Goal: Task Accomplishment & Management: Manage account settings

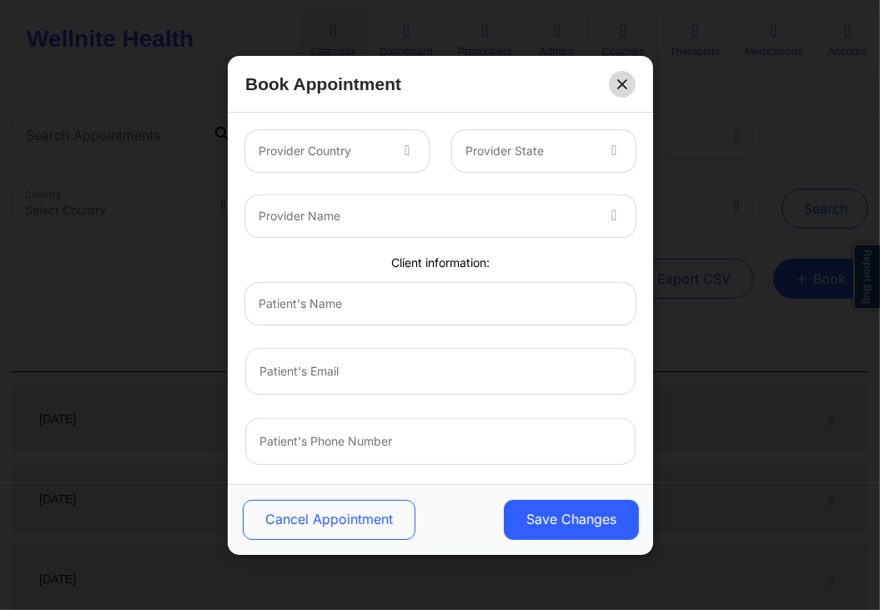
click at [615, 84] on button at bounding box center [622, 83] width 27 height 27
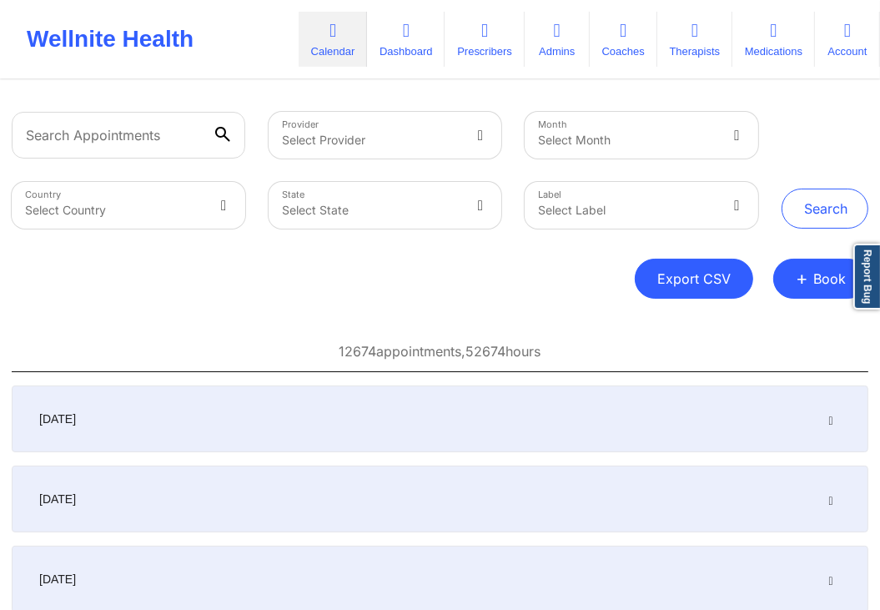
click at [716, 282] on button "Export CSV" at bounding box center [694, 278] width 118 height 40
select select "2025-6"
select select "2025-7"
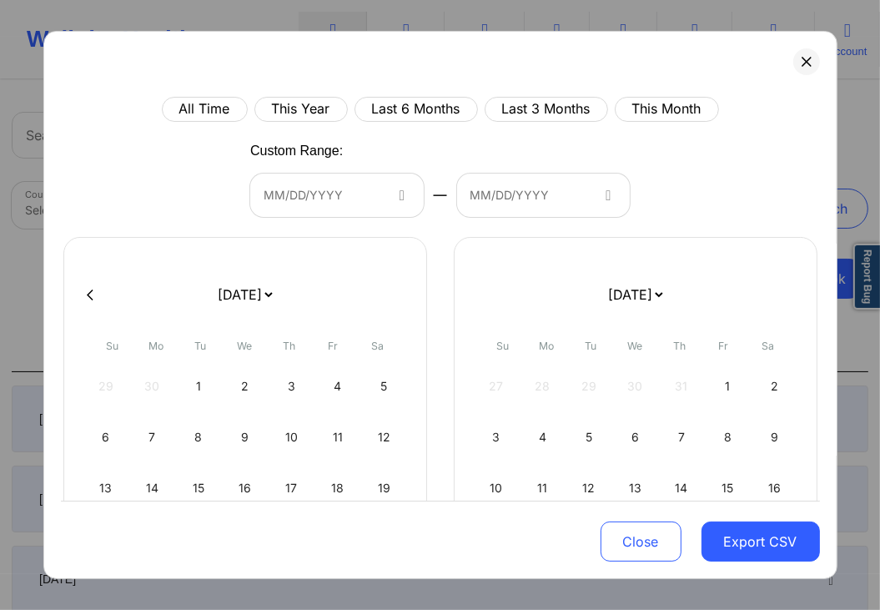
click at [88, 292] on icon at bounding box center [90, 294] width 7 height 11
select select "2025-5"
select select "2025-6"
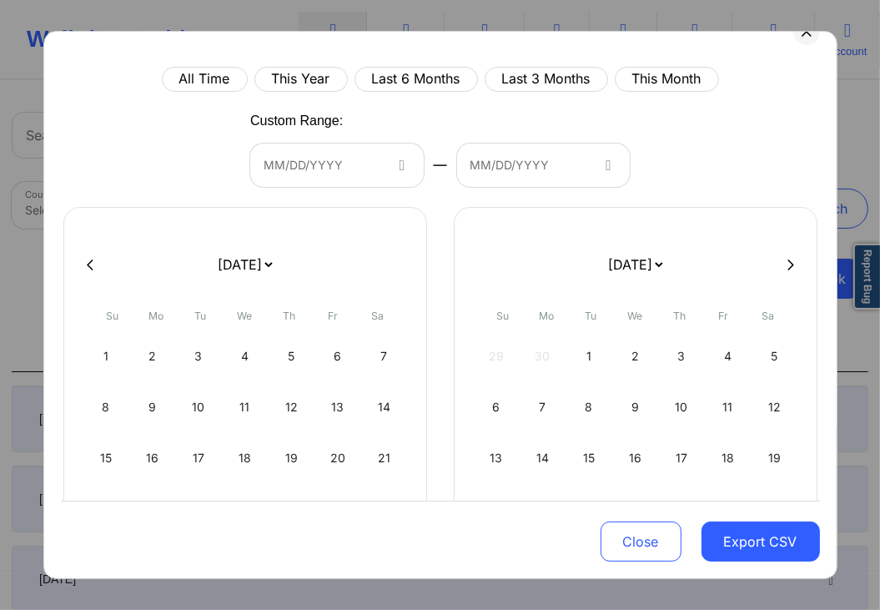
scroll to position [30, 0]
select select "2019-1"
click at [605, 241] on select "January 2019 February 2019 March 2019 April 2019 May 2019 June 2019 July 2019 A…" at bounding box center [635, 264] width 61 height 47
select select "2025-6"
select select "2025-7"
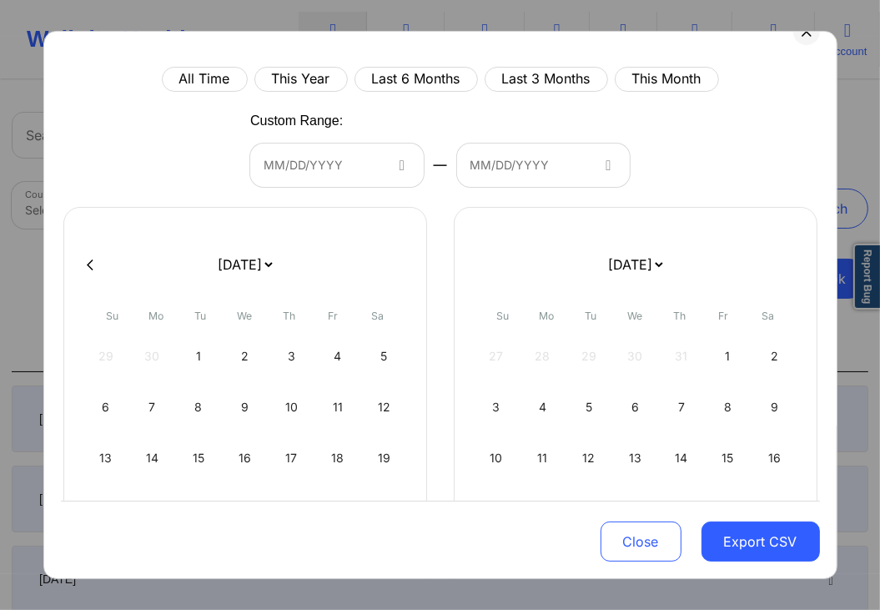
click at [743, 242] on form "January 2019 February 2019 March 2019 April 2019 May 2019 June 2019 July 2019 A…" at bounding box center [635, 264] width 272 height 47
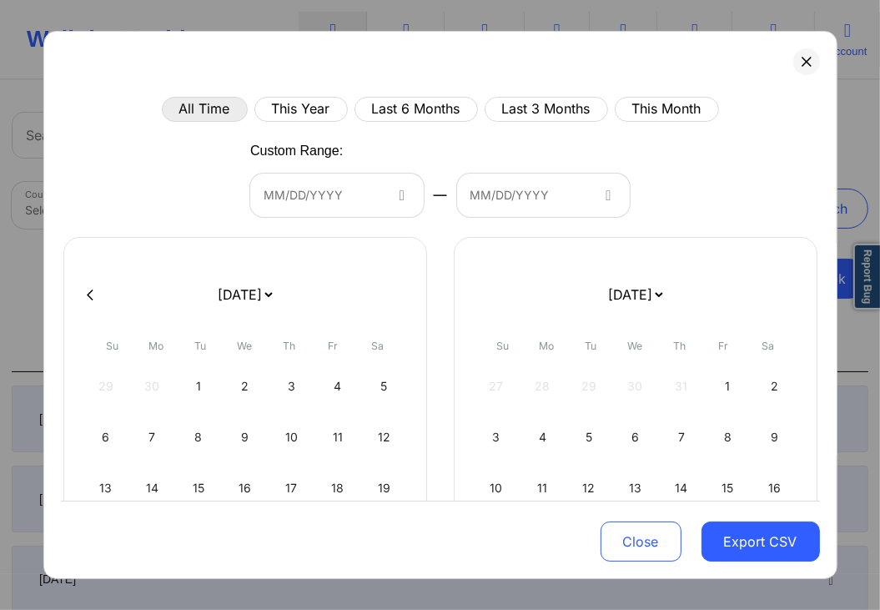
click at [206, 108] on button "All Time" at bounding box center [205, 109] width 86 height 25
select select "2019-1"
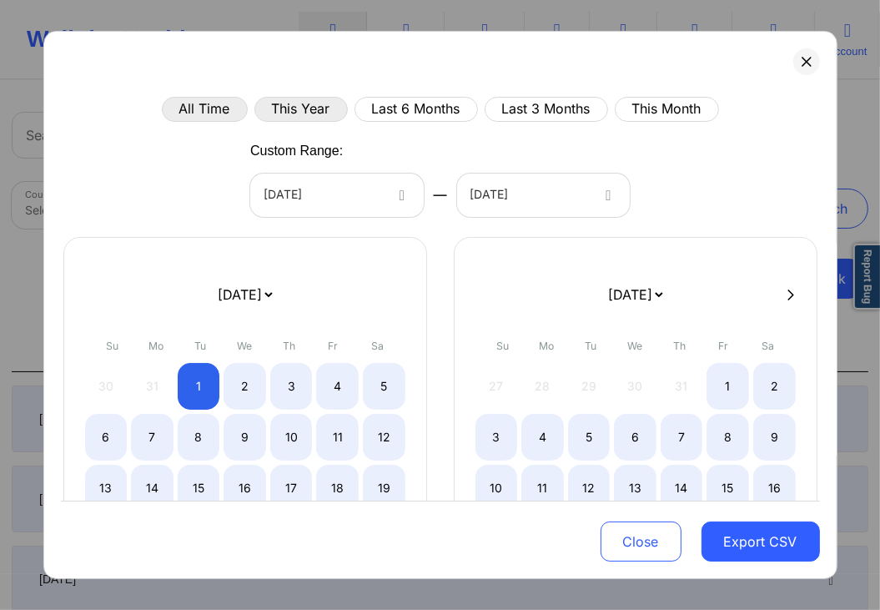
click at [305, 99] on button "This Year" at bounding box center [300, 109] width 93 height 25
select select "2025-0"
select select "2025-1"
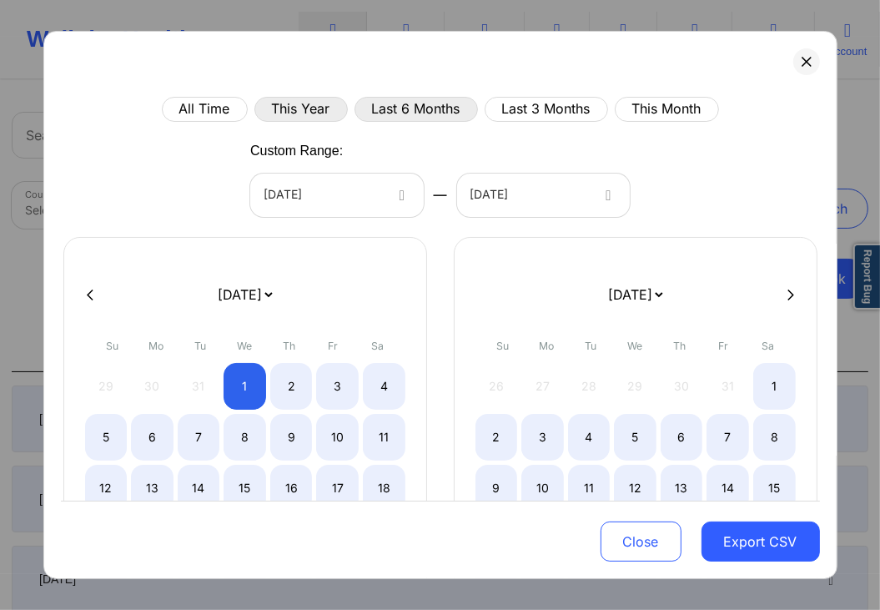
click at [377, 104] on button "Last 6 Months" at bounding box center [415, 109] width 123 height 25
select select "2025-1"
select select "2025-2"
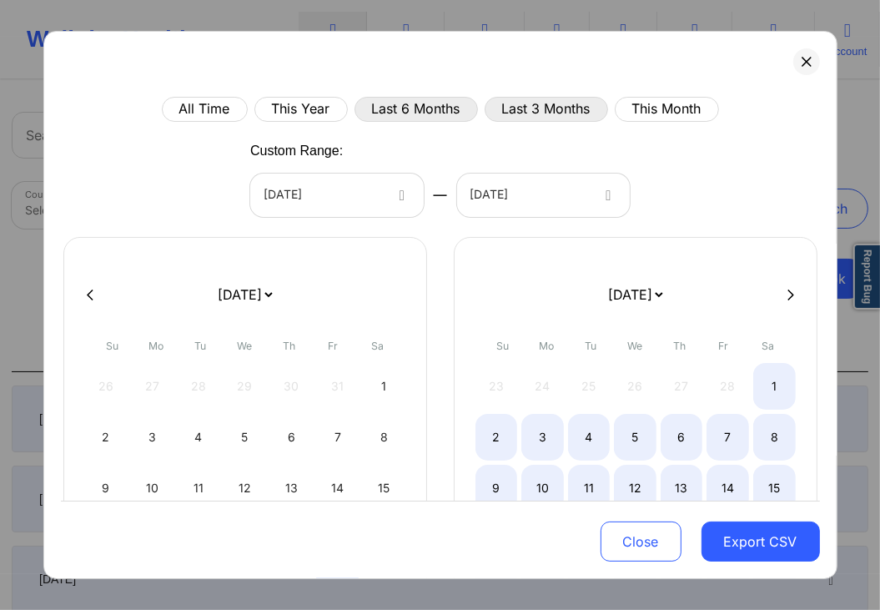
click at [548, 116] on button "Last 3 Months" at bounding box center [545, 109] width 123 height 25
select select "2025-4"
select select "2025-5"
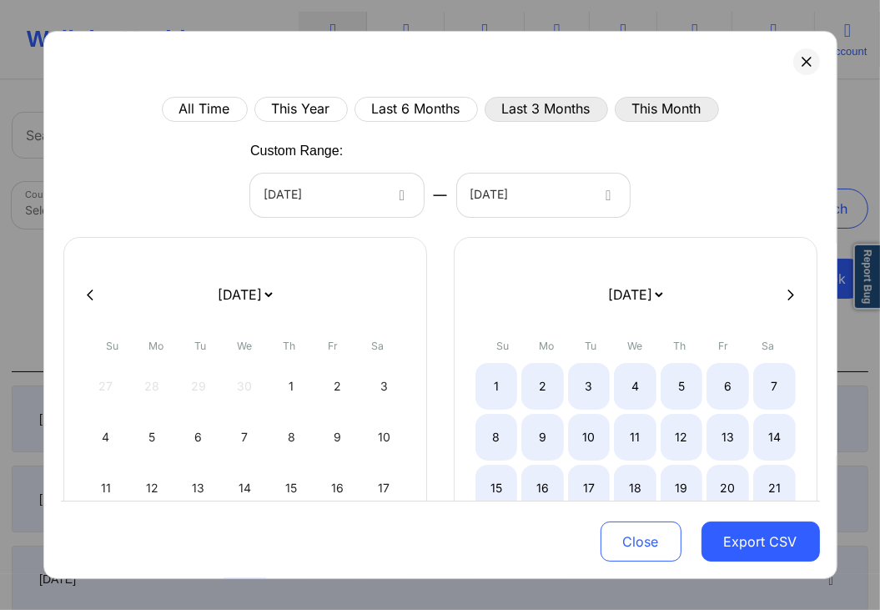
click at [686, 110] on button "This Month" at bounding box center [667, 109] width 104 height 25
select select "2025-6"
select select "2025-7"
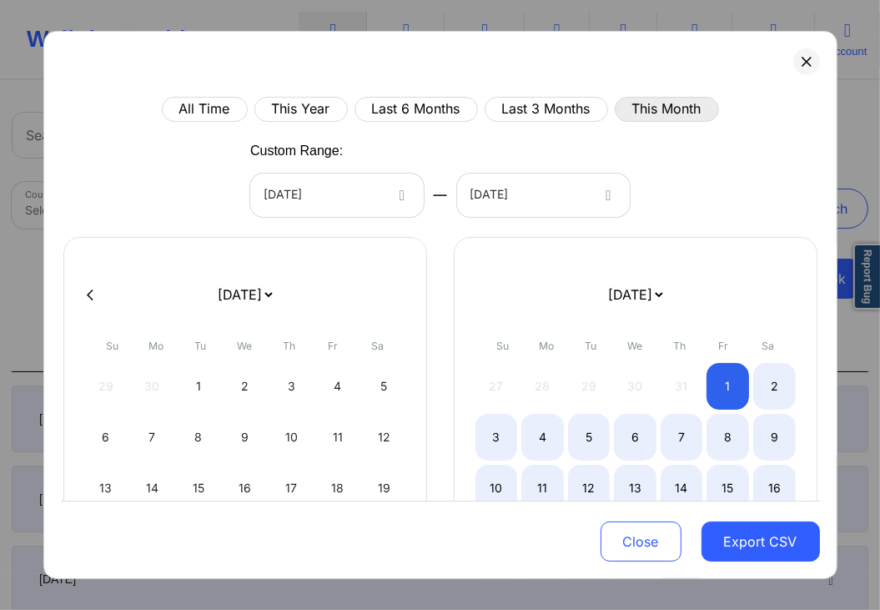
click at [379, 207] on div "[DATE]" at bounding box center [322, 194] width 118 height 43
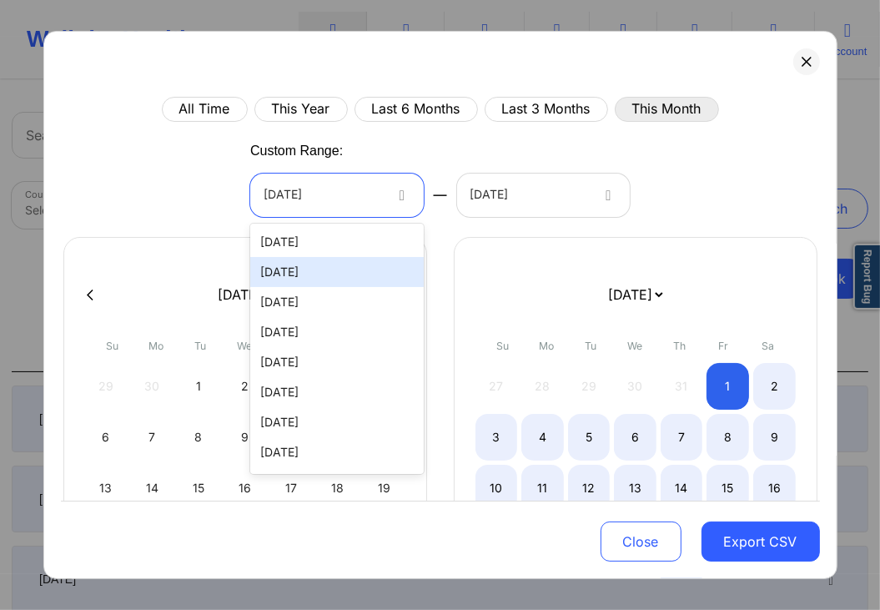
click at [317, 282] on div "[DATE]" at bounding box center [336, 272] width 173 height 30
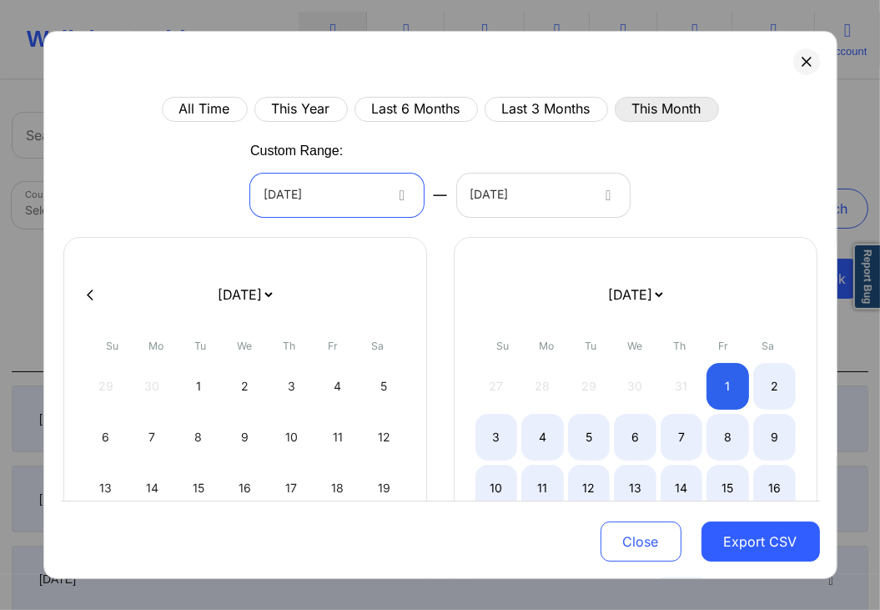
select select "2025-6"
select select "2025-7"
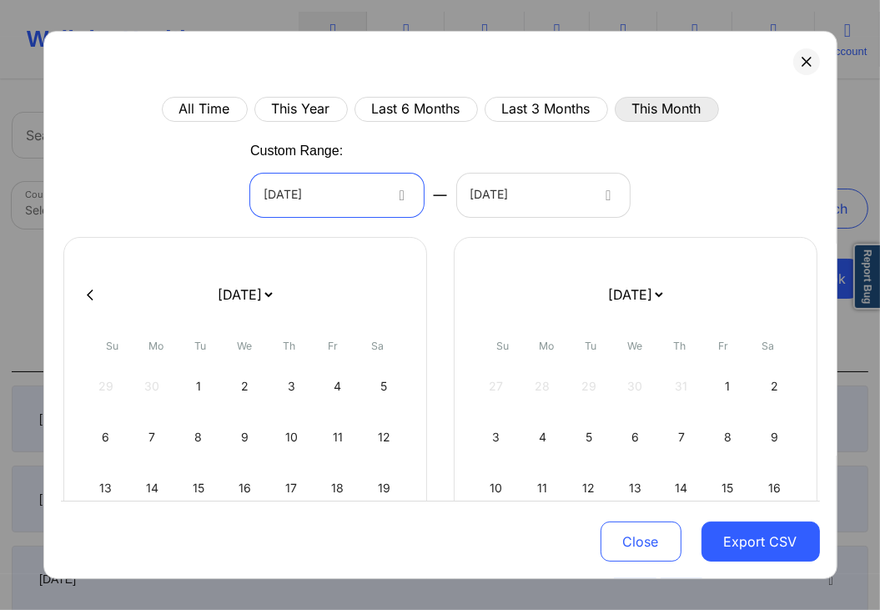
click at [515, 203] on div at bounding box center [529, 195] width 118 height 20
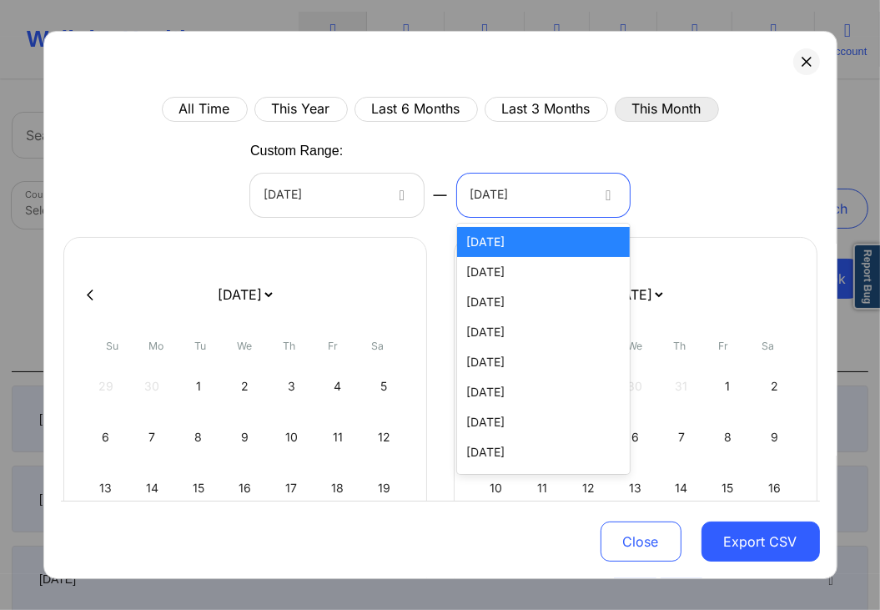
click at [512, 248] on div "[DATE]" at bounding box center [543, 242] width 173 height 30
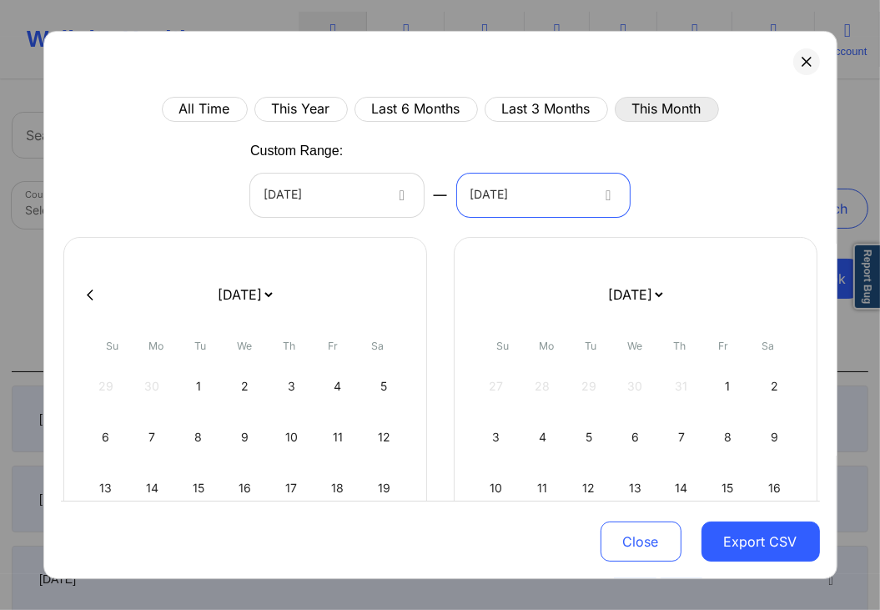
select select "2025-6"
select select "2025-7"
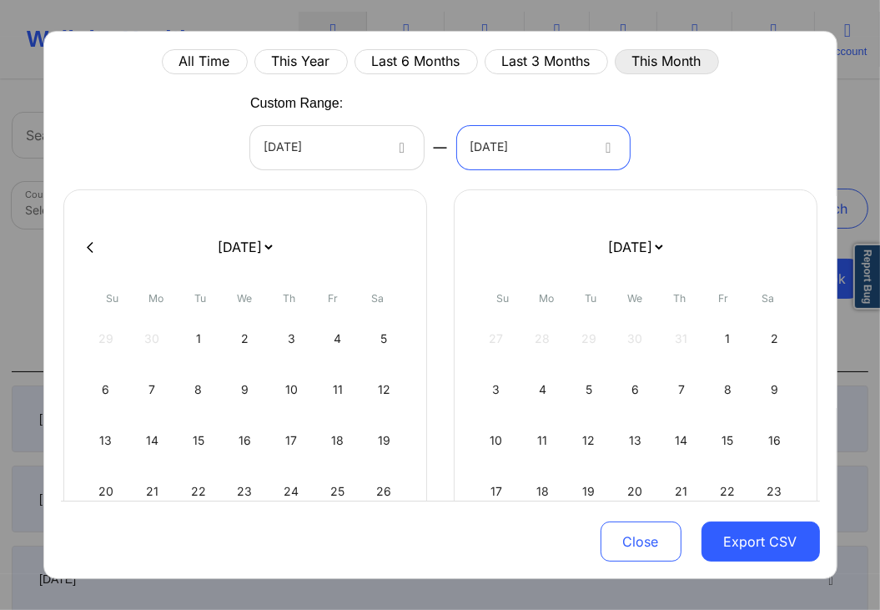
scroll to position [43, 0]
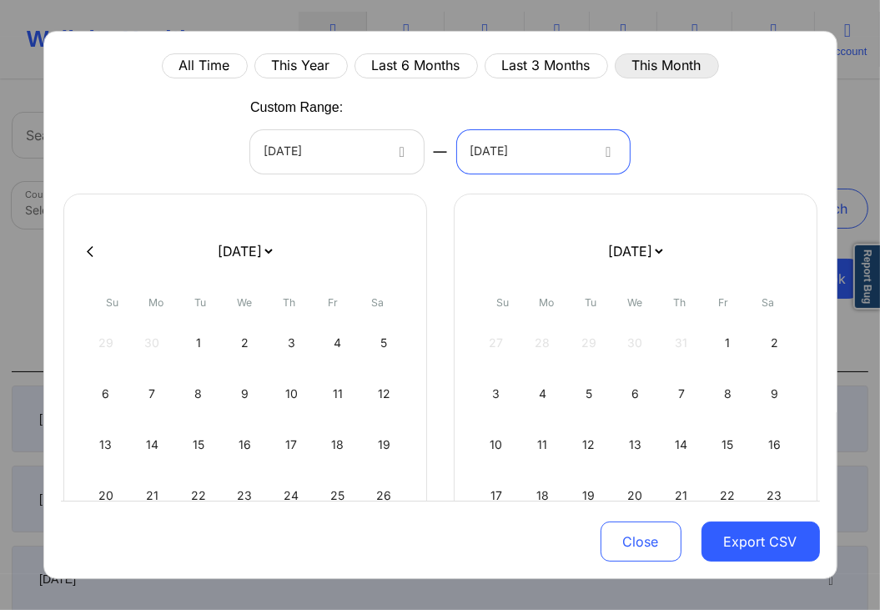
click at [574, 158] on div at bounding box center [529, 152] width 118 height 20
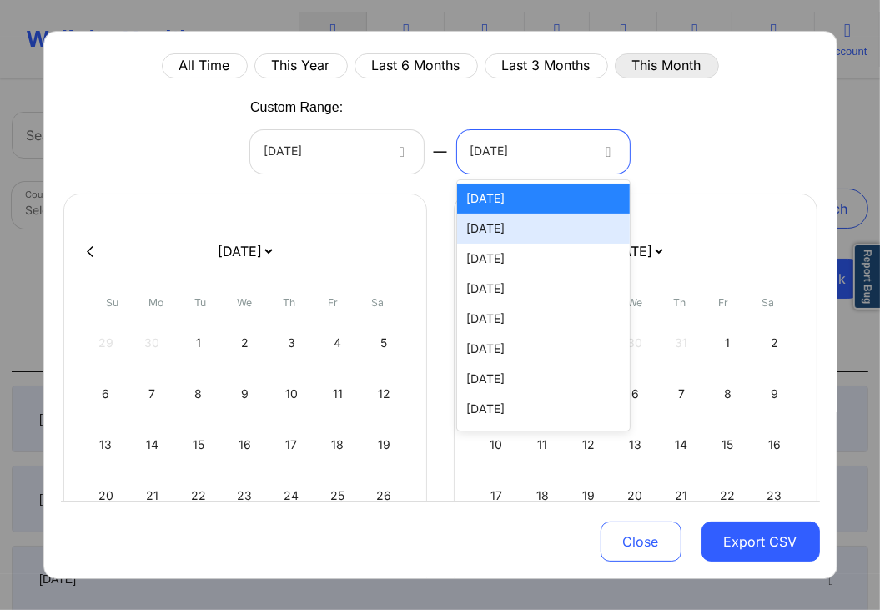
click at [375, 145] on div at bounding box center [322, 152] width 118 height 20
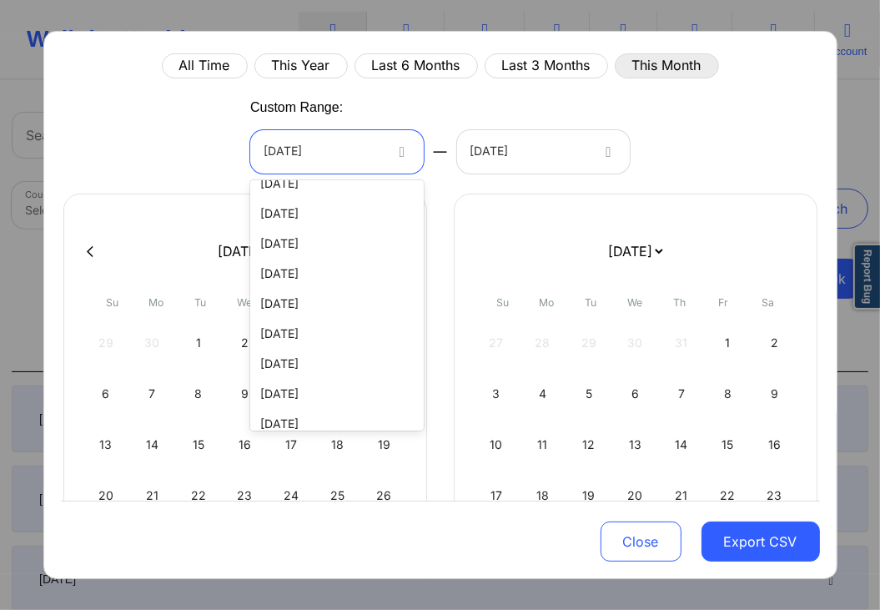
scroll to position [927, 0]
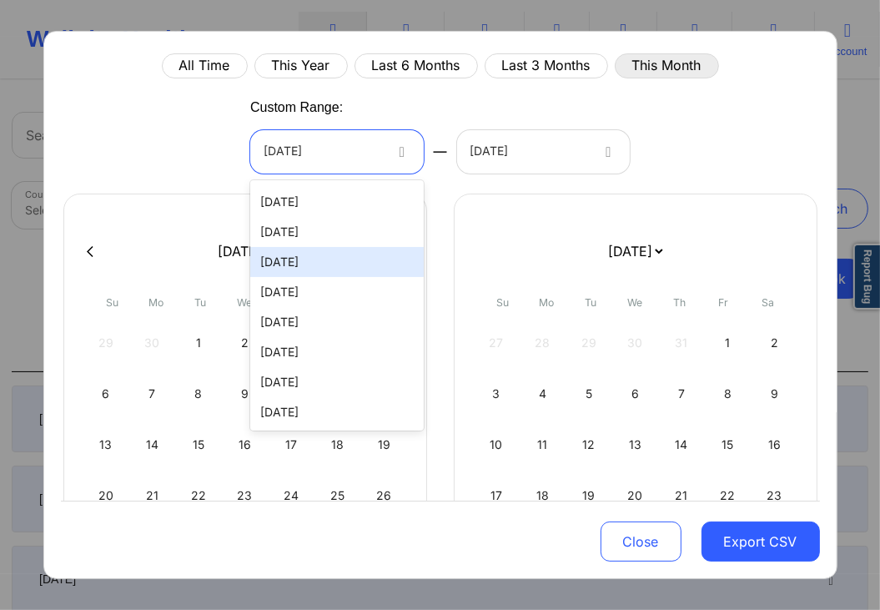
click at [325, 268] on div "[DATE]" at bounding box center [336, 262] width 173 height 30
select select "2025-6"
select select "2025-7"
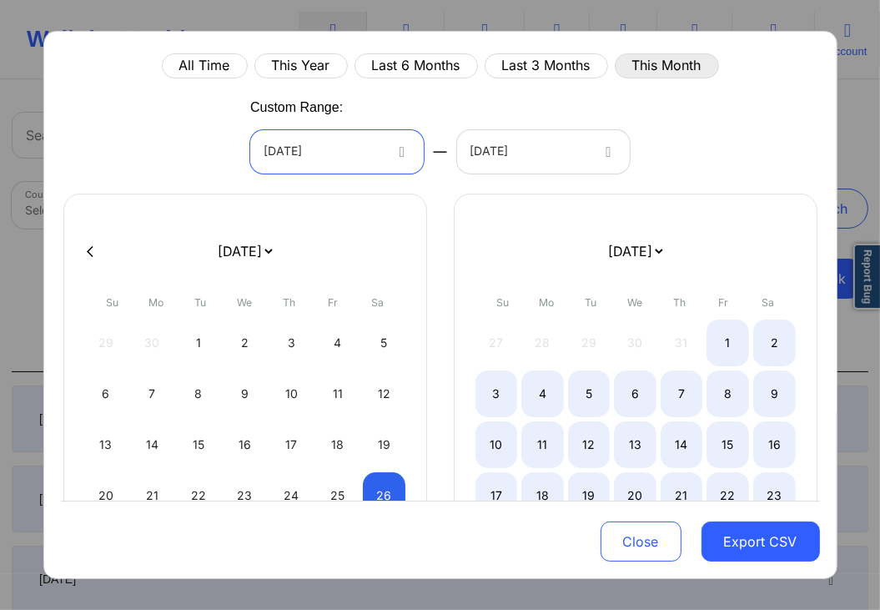
click at [590, 154] on div "08/28/2025" at bounding box center [543, 151] width 173 height 43
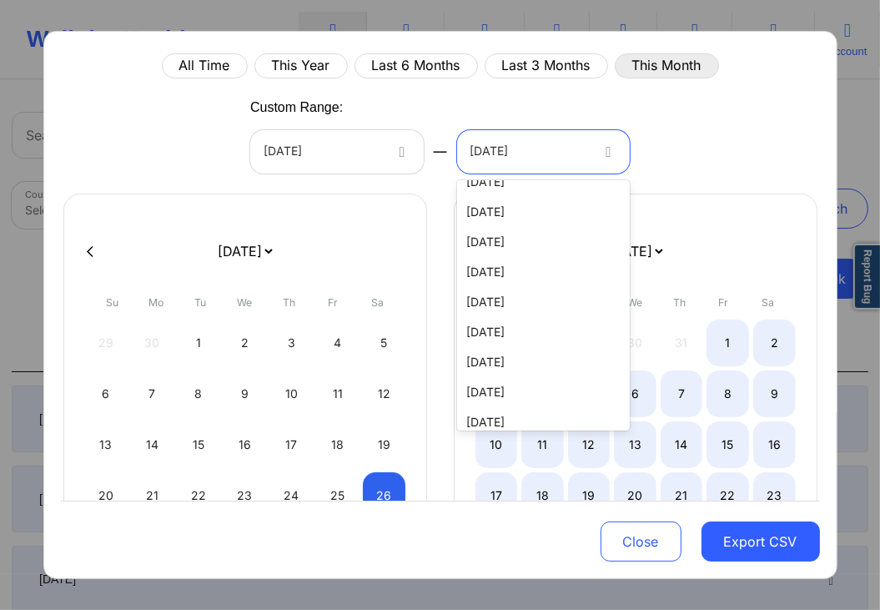
scroll to position [1189, 0]
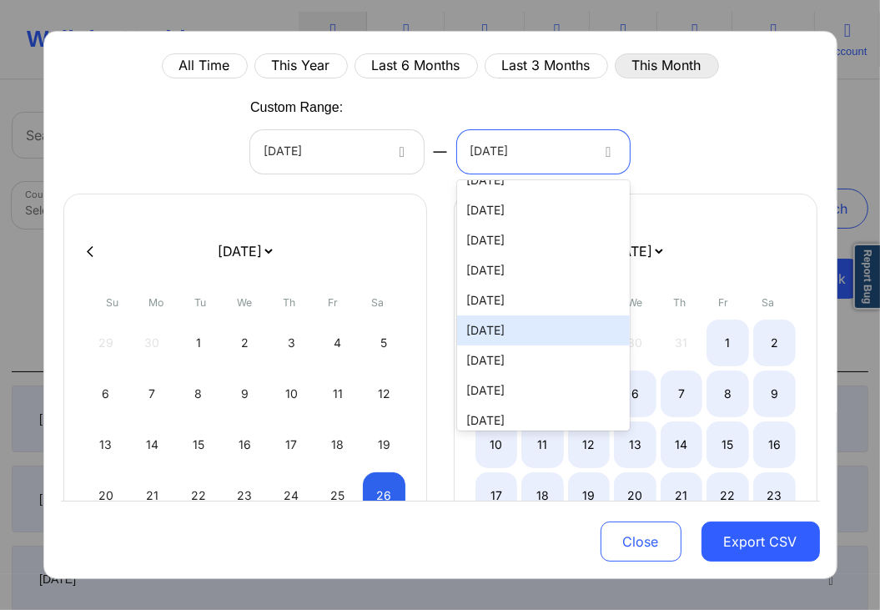
click at [519, 322] on div "07/15/2025" at bounding box center [543, 330] width 173 height 30
select select "2025-6"
select select "2025-7"
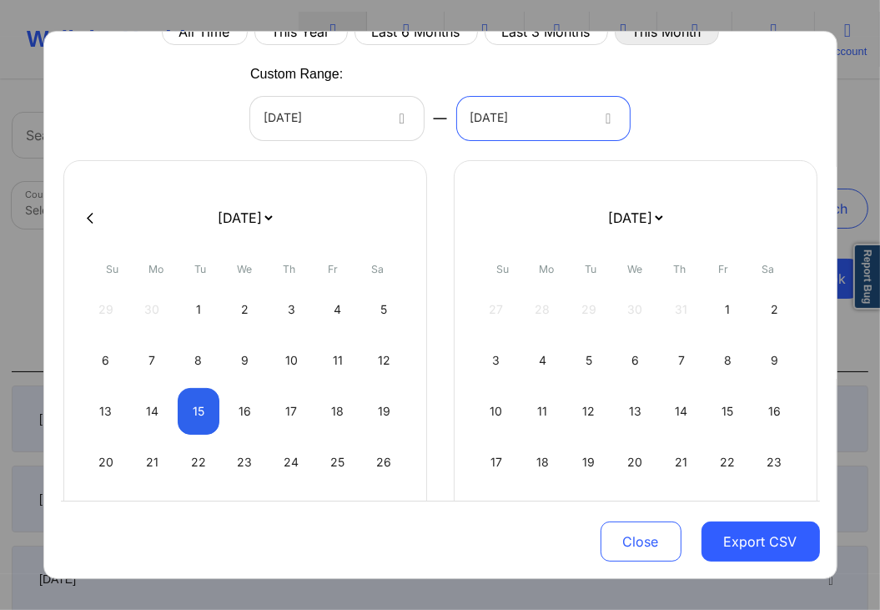
scroll to position [67, 0]
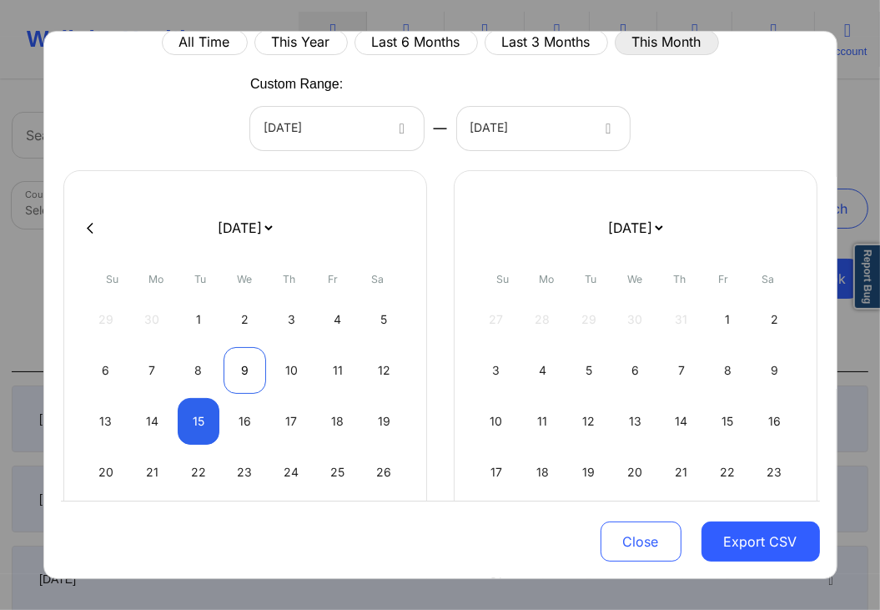
click at [248, 368] on div "9" at bounding box center [244, 370] width 43 height 47
select select "2025-6"
select select "2025-7"
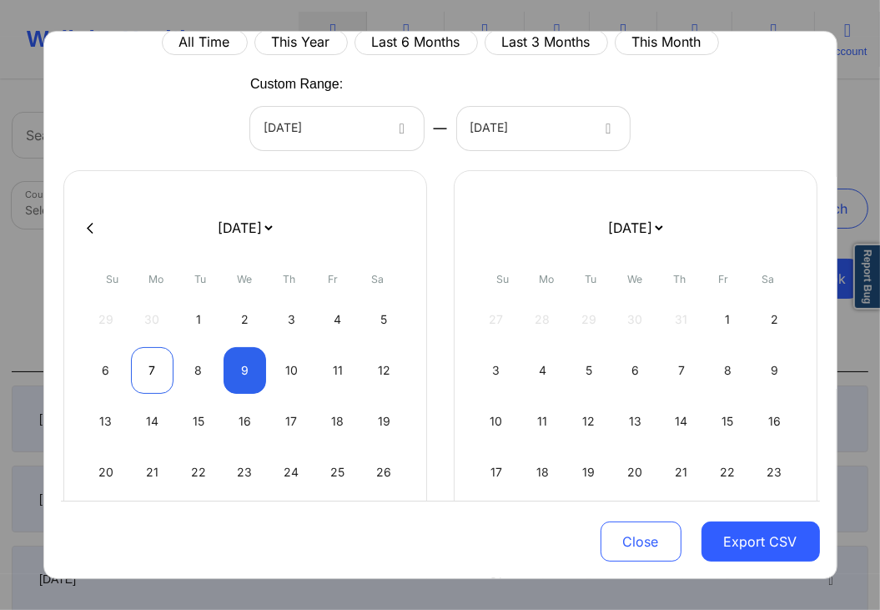
select select "2025-6"
select select "2025-7"
select select "2025-6"
select select "2025-7"
click at [102, 379] on div "6" at bounding box center [106, 370] width 43 height 47
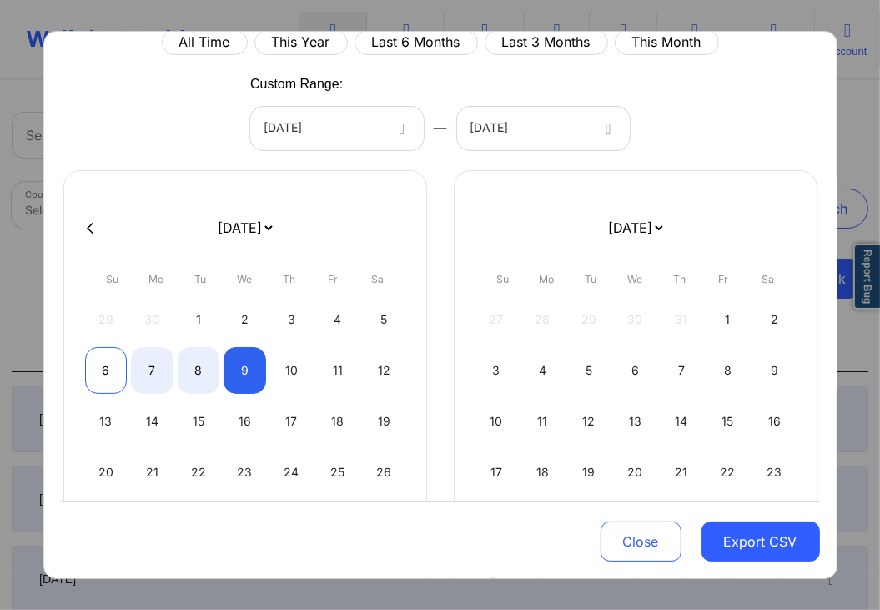
select select "2025-6"
select select "2025-7"
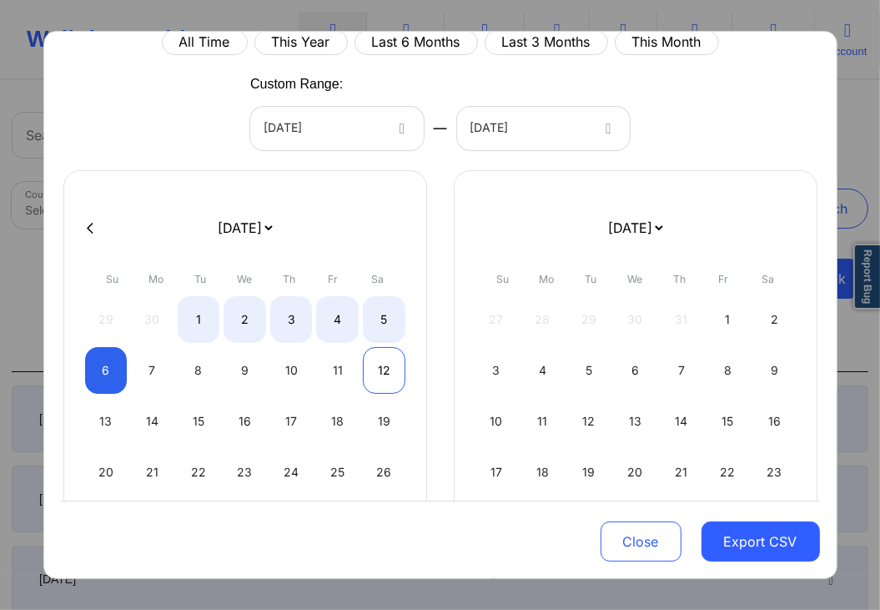
select select "2025-6"
select select "2025-7"
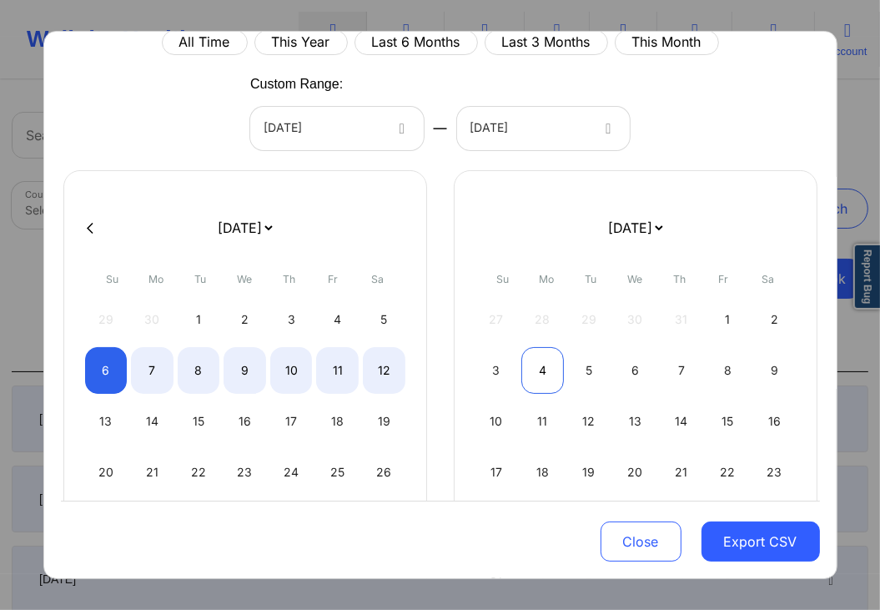
select select "2025-6"
select select "2025-7"
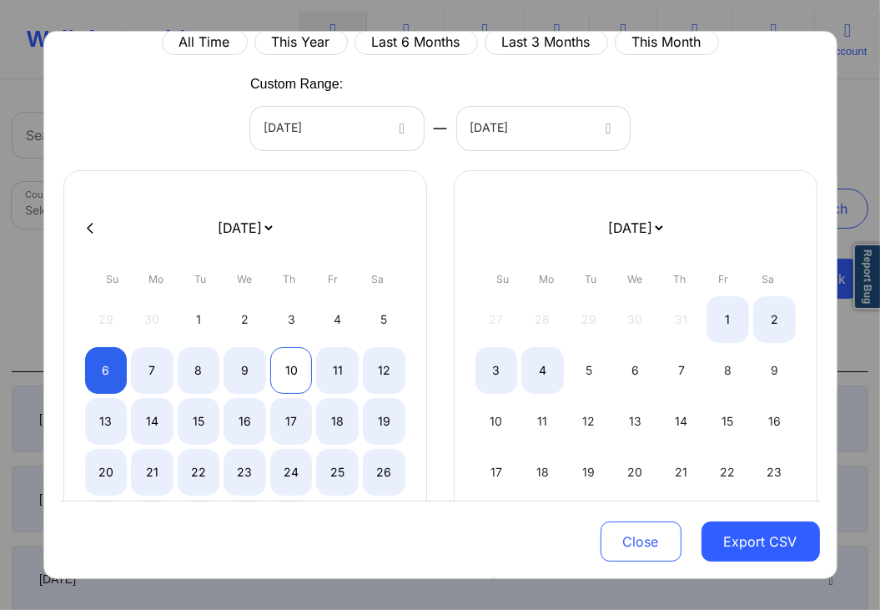
select select "2025-6"
select select "2025-7"
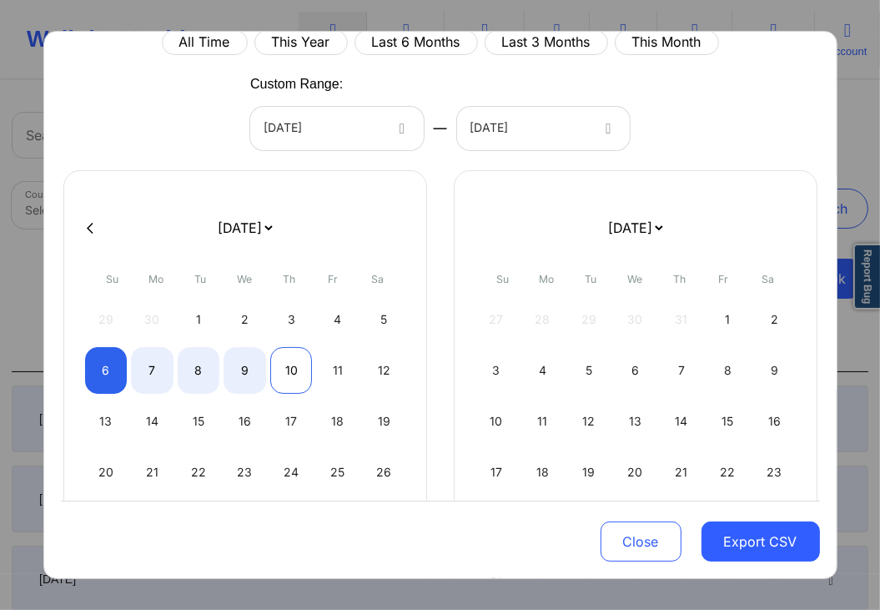
click at [282, 374] on div "10" at bounding box center [291, 370] width 43 height 47
select select "2025-6"
select select "2025-7"
click at [690, 384] on div "7" at bounding box center [681, 370] width 43 height 47
select select "2025-6"
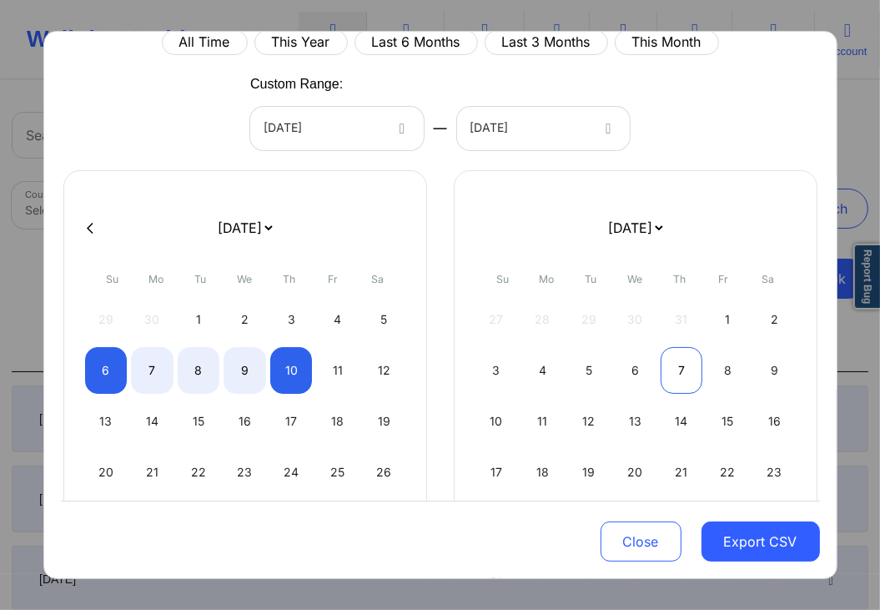
select select "2025-7"
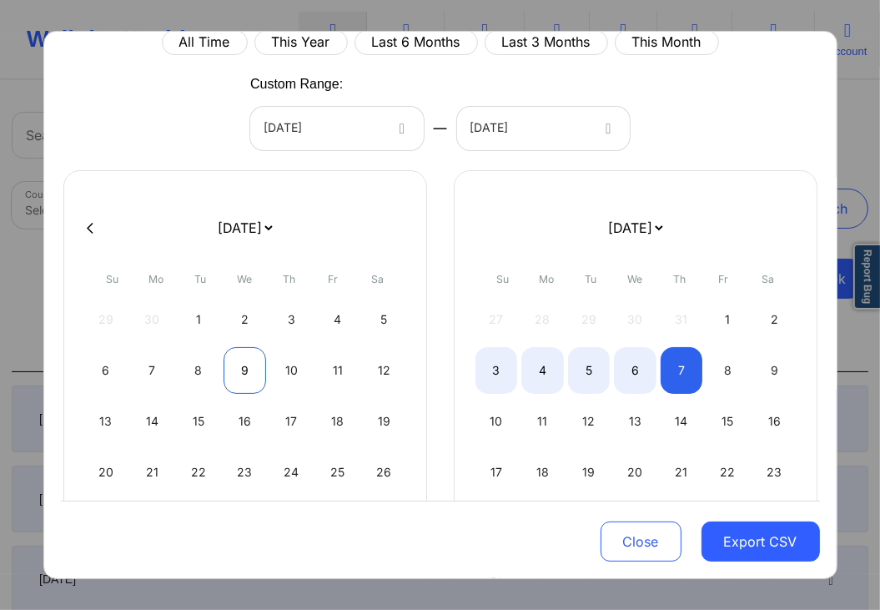
select select "2025-6"
select select "2025-7"
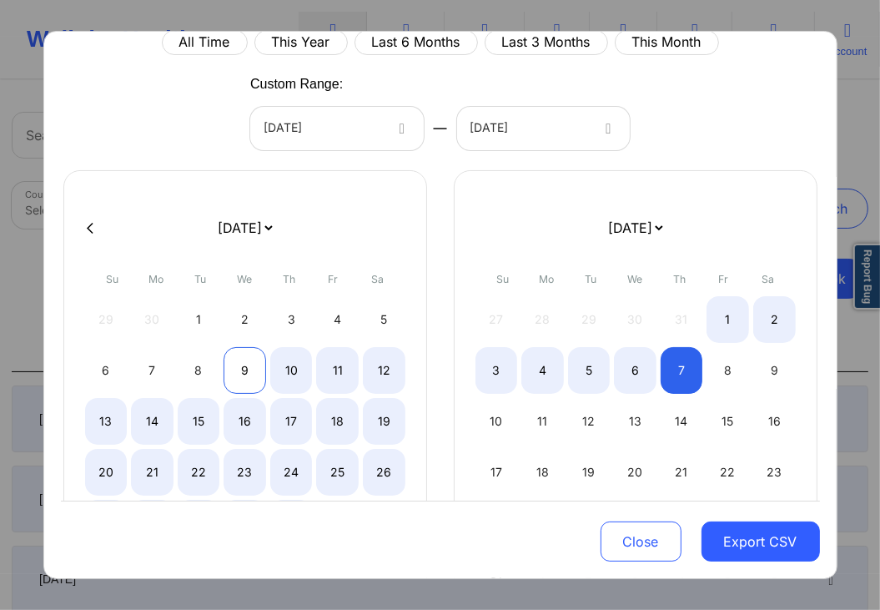
click at [227, 375] on div "9" at bounding box center [244, 370] width 43 height 47
select select "2025-6"
select select "2025-7"
select select "2025-6"
select select "2025-7"
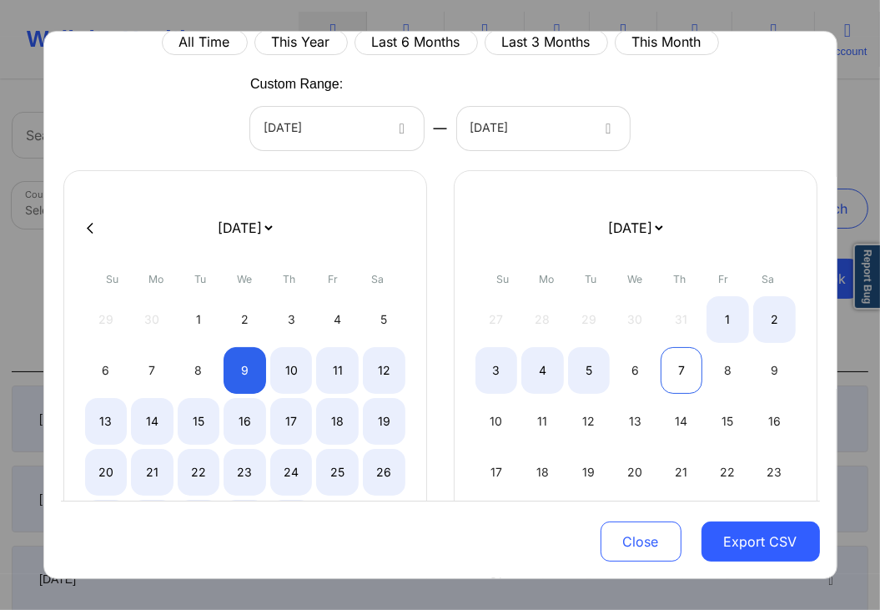
select select "2025-6"
select select "2025-7"
click at [687, 373] on div "7" at bounding box center [681, 370] width 43 height 47
select select "2025-6"
select select "2025-7"
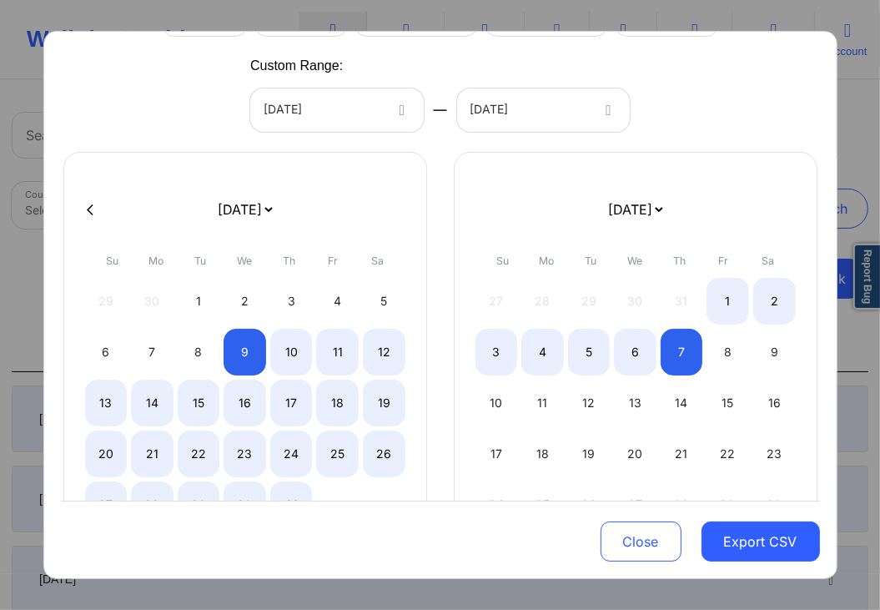
scroll to position [0, 0]
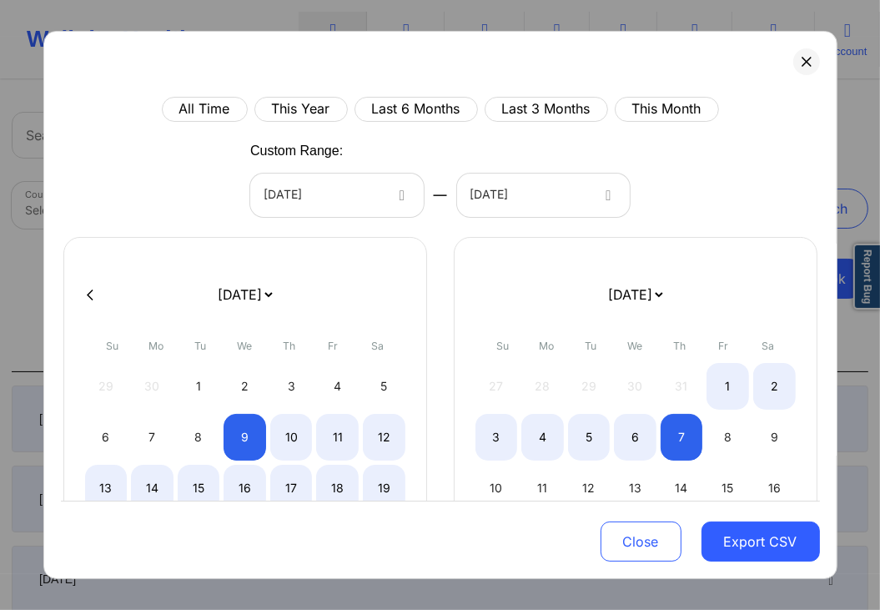
click at [369, 199] on div at bounding box center [322, 195] width 118 height 20
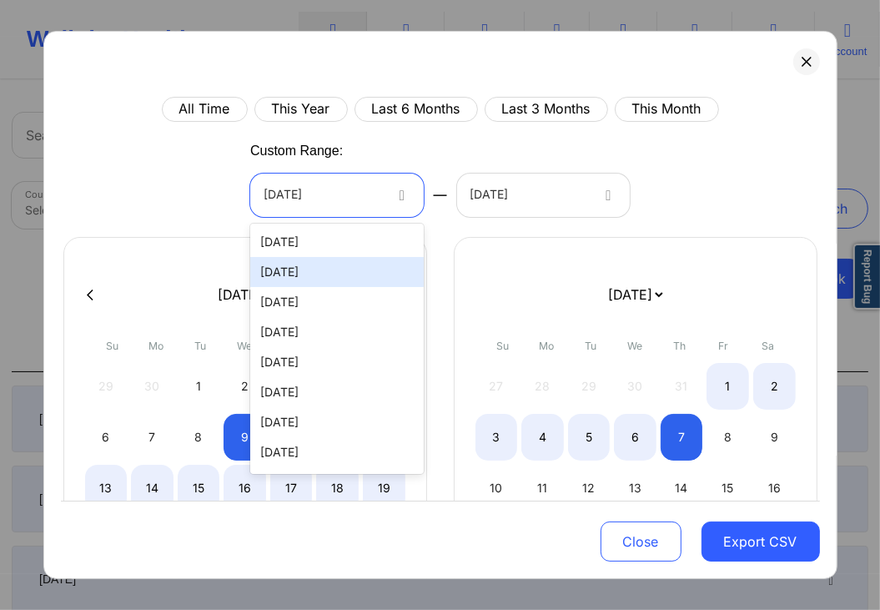
click at [334, 275] on div "08/27/2025" at bounding box center [336, 272] width 173 height 30
select select "2025-6"
select select "2025-7"
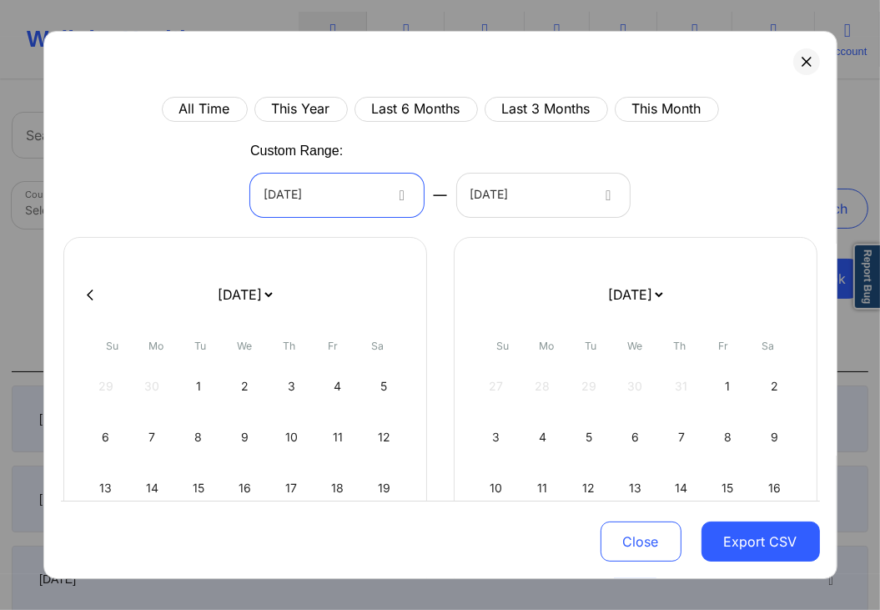
click at [370, 195] on div at bounding box center [322, 195] width 118 height 20
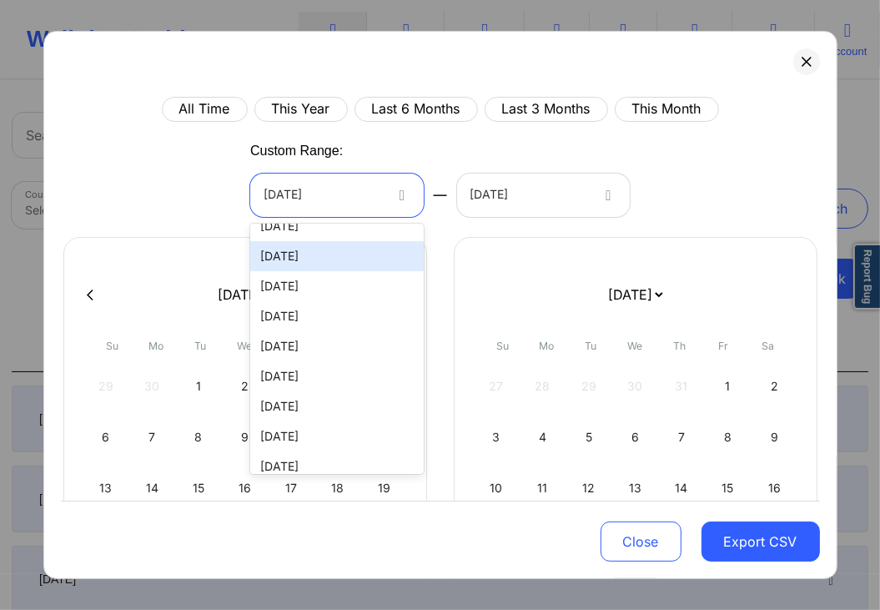
scroll to position [2512, 0]
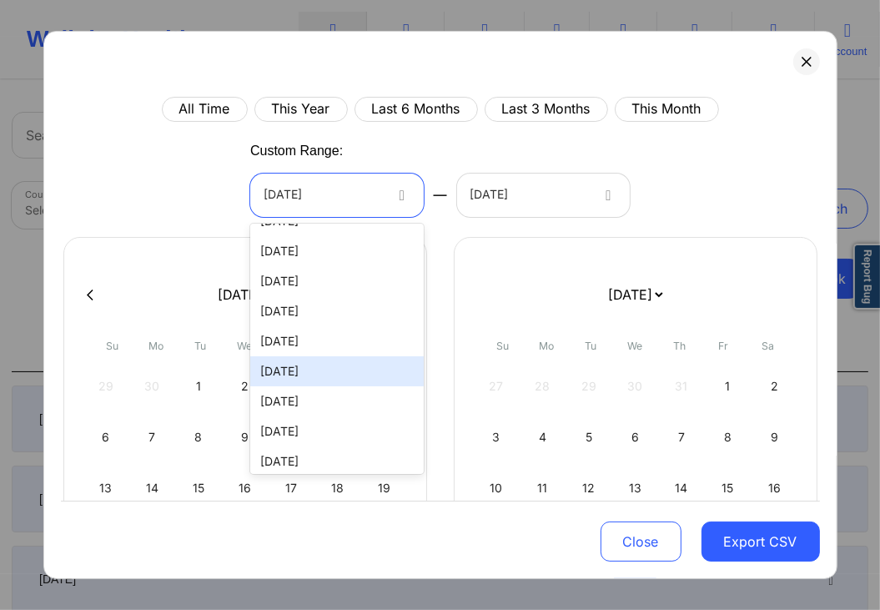
click at [295, 379] on div "06/01/2025" at bounding box center [336, 371] width 173 height 30
select select "2025-5"
select select "2025-6"
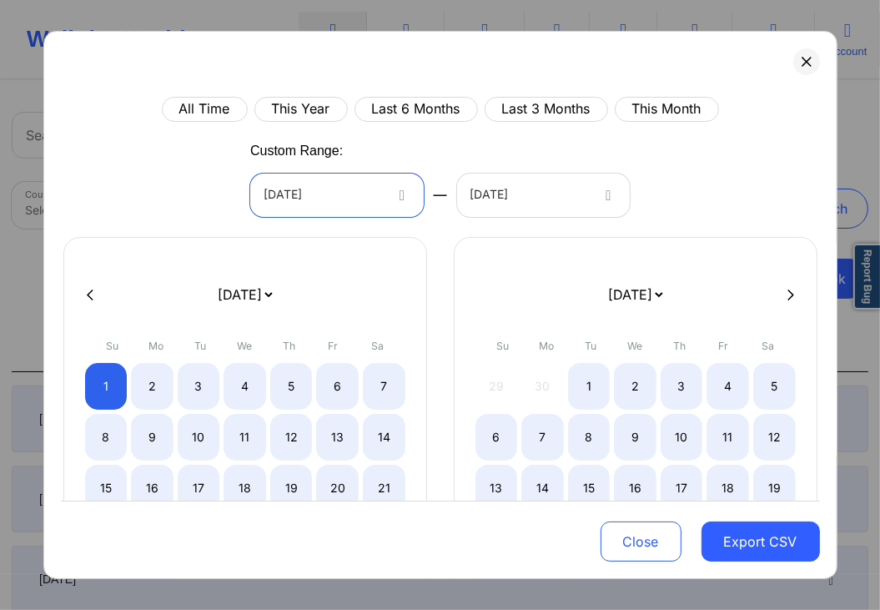
click at [599, 202] on div at bounding box center [609, 194] width 40 height 43
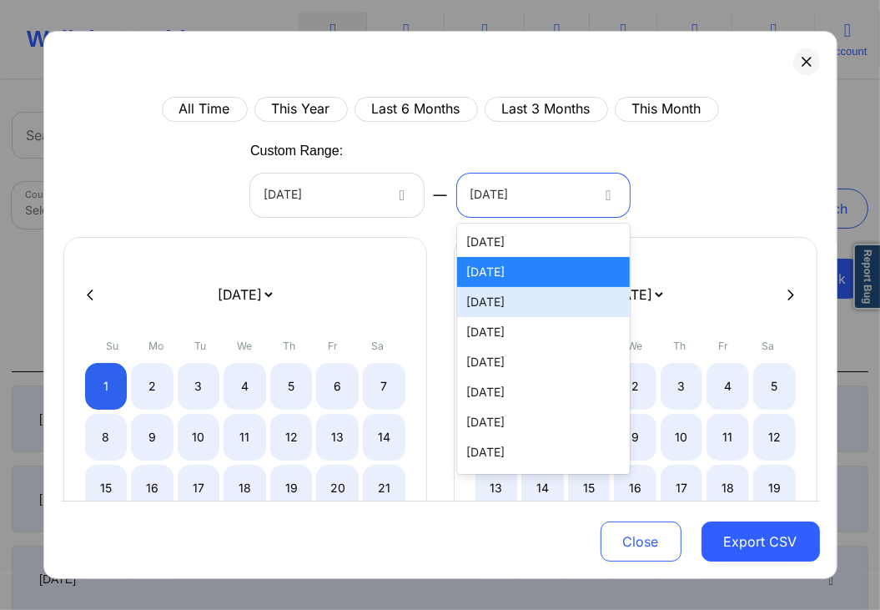
click at [537, 302] on div "08/26/2025" at bounding box center [543, 302] width 173 height 30
select select "2025-5"
select select "2025-6"
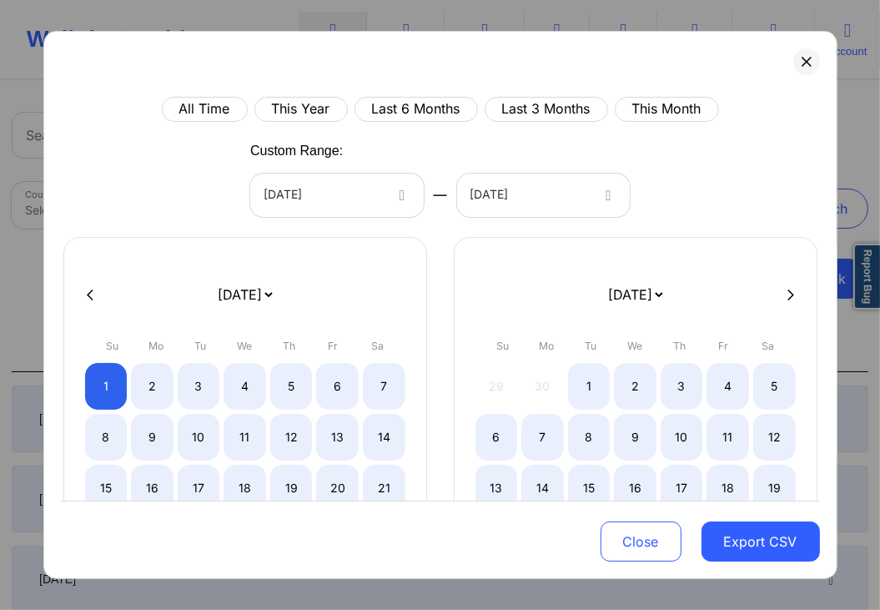
click at [752, 203] on div "All Time This Year Last 6 Months Last 3 Months This Month Custom Range: 06/01/2…" at bounding box center [440, 421] width 759 height 649
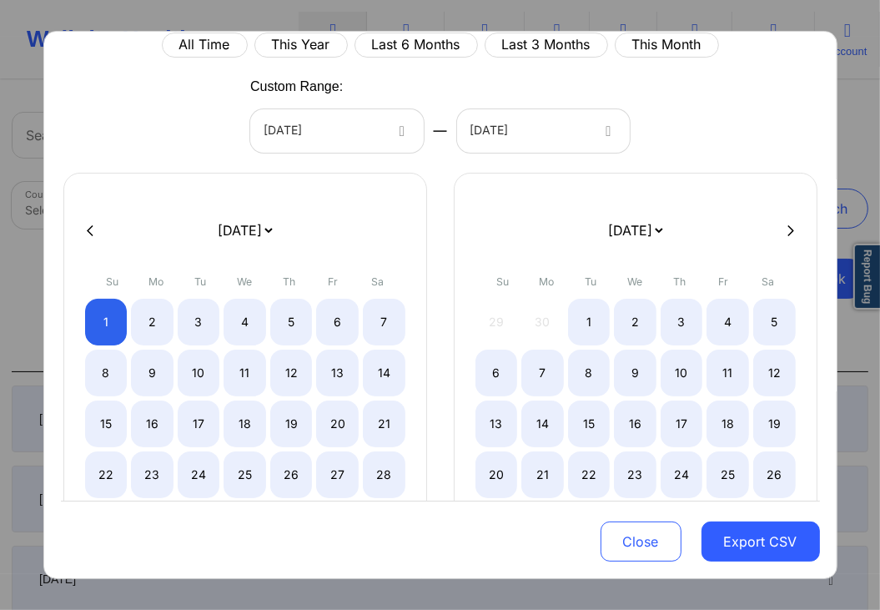
scroll to position [48, 0]
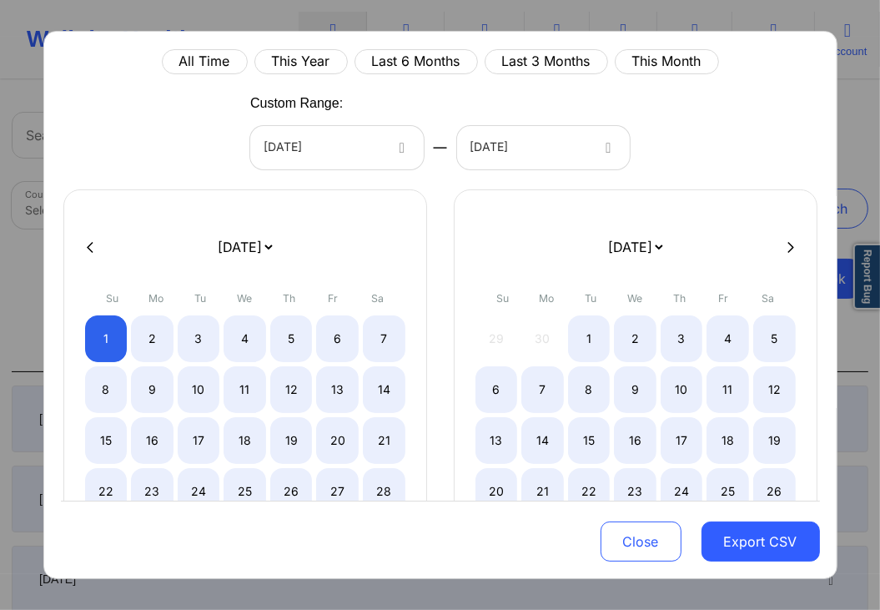
click at [795, 247] on button at bounding box center [790, 247] width 17 height 14
select select "2025-6"
select select "2025-7"
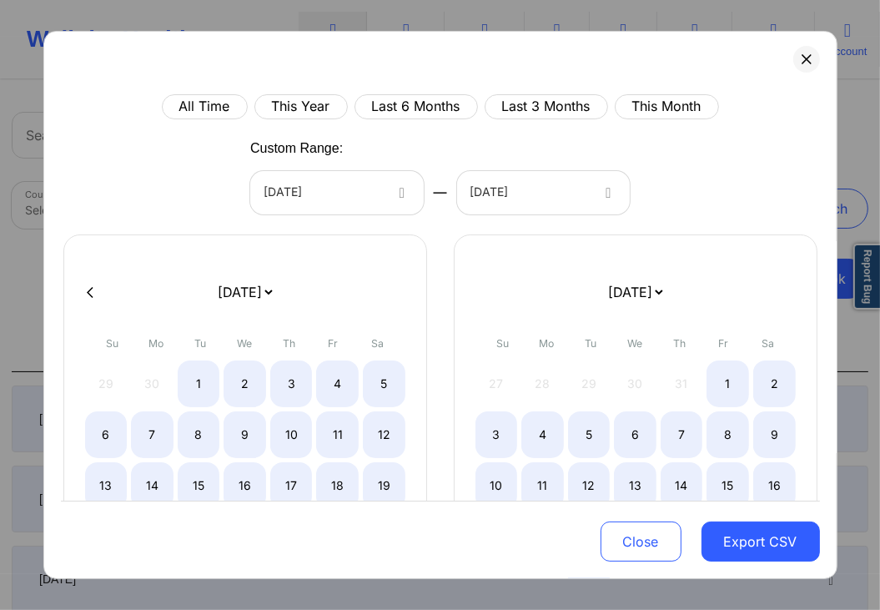
scroll to position [0, 0]
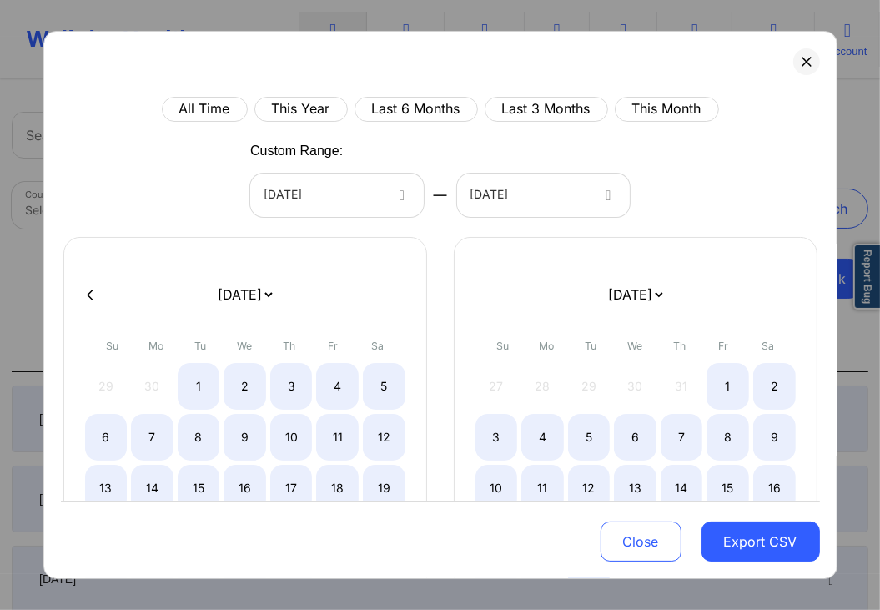
click at [748, 179] on div "All Time This Year Last 6 Months Last 3 Months This Month Custom Range: 06/01/2…" at bounding box center [440, 447] width 759 height 700
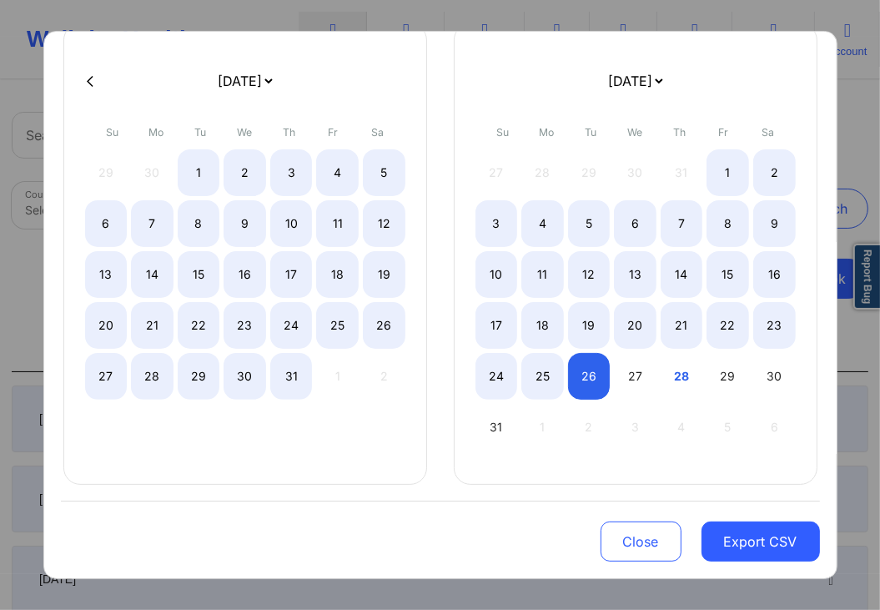
click at [648, 493] on div "All Time This Year Last 6 Months Last 3 Months This Month Custom Range: 06/01/2…" at bounding box center [440, 233] width 759 height 700
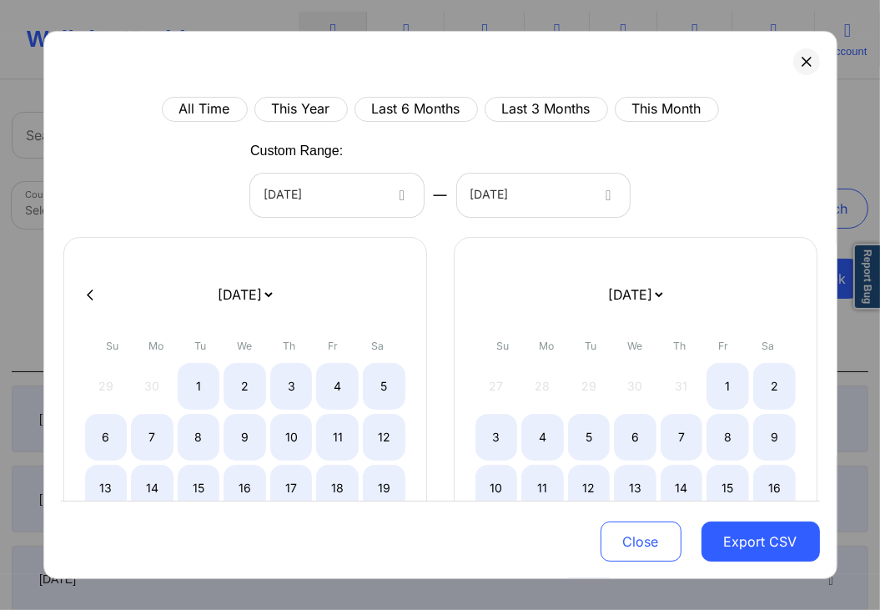
click at [735, 173] on div "All Time This Year Last 6 Months Last 3 Months This Month Custom Range: 06/01/2…" at bounding box center [440, 447] width 759 height 700
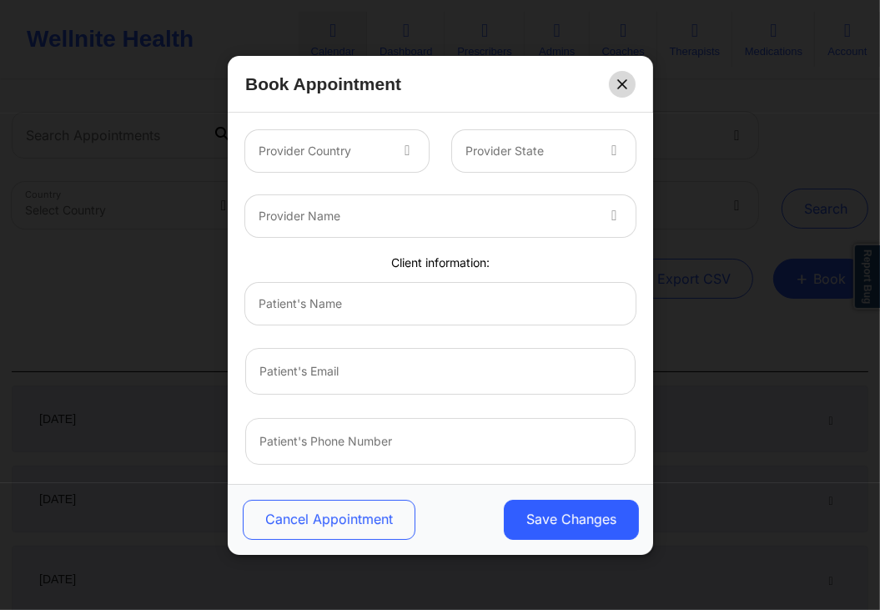
click at [622, 89] on button at bounding box center [622, 83] width 27 height 27
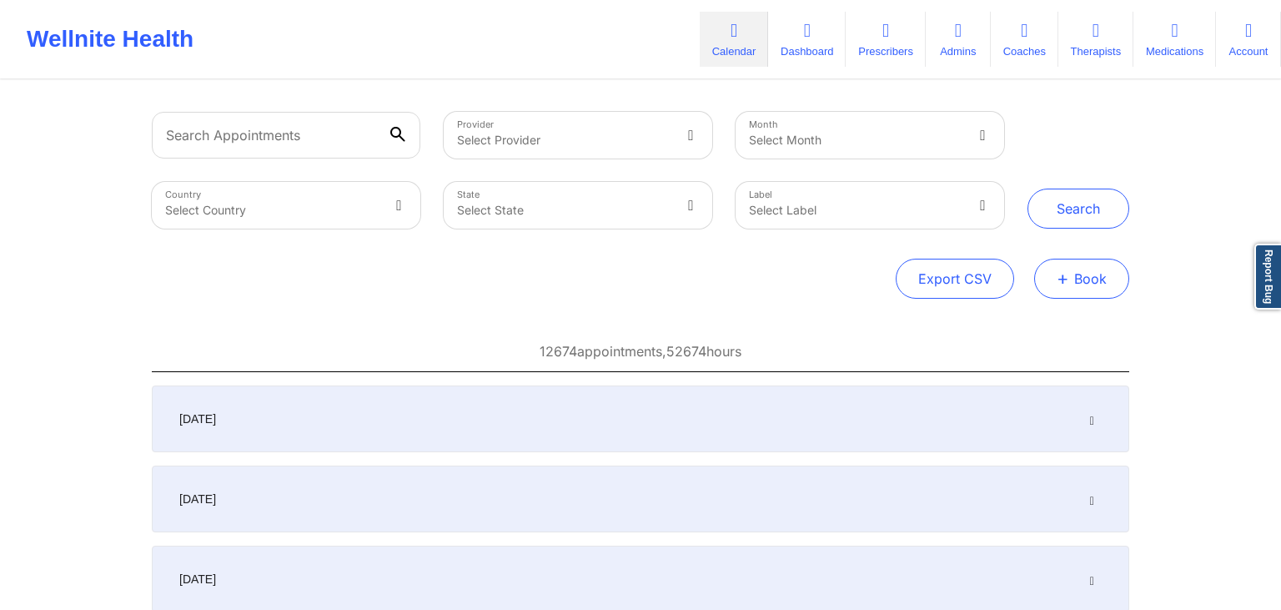
click at [879, 282] on button "+ Book" at bounding box center [1081, 278] width 95 height 40
click at [879, 329] on button "Therapy Session" at bounding box center [1053, 332] width 128 height 28
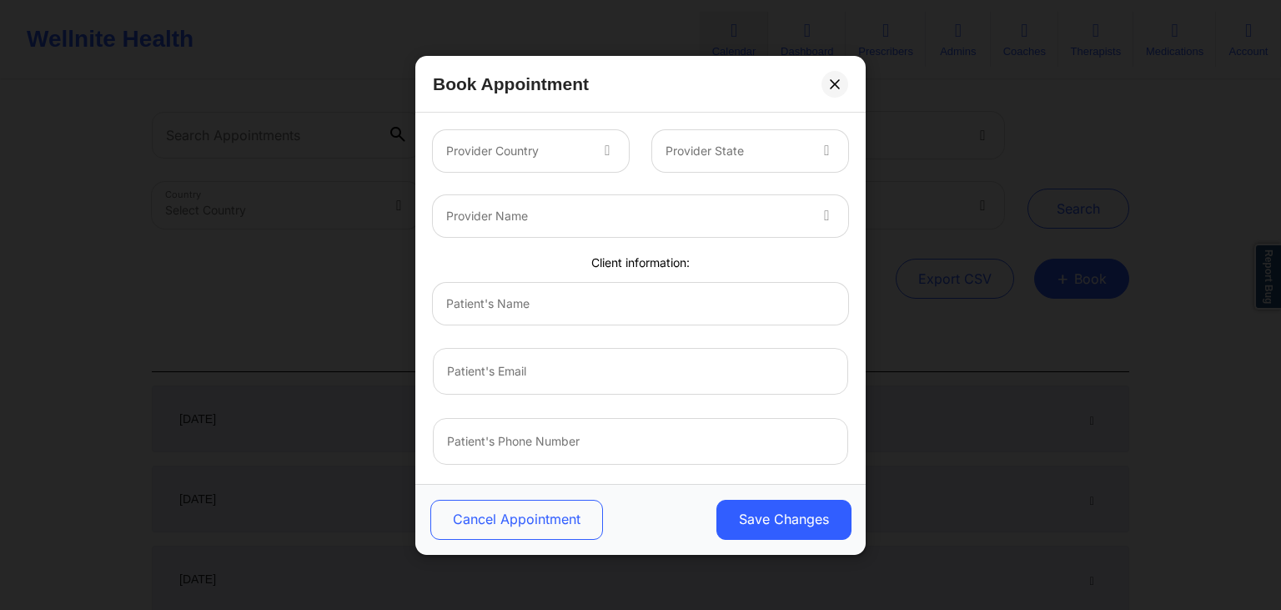
click at [601, 76] on div "Book Appointment" at bounding box center [640, 84] width 450 height 57
click at [639, 145] on div "Provider Country" at bounding box center [530, 151] width 219 height 42
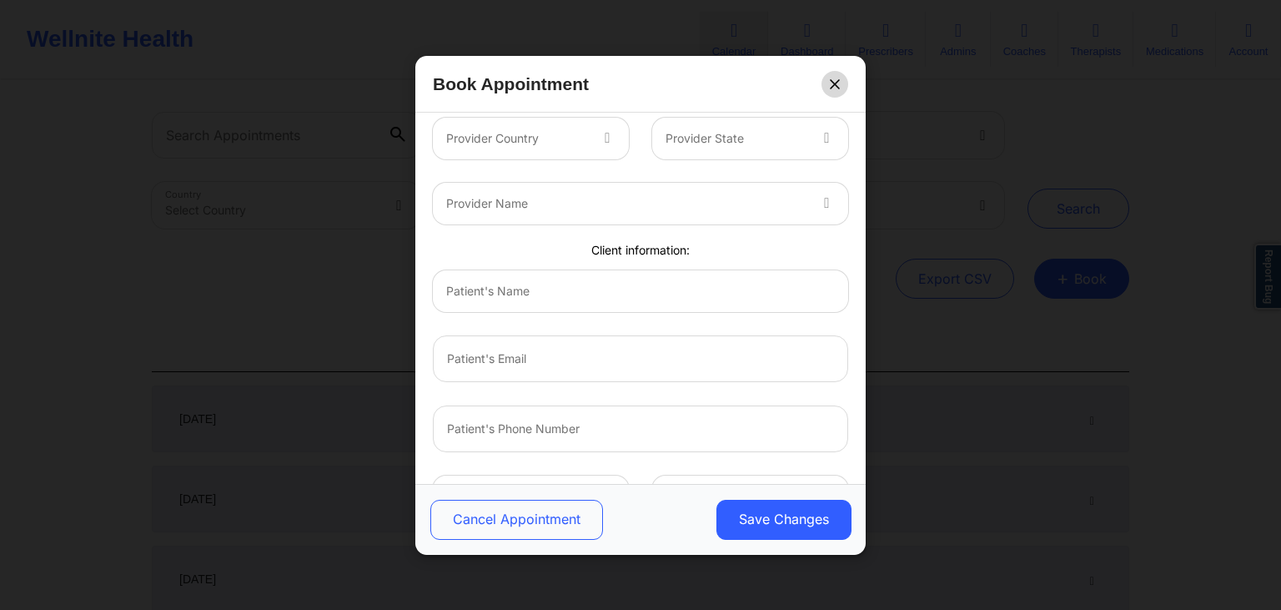
click at [839, 88] on icon at bounding box center [834, 82] width 9 height 9
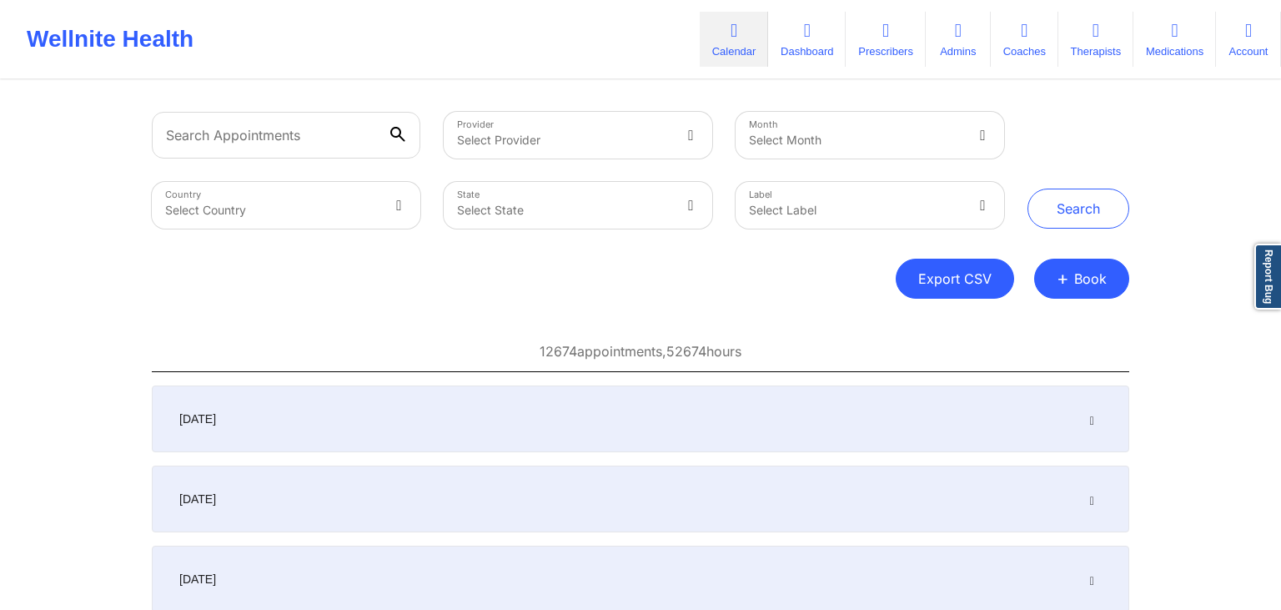
click at [879, 275] on button "Export CSV" at bounding box center [955, 278] width 118 height 40
select select "2025-6"
select select "2025-7"
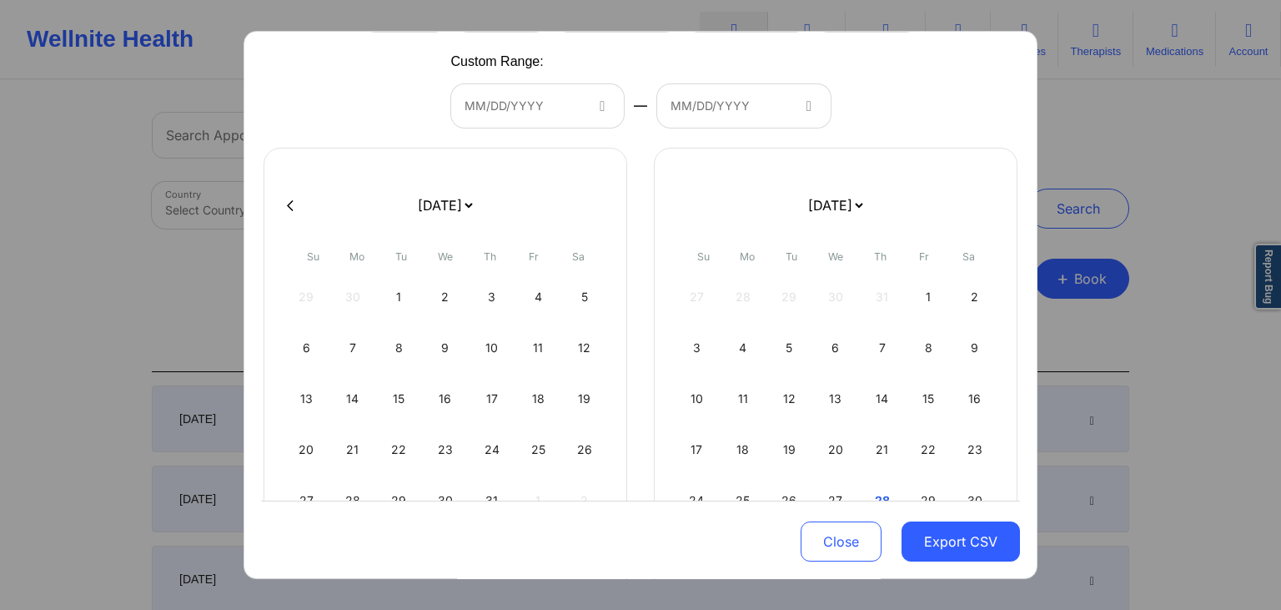
scroll to position [0, 0]
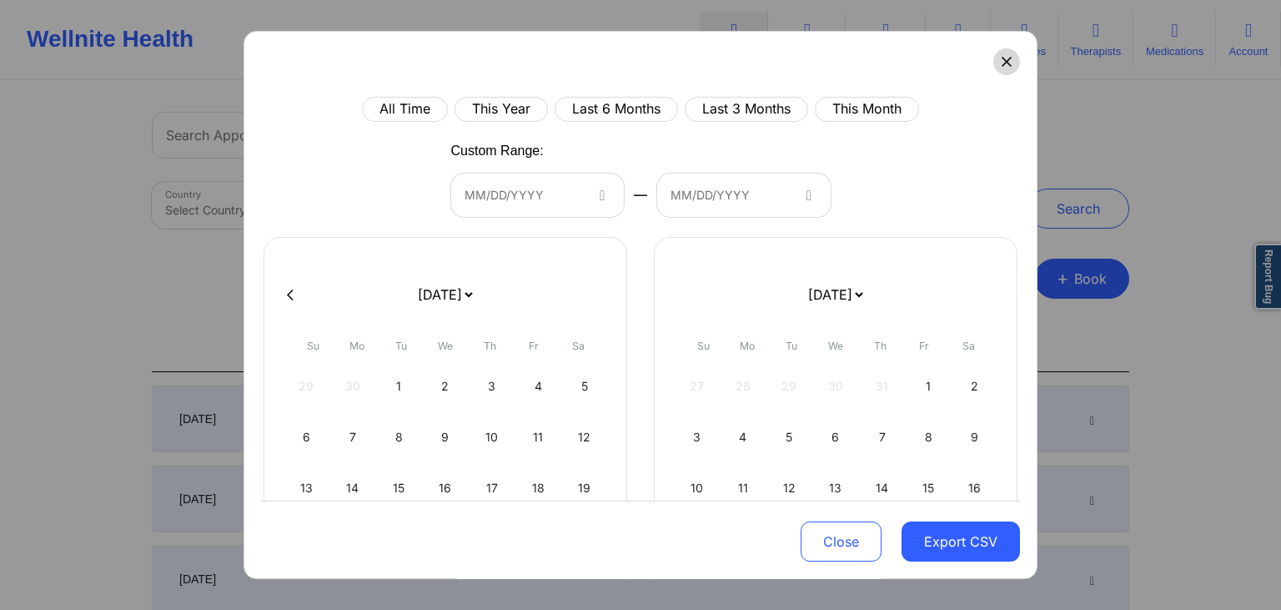
click at [879, 69] on button at bounding box center [1006, 61] width 27 height 27
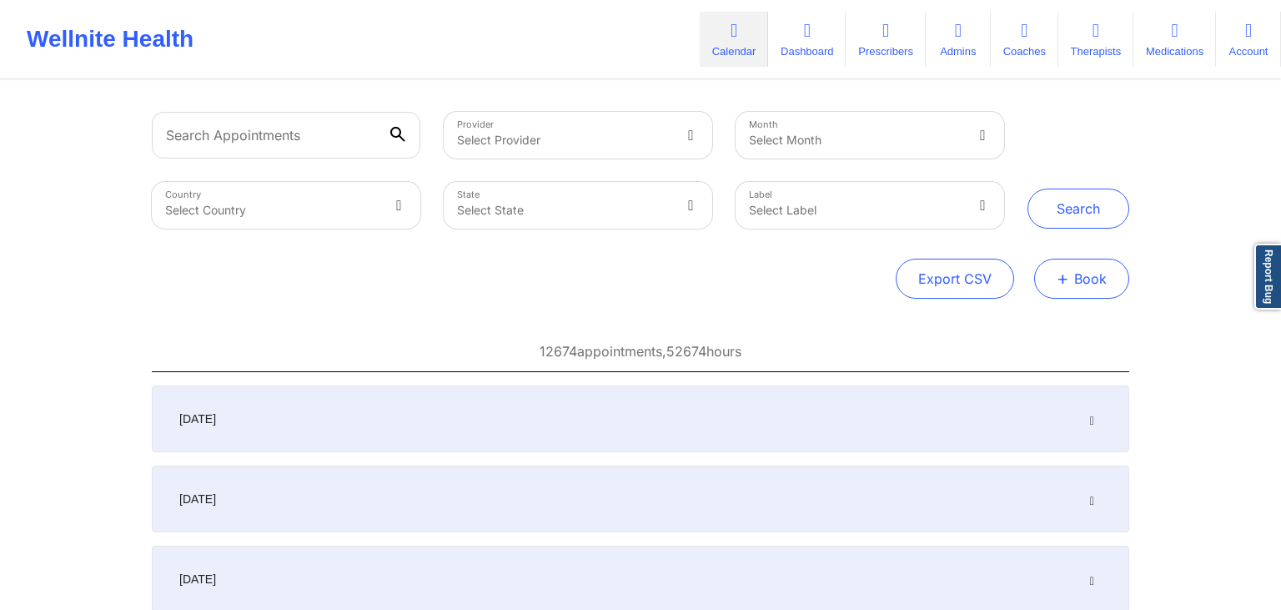
click at [879, 287] on button "+ Book" at bounding box center [1081, 278] width 95 height 40
click at [879, 322] on button "Therapy Session" at bounding box center [1053, 332] width 128 height 28
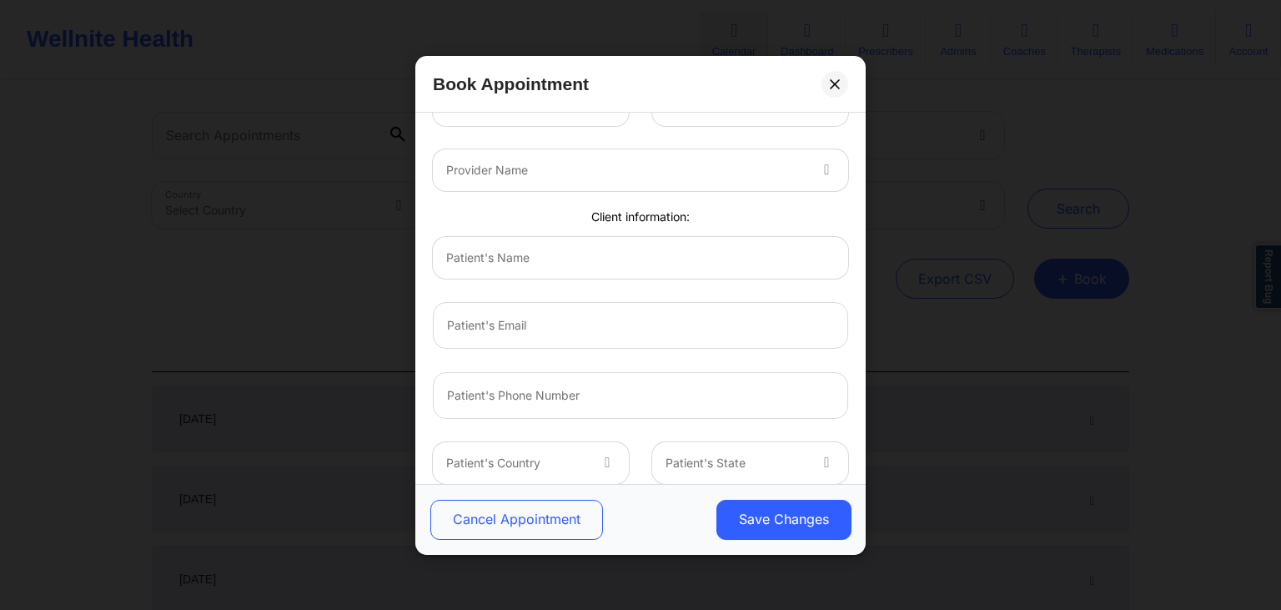
scroll to position [43, 0]
click at [550, 257] on div at bounding box center [636, 259] width 380 height 20
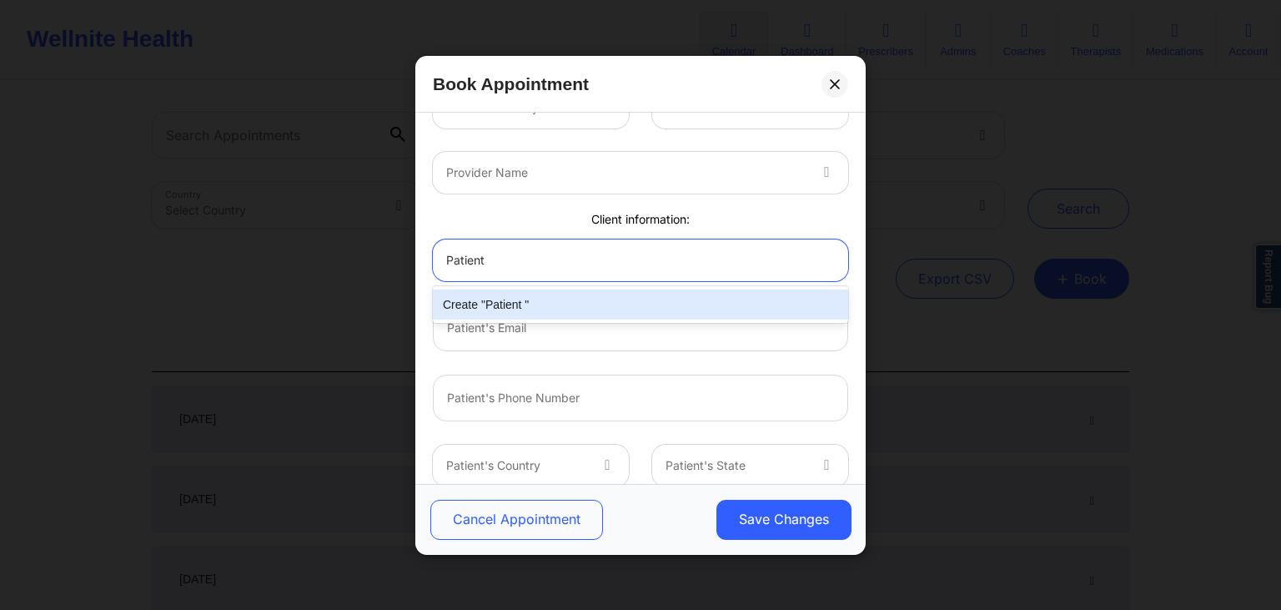
type input "Patient 1"
click at [540, 260] on div at bounding box center [628, 259] width 364 height 20
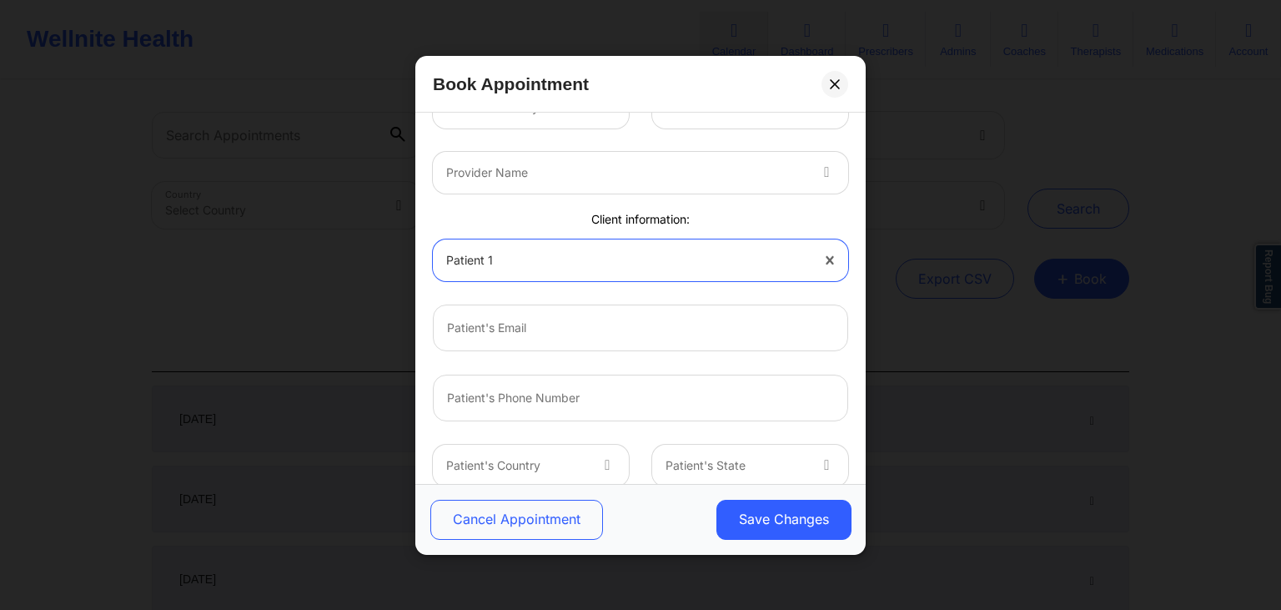
click at [595, 250] on div at bounding box center [628, 259] width 364 height 20
click at [716, 499] on button "Save Changes" at bounding box center [783, 519] width 135 height 40
click at [658, 219] on div "Client information:" at bounding box center [640, 219] width 439 height 17
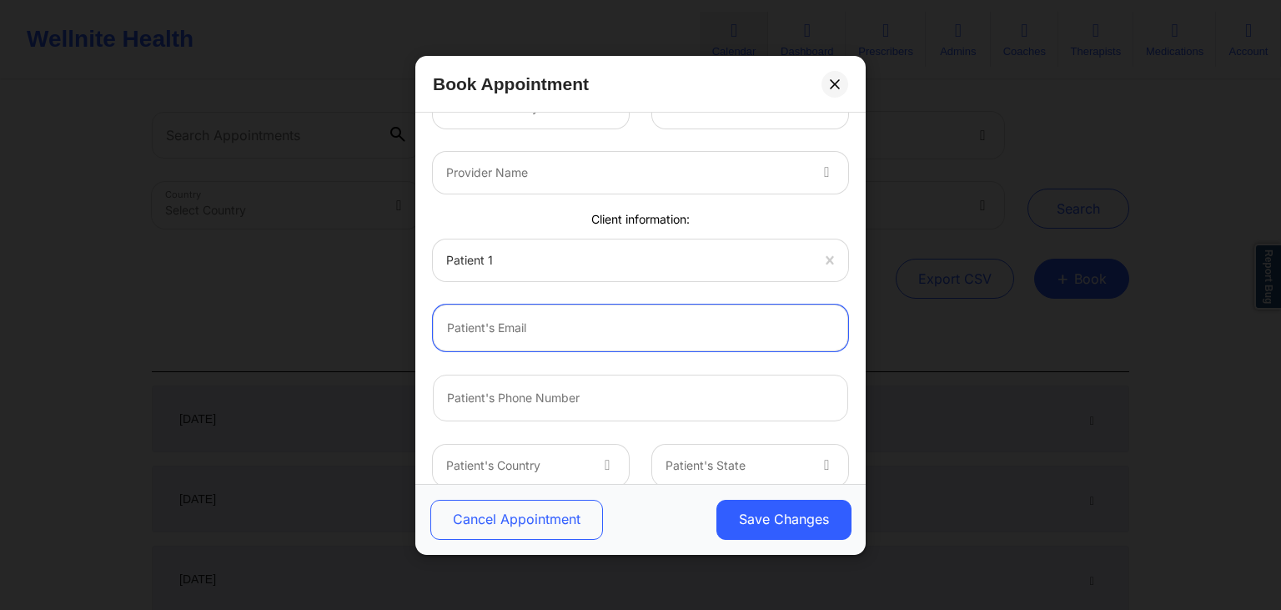
click at [528, 324] on input "text" at bounding box center [640, 327] width 415 height 47
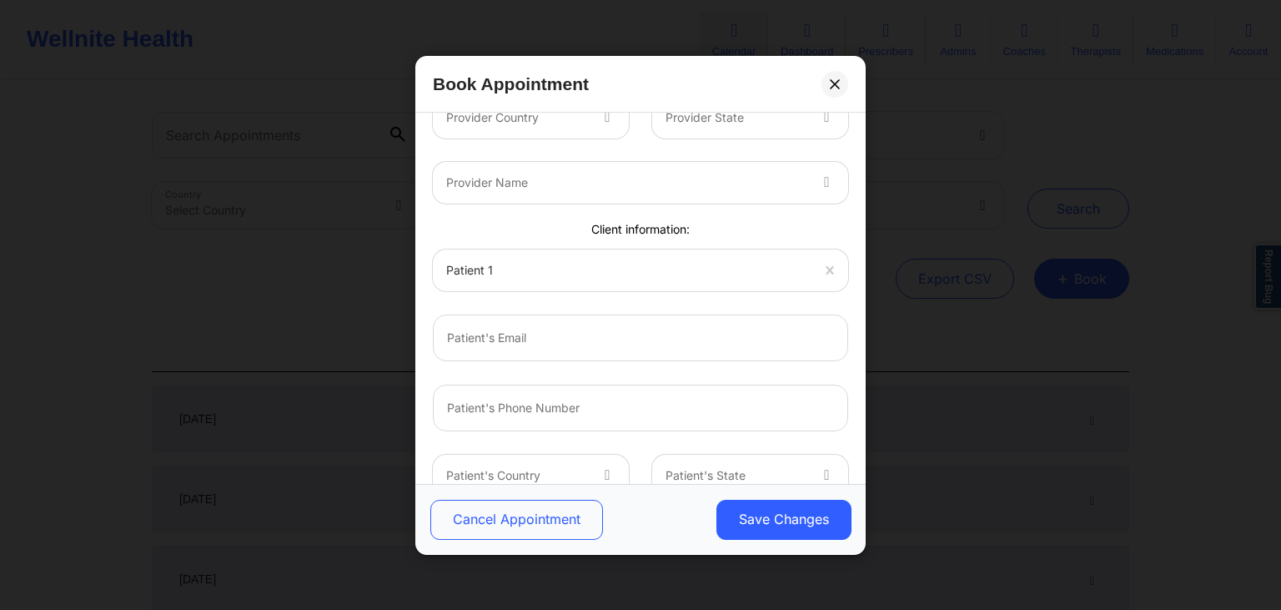
click at [636, 225] on div "Client information:" at bounding box center [640, 229] width 439 height 17
click at [632, 228] on div "Client information:" at bounding box center [640, 229] width 439 height 17
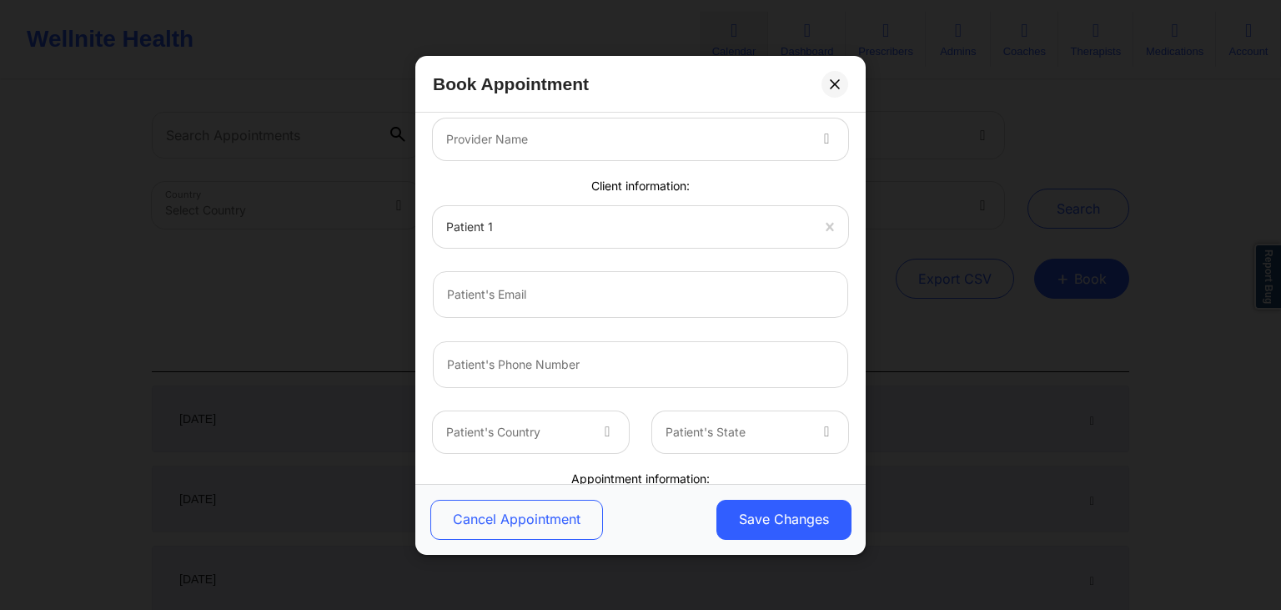
scroll to position [76, 0]
click at [837, 84] on icon at bounding box center [835, 83] width 10 height 10
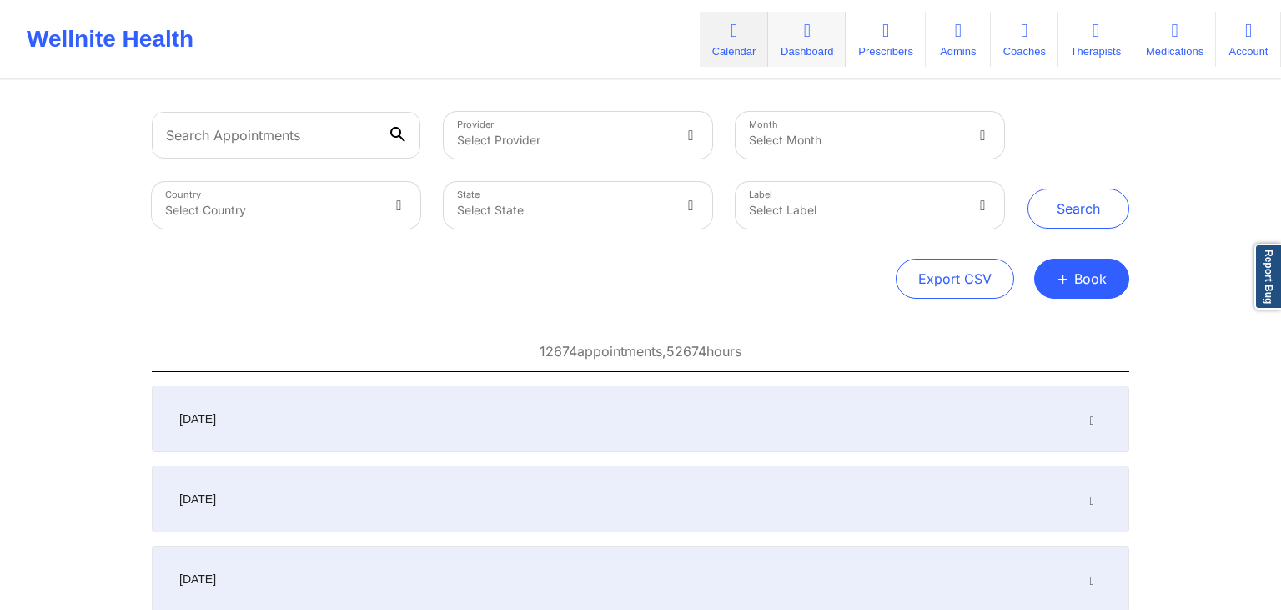
click at [805, 48] on link "Dashboard" at bounding box center [807, 39] width 78 height 55
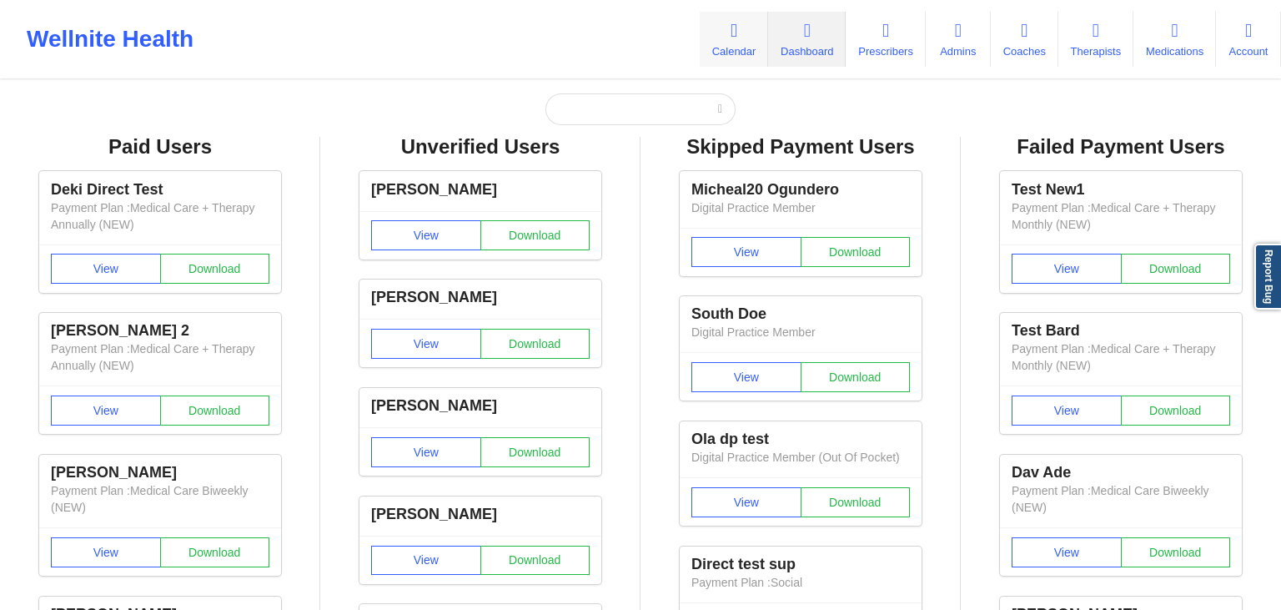
click at [722, 64] on link "Calendar" at bounding box center [734, 39] width 68 height 55
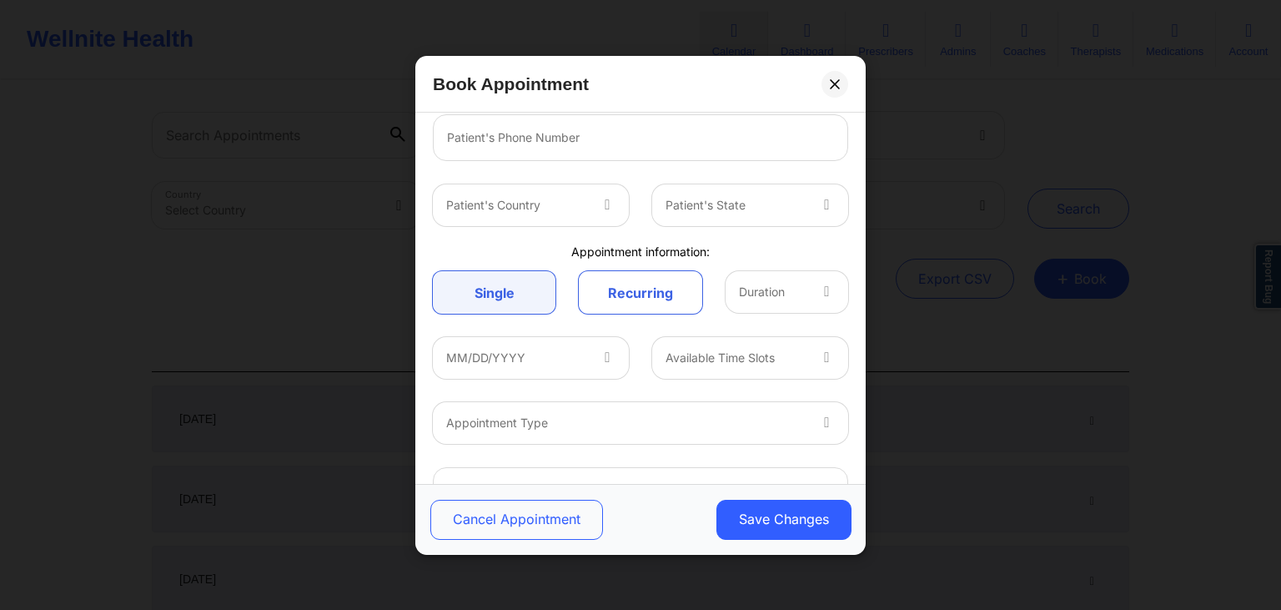
scroll to position [351, 0]
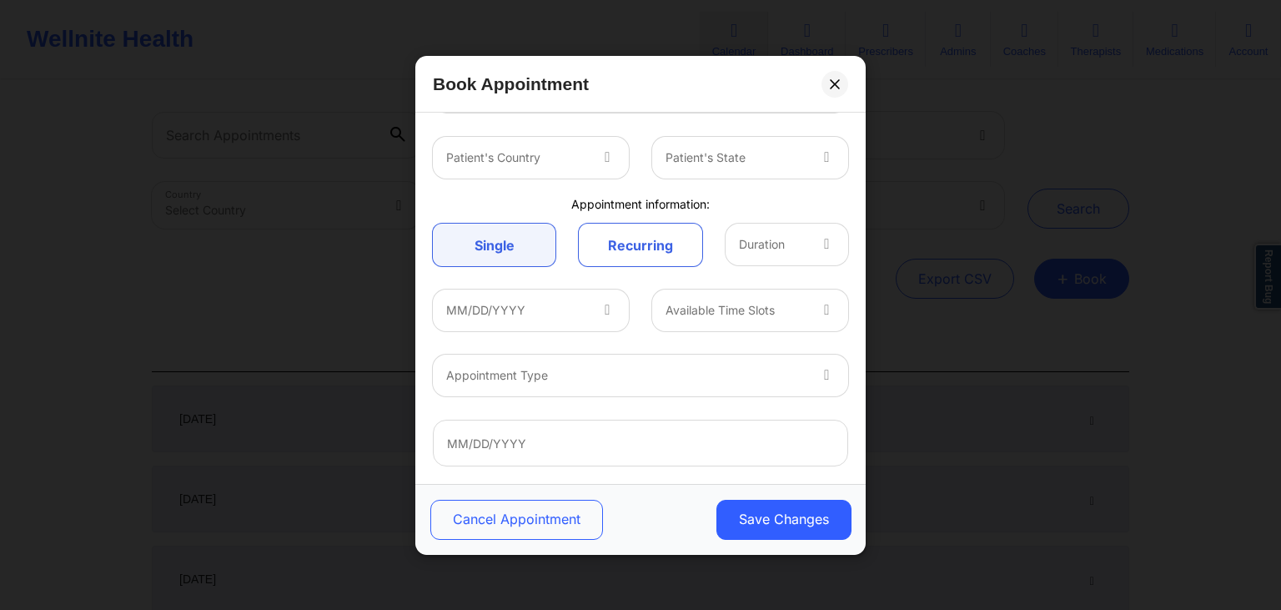
click at [589, 314] on div at bounding box center [609, 310] width 40 height 42
click at [639, 282] on div "MM/DD/YYYY Available Time Slots" at bounding box center [640, 310] width 439 height 65
click at [601, 458] on input "text" at bounding box center [640, 442] width 415 height 47
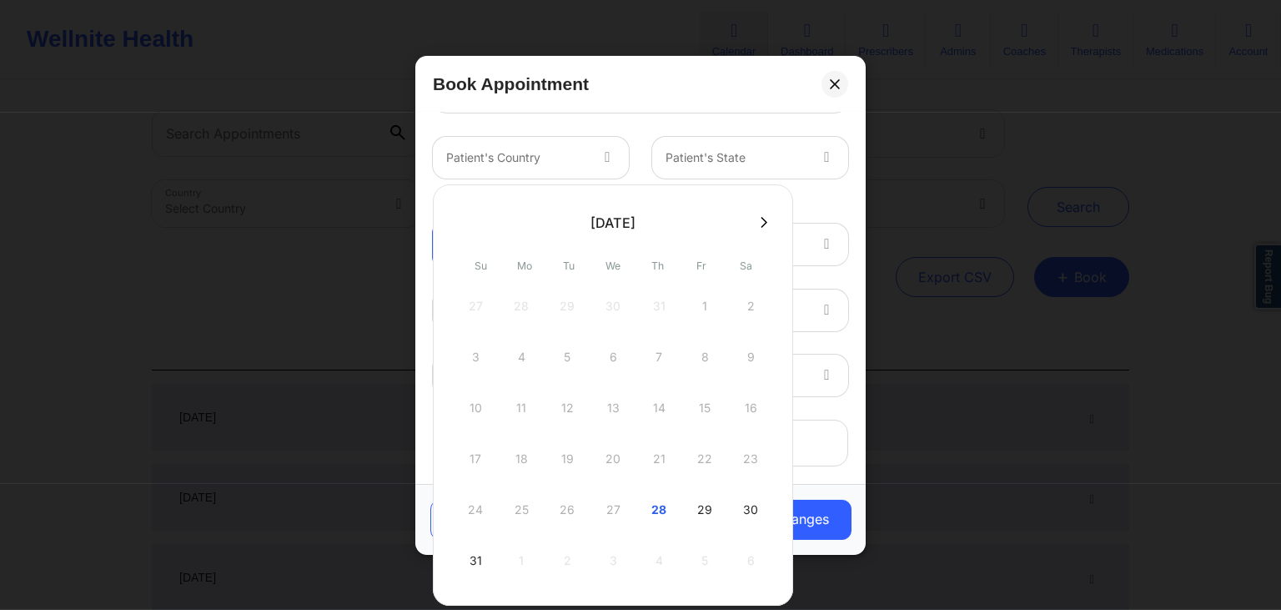
click at [707, 86] on div "Book Appointment" at bounding box center [640, 84] width 450 height 57
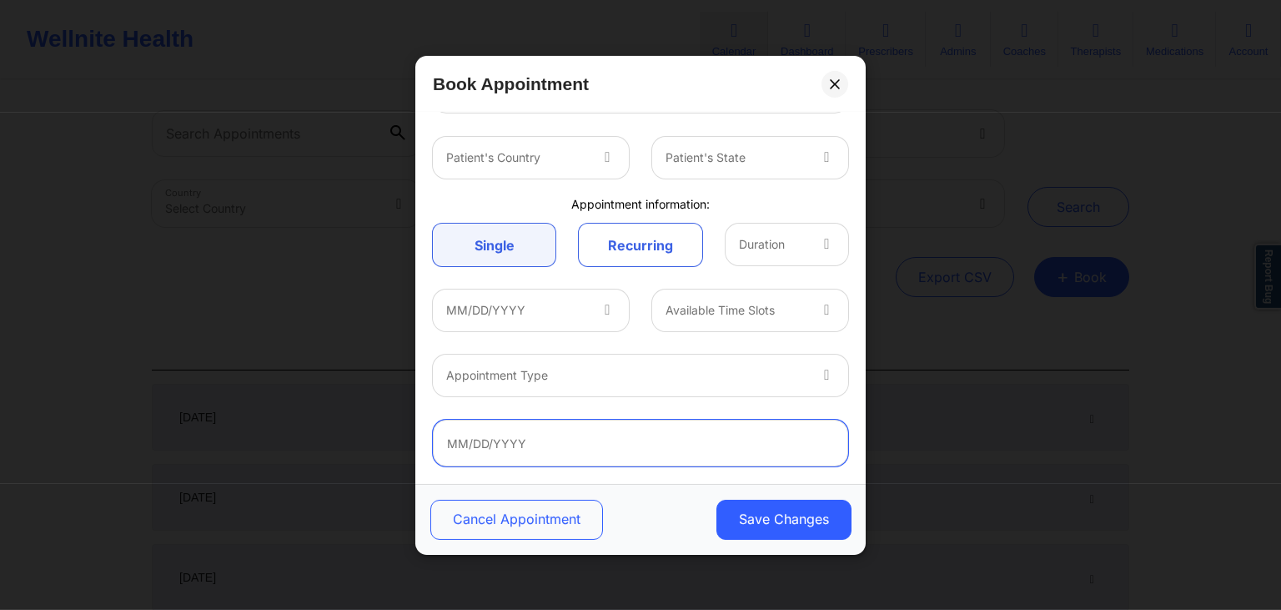
click at [628, 439] on input "text" at bounding box center [640, 442] width 415 height 47
click at [825, 198] on div "Appointment information:" at bounding box center [640, 203] width 439 height 17
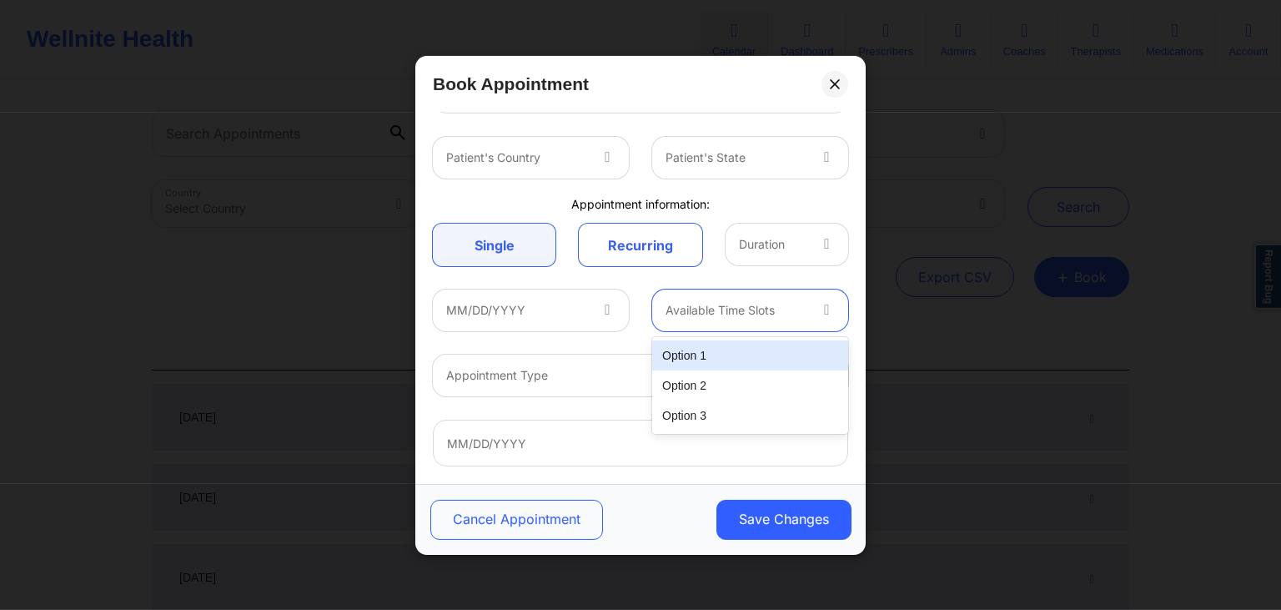
click at [760, 313] on div at bounding box center [735, 310] width 141 height 20
click at [762, 115] on div at bounding box center [640, 89] width 439 height 70
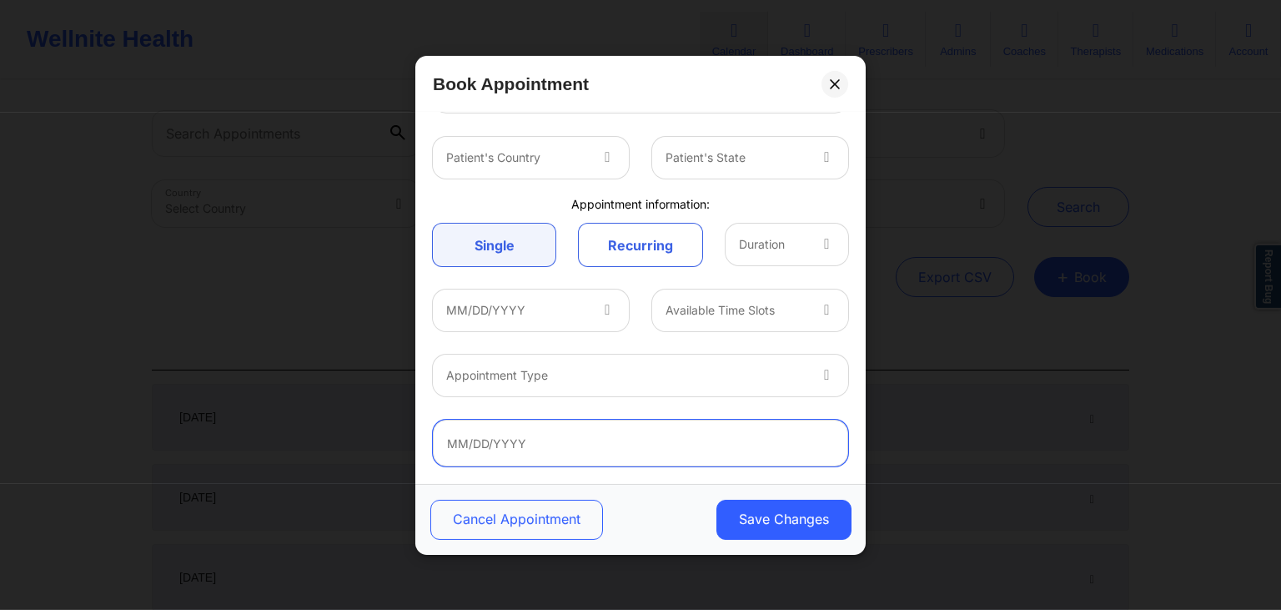
click at [625, 444] on input "text" at bounding box center [640, 442] width 415 height 47
click at [695, 94] on div "Book Appointment" at bounding box center [640, 84] width 450 height 57
click at [621, 453] on input "text" at bounding box center [640, 442] width 415 height 47
click at [713, 80] on div "Book Appointment" at bounding box center [640, 84] width 450 height 57
click at [638, 238] on link "Recurring" at bounding box center [640, 244] width 123 height 43
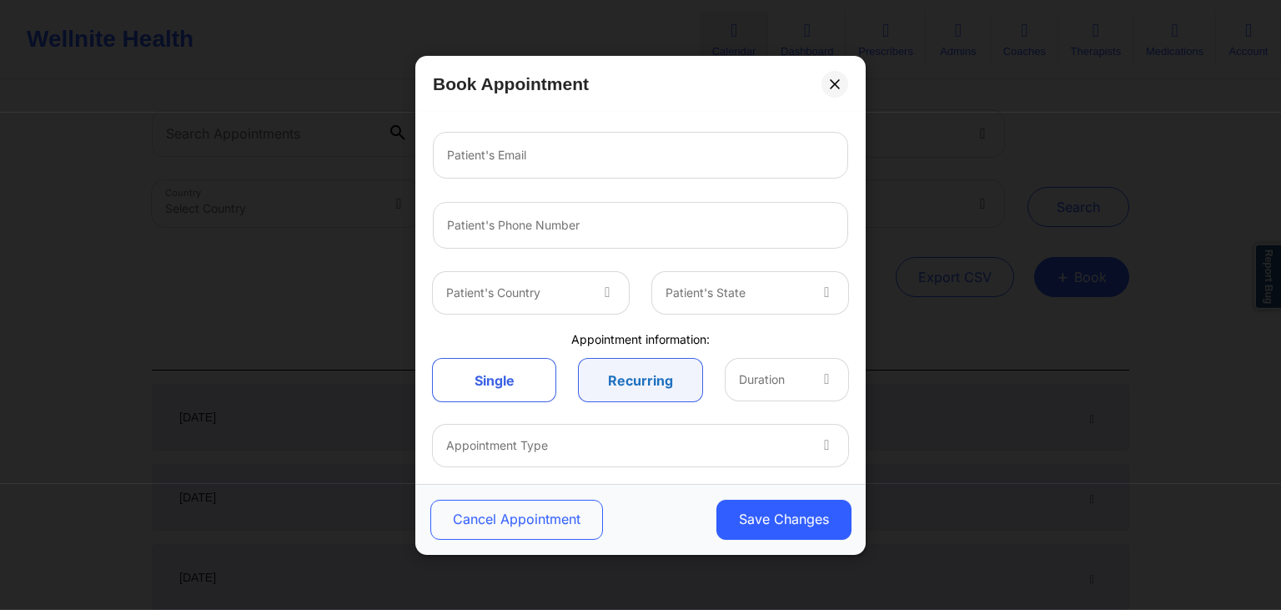
scroll to position [216, 0]
click at [528, 379] on link "Single" at bounding box center [494, 380] width 123 height 43
click at [675, 337] on div "Appointment information:" at bounding box center [640, 338] width 439 height 17
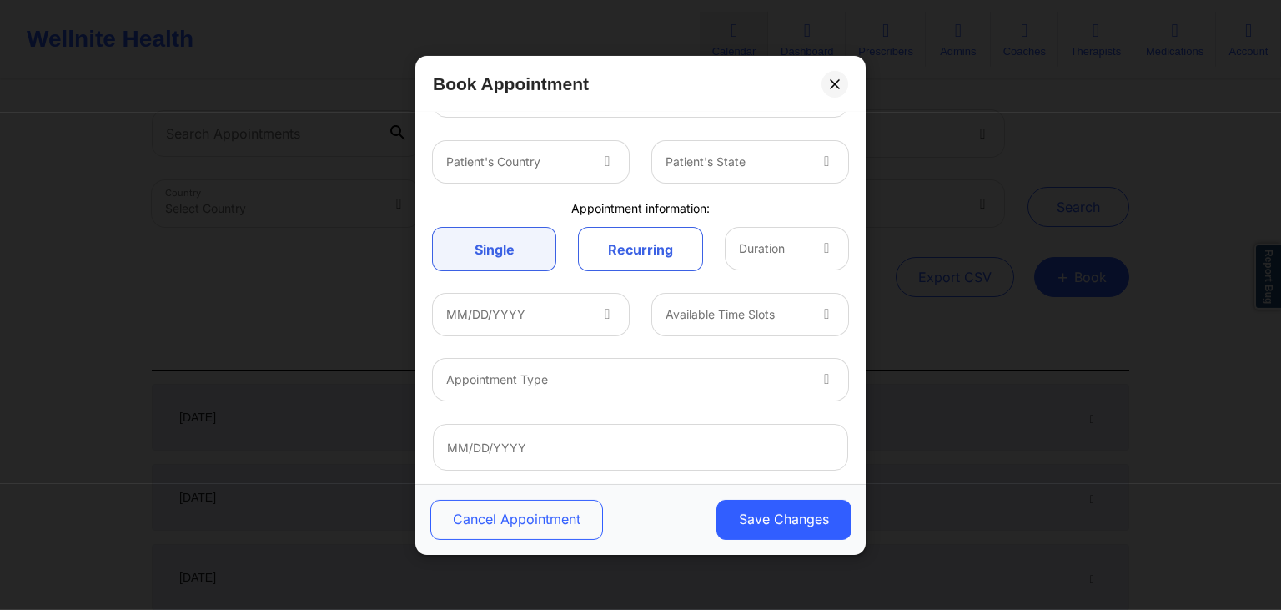
scroll to position [351, 0]
click at [555, 441] on input "text" at bounding box center [640, 442] width 415 height 47
click at [725, 125] on div "Patient's Country Patient's State" at bounding box center [640, 156] width 439 height 65
drag, startPoint x: 598, startPoint y: 204, endPoint x: 652, endPoint y: 199, distance: 54.4
click at [652, 199] on div "Appointment information:" at bounding box center [640, 203] width 439 height 17
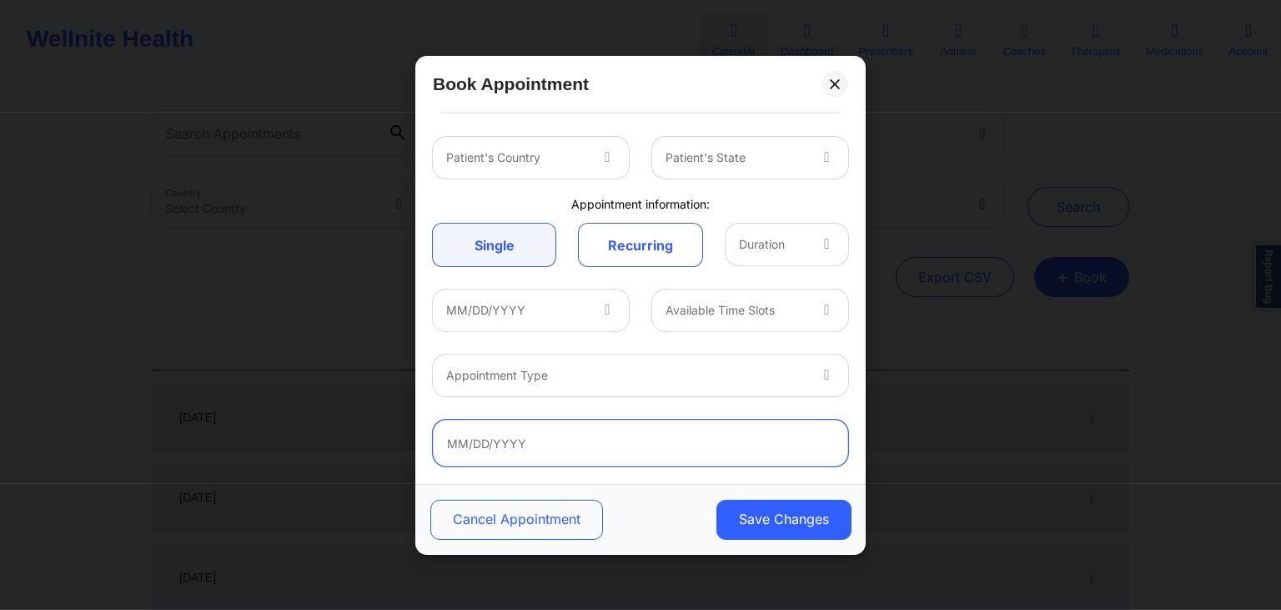
click at [564, 442] on input "text" at bounding box center [640, 442] width 415 height 47
click at [683, 126] on div "Patient's Country Patient's State" at bounding box center [640, 156] width 439 height 65
click at [650, 236] on link "Recurring" at bounding box center [640, 244] width 123 height 43
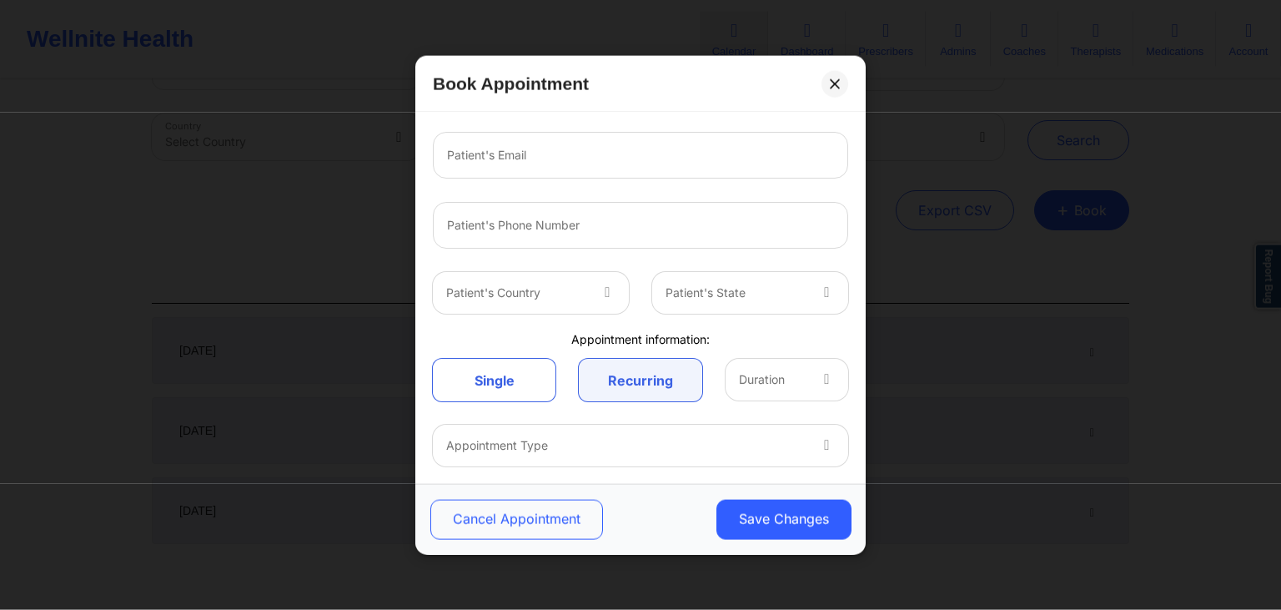
scroll to position [68, 0]
click at [654, 87] on div "Book Appointment" at bounding box center [640, 84] width 450 height 57
click at [527, 394] on link "Single" at bounding box center [494, 380] width 123 height 43
click at [657, 329] on div "Provider Country Provider State Provider Name Client information: Patient's Nam…" at bounding box center [640, 257] width 439 height 710
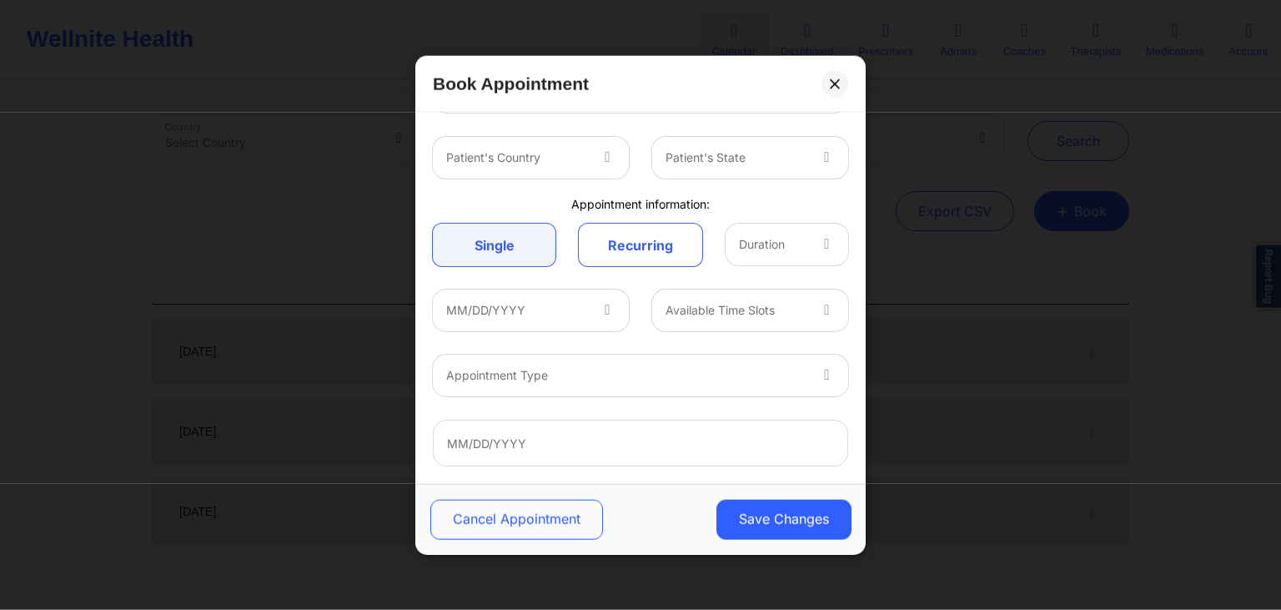
click at [639, 303] on div "MM/DD/YYYY" at bounding box center [530, 310] width 219 height 42
click at [786, 80] on div "Book Appointment" at bounding box center [640, 84] width 450 height 57
click at [834, 83] on icon at bounding box center [834, 82] width 9 height 9
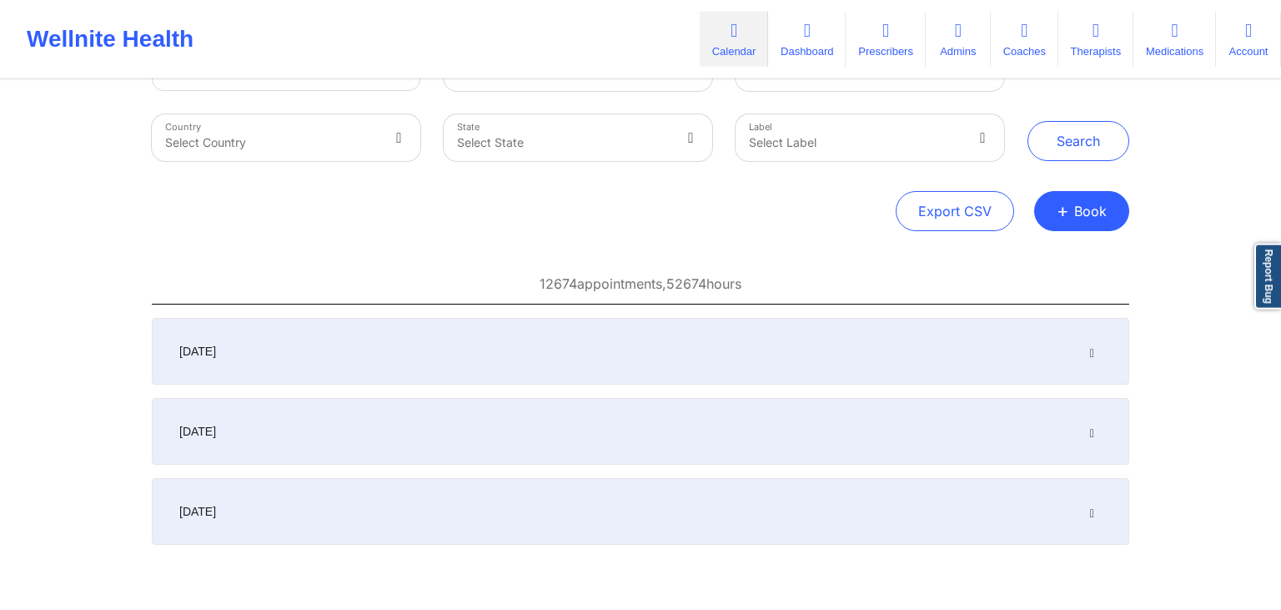
scroll to position [0, 0]
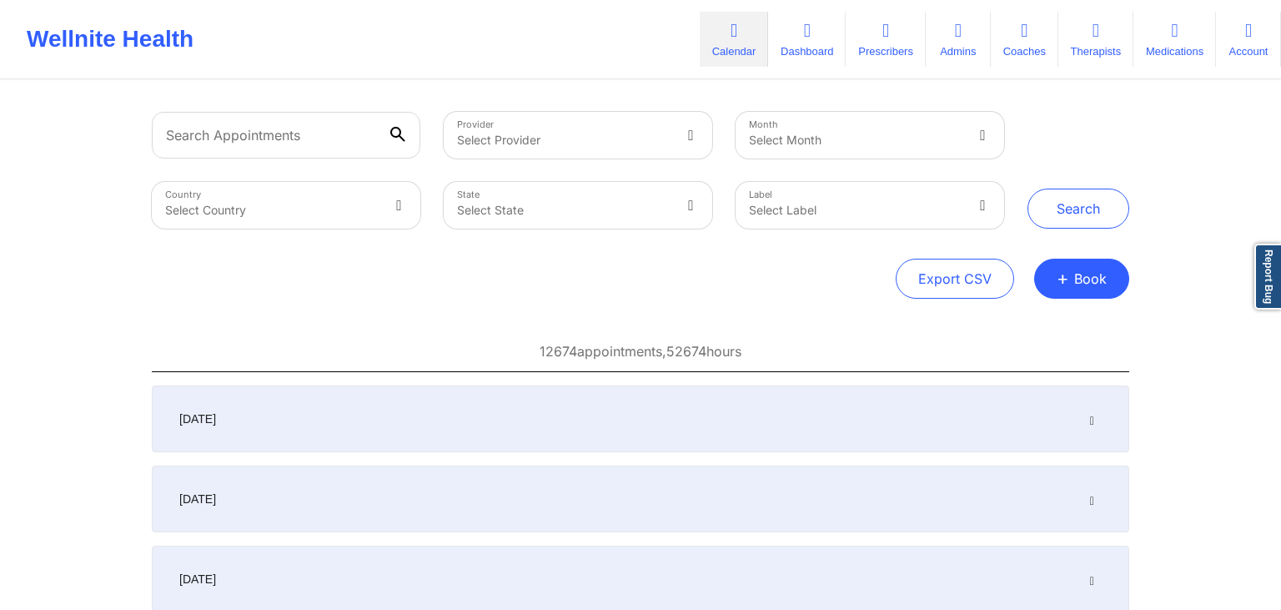
click at [805, 282] on div "Export CSV + Book" at bounding box center [640, 278] width 977 height 40
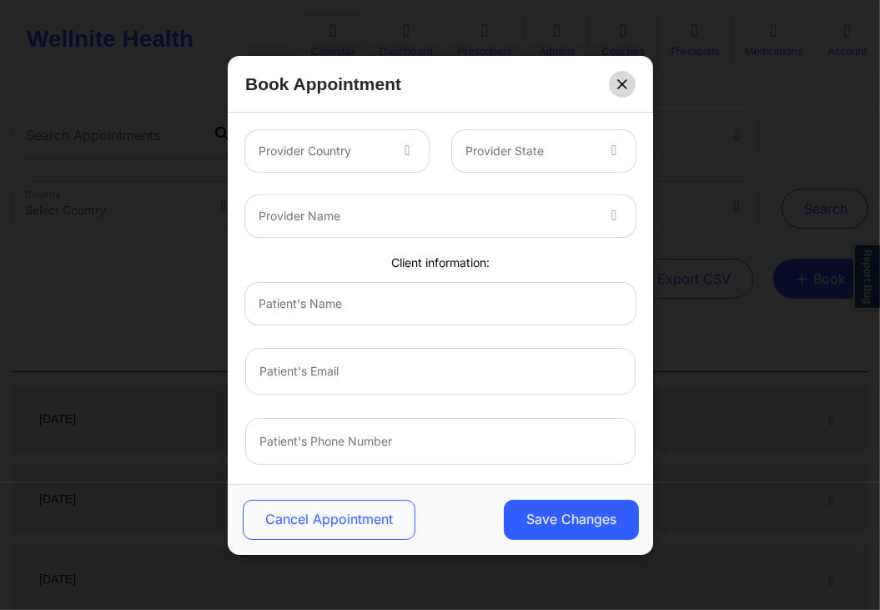
click at [620, 85] on icon at bounding box center [621, 82] width 9 height 9
click at [628, 78] on button at bounding box center [622, 83] width 27 height 27
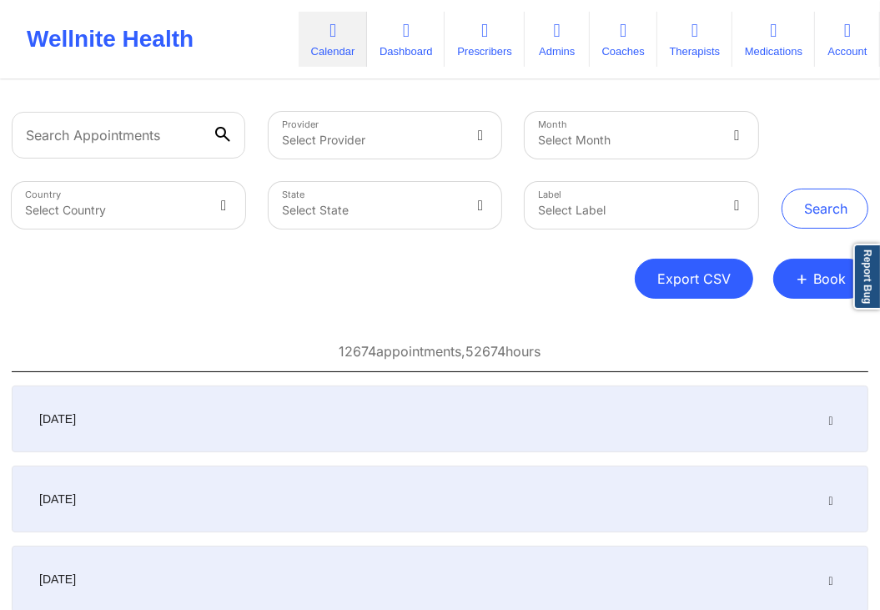
click at [695, 278] on button "Export CSV" at bounding box center [694, 278] width 118 height 40
select select "2025-6"
select select "2025-7"
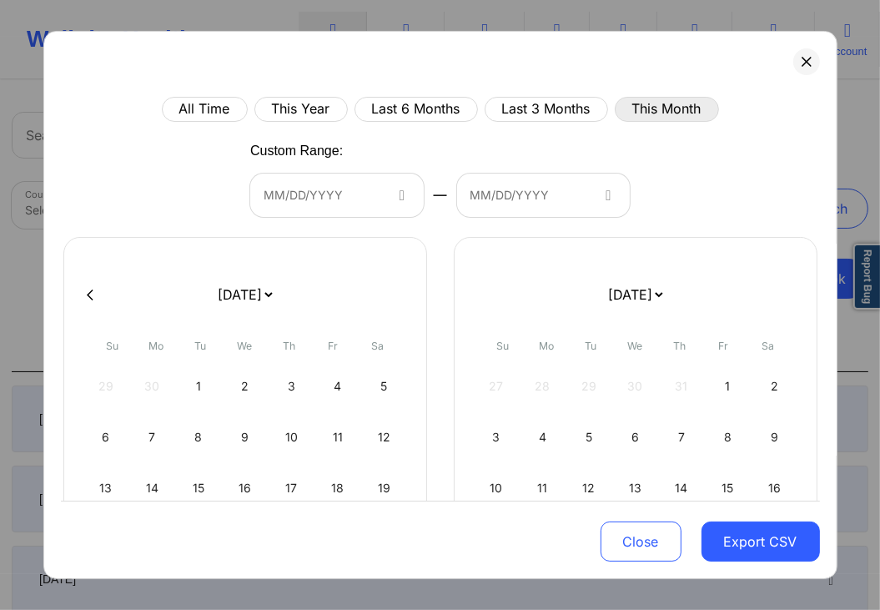
click at [674, 113] on button "This Month" at bounding box center [667, 109] width 104 height 25
select select "2025-6"
select select "2025-7"
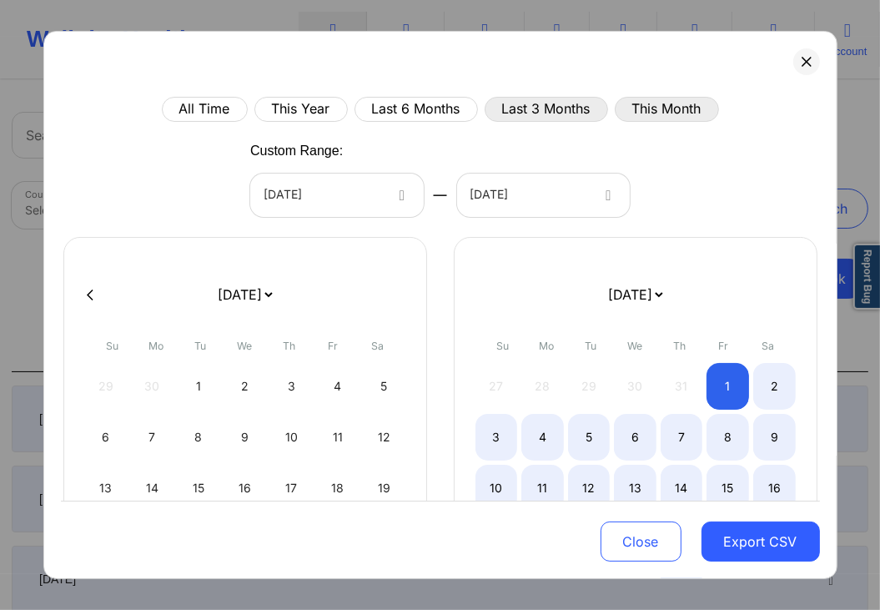
click at [578, 108] on button "Last 3 Months" at bounding box center [545, 109] width 123 height 25
select select "2025-4"
select select "2025-5"
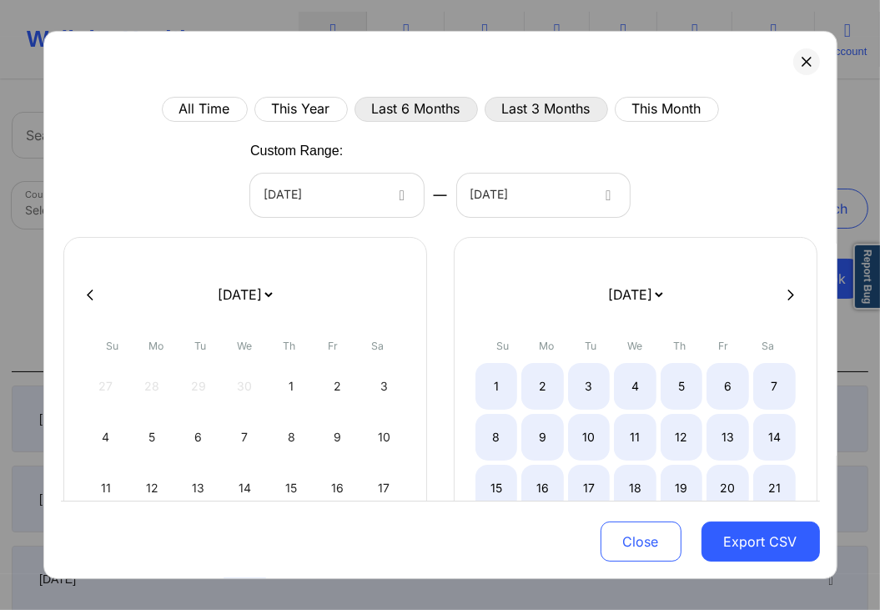
click at [431, 111] on button "Last 6 Months" at bounding box center [415, 109] width 123 height 25
select select "2025-1"
select select "2025-2"
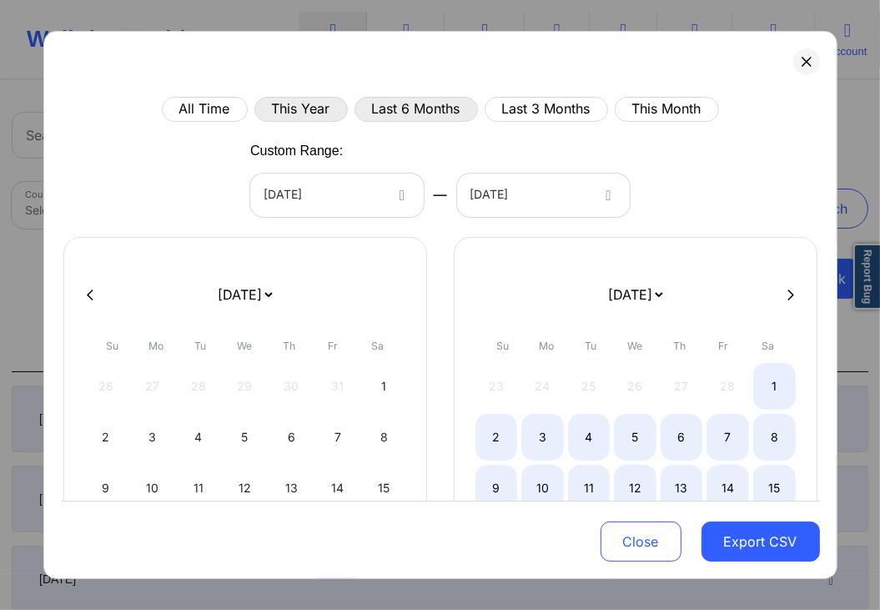
click at [314, 108] on button "This Year" at bounding box center [300, 109] width 93 height 25
select select "2025-0"
select select "2025-1"
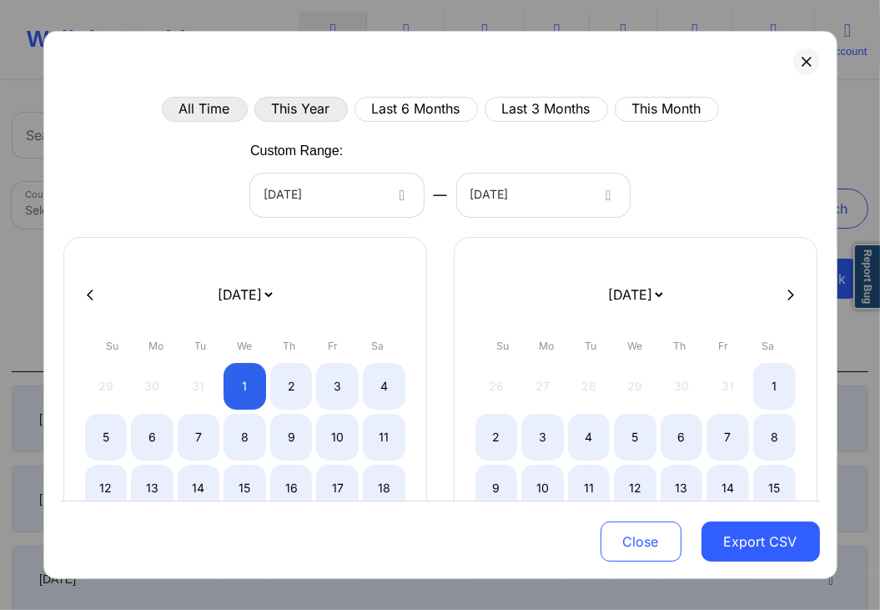
click at [222, 108] on button "All Time" at bounding box center [205, 109] width 86 height 25
select select "2019-1"
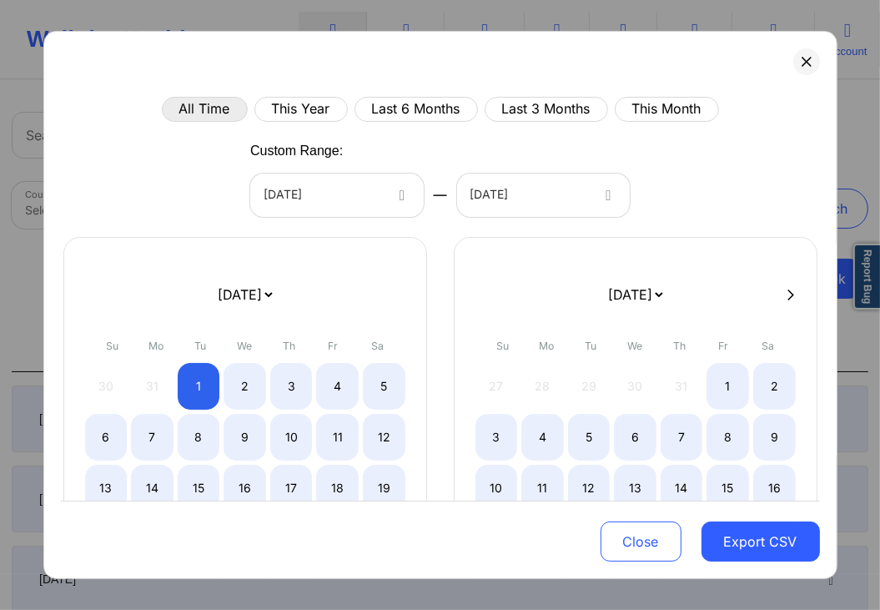
click at [375, 200] on div at bounding box center [322, 195] width 118 height 20
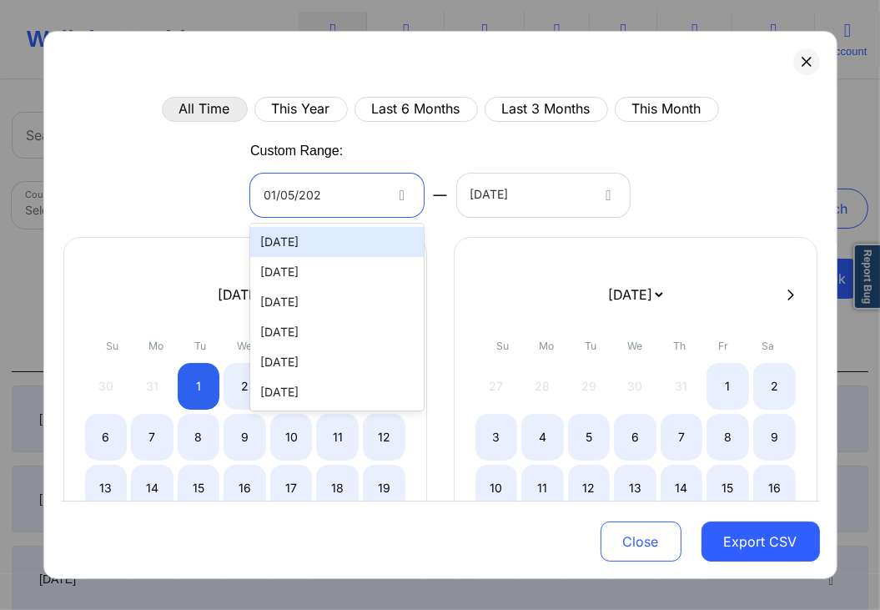
type input "01/05/2025"
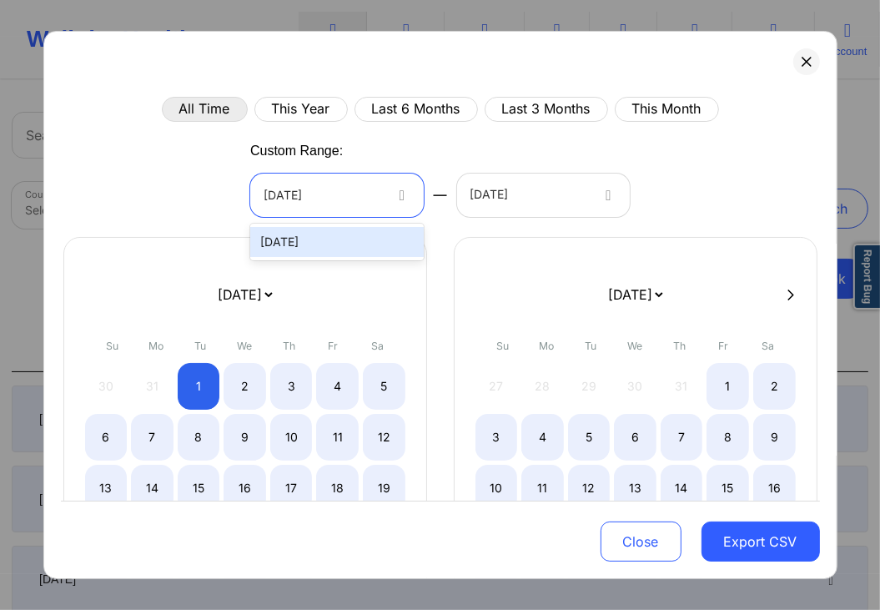
click at [329, 243] on div "01/05/2025" at bounding box center [336, 242] width 173 height 30
select select "2025-0"
select select "2025-1"
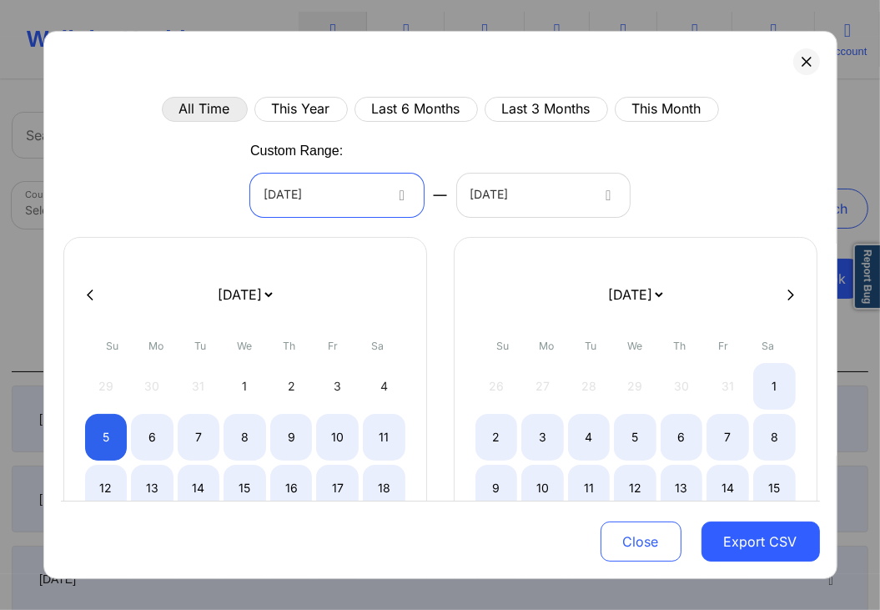
click at [569, 182] on div "08/28/2025" at bounding box center [529, 194] width 118 height 43
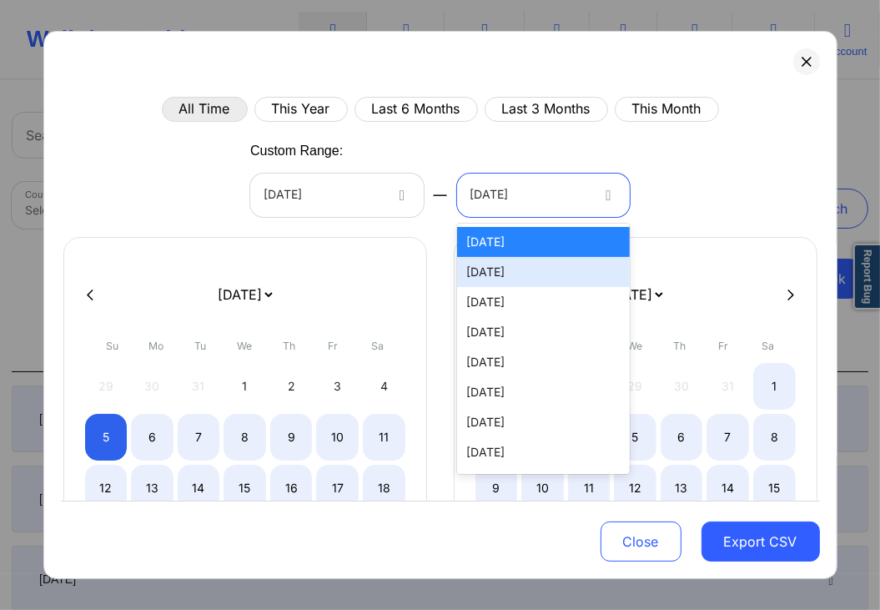
click at [525, 272] on div "08/27/2025" at bounding box center [543, 272] width 173 height 30
select select "2025-0"
select select "2025-1"
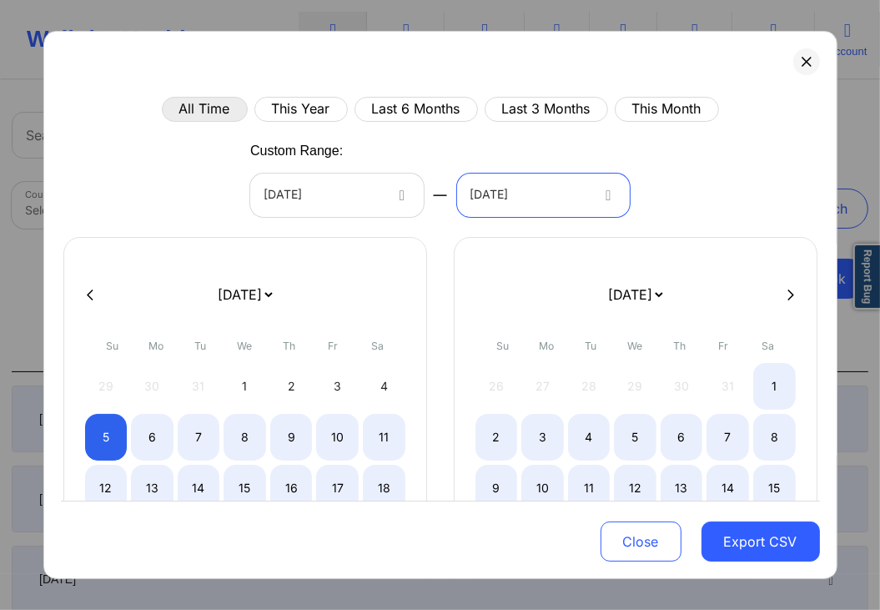
click at [794, 295] on icon at bounding box center [790, 294] width 7 height 11
select select "2025-1"
select select "2025-2"
click at [794, 295] on icon at bounding box center [790, 294] width 7 height 11
select select "2025-2"
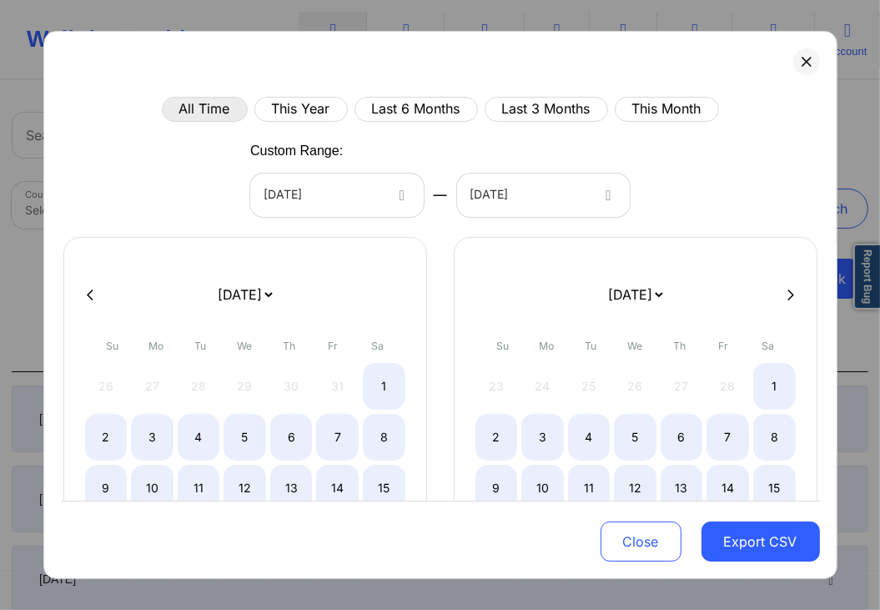
select select "2025-3"
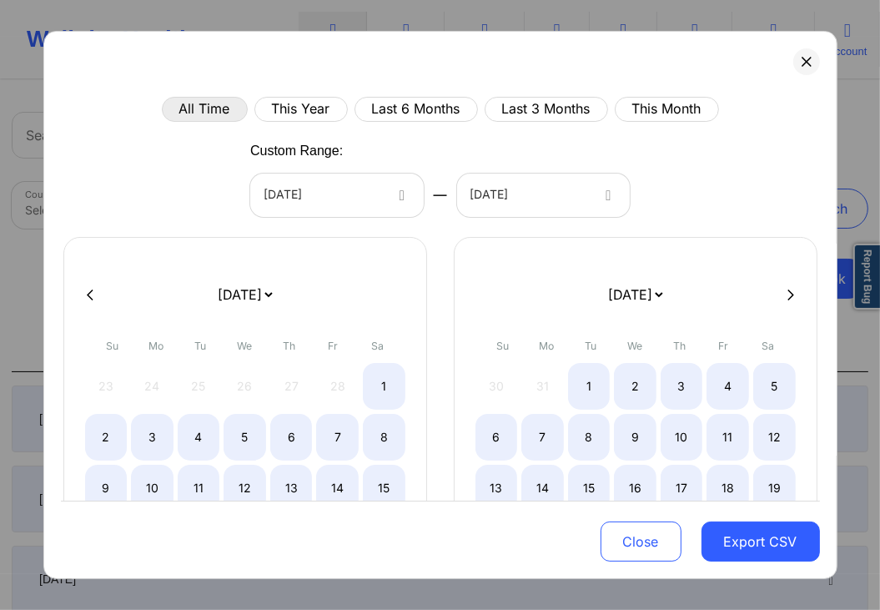
click at [794, 295] on icon at bounding box center [790, 294] width 7 height 11
select select "2025-4"
select select "2025-5"
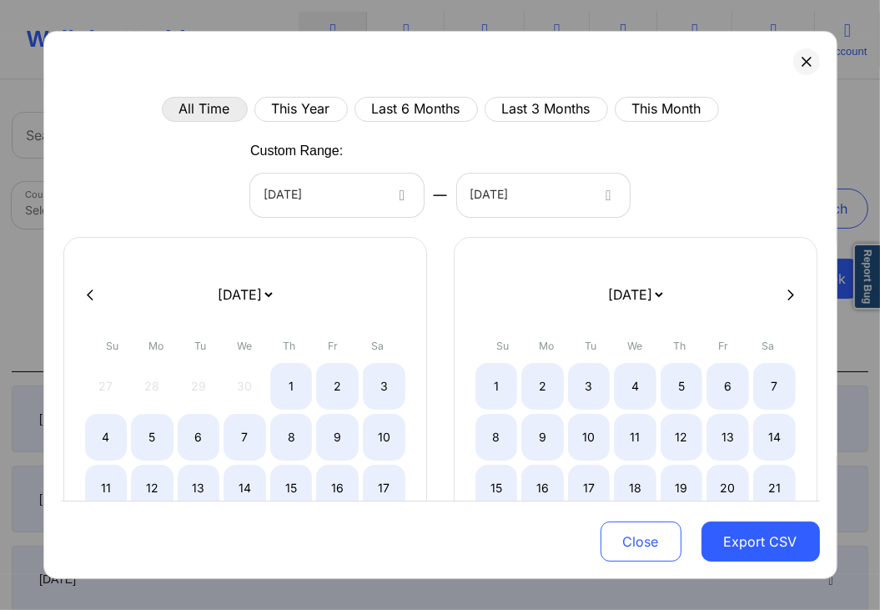
click at [794, 295] on icon at bounding box center [790, 294] width 7 height 11
select select "2025-6"
select select "2025-7"
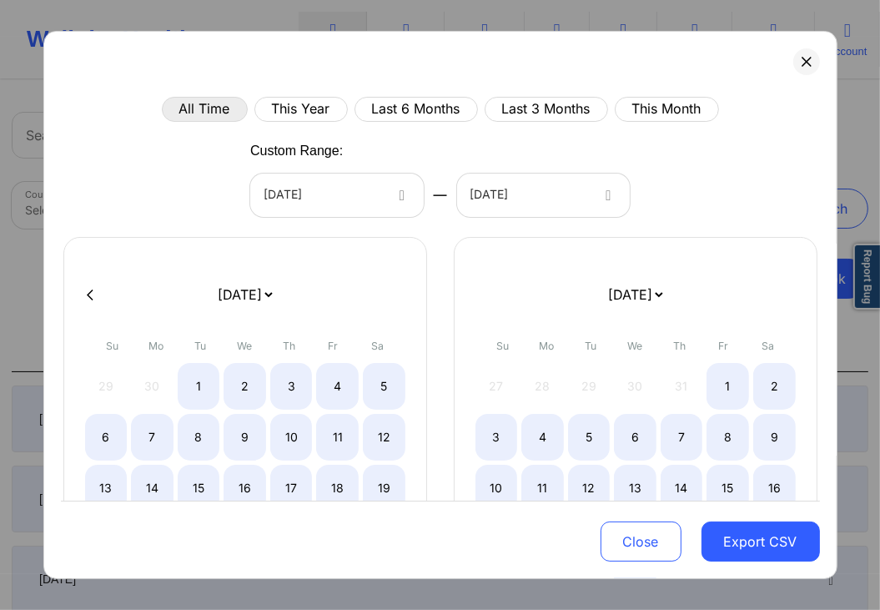
click at [795, 295] on div at bounding box center [440, 294] width 759 height 25
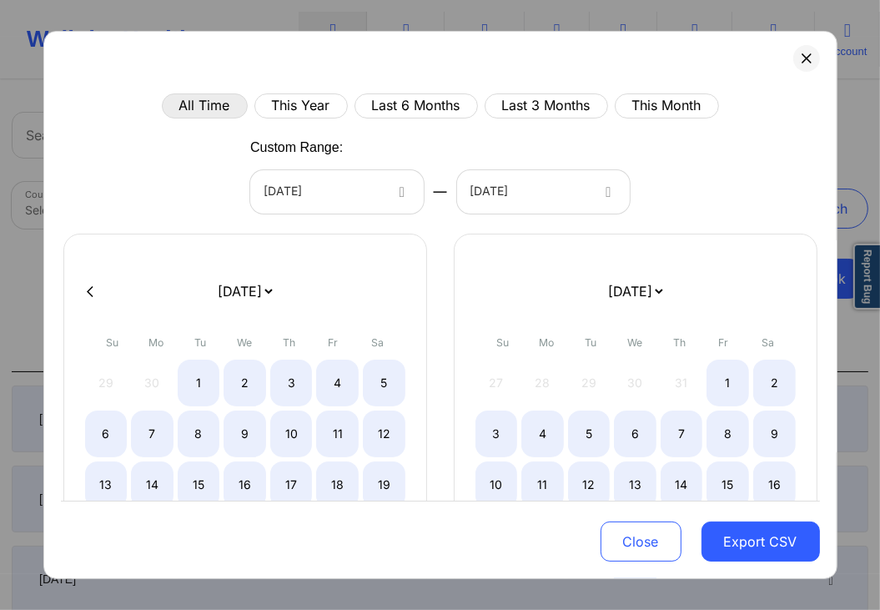
scroll to position [2, 0]
click at [551, 199] on div at bounding box center [529, 193] width 118 height 20
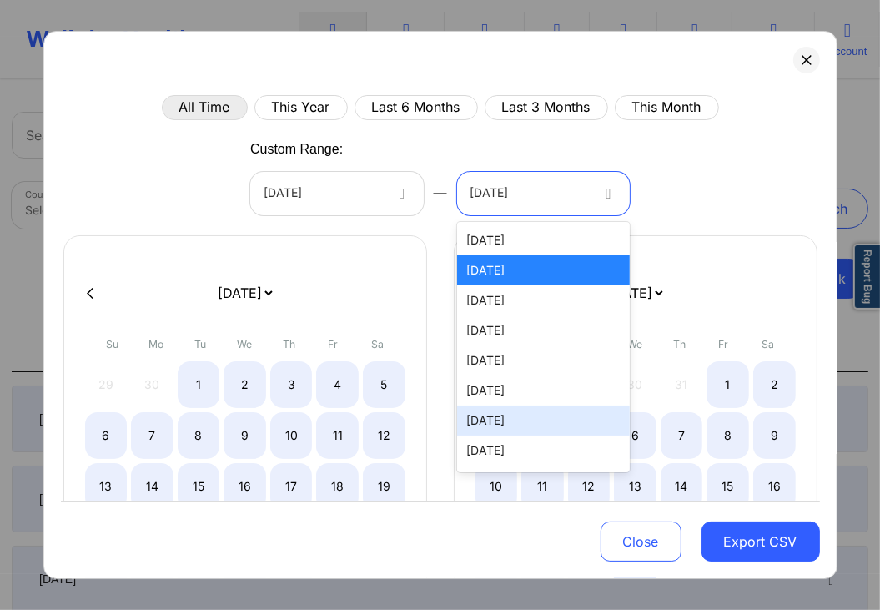
click at [531, 406] on div "08/22/2025" at bounding box center [543, 420] width 173 height 30
select select "2025-0"
select select "2025-1"
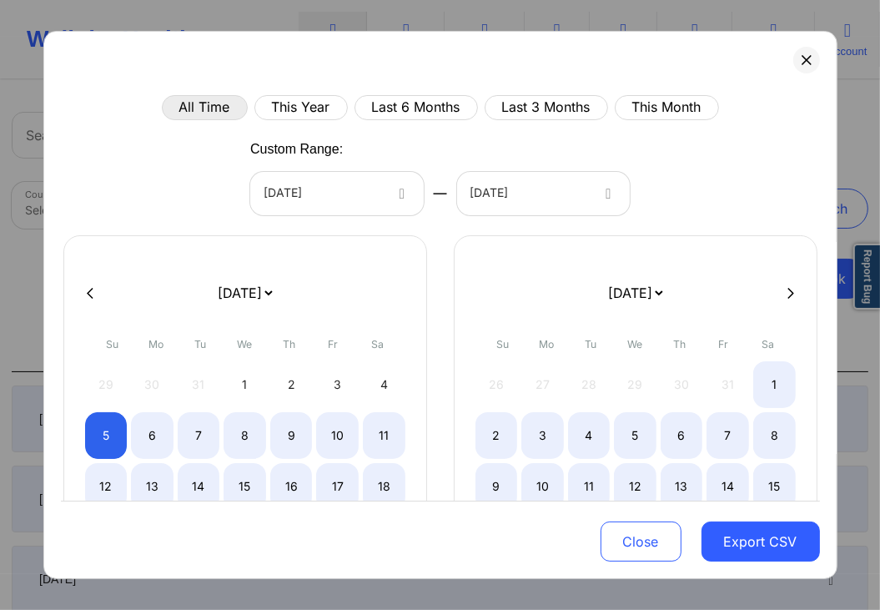
click at [789, 288] on button at bounding box center [790, 293] width 17 height 14
select select "2025-2"
select select "2025-3"
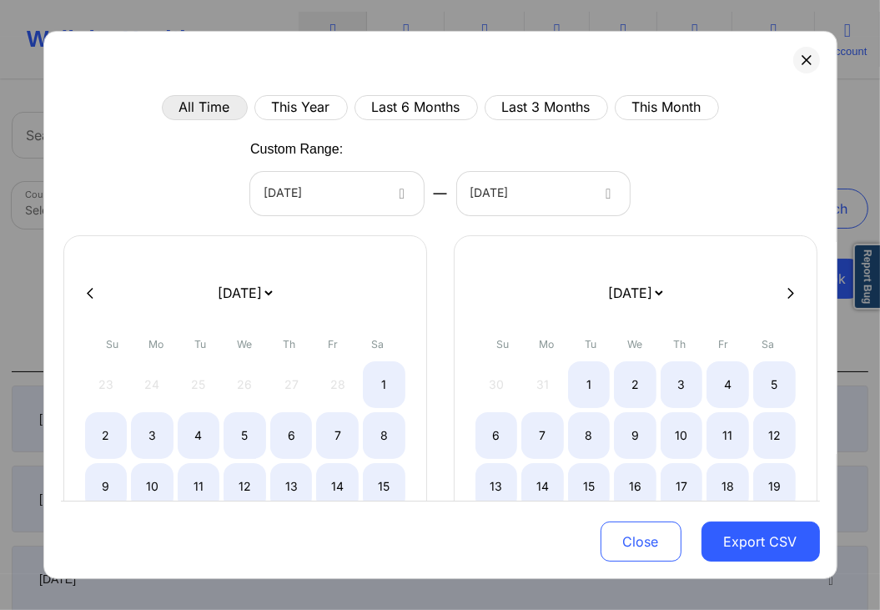
click at [789, 288] on button at bounding box center [790, 293] width 17 height 14
select select "2025-3"
select select "2025-4"
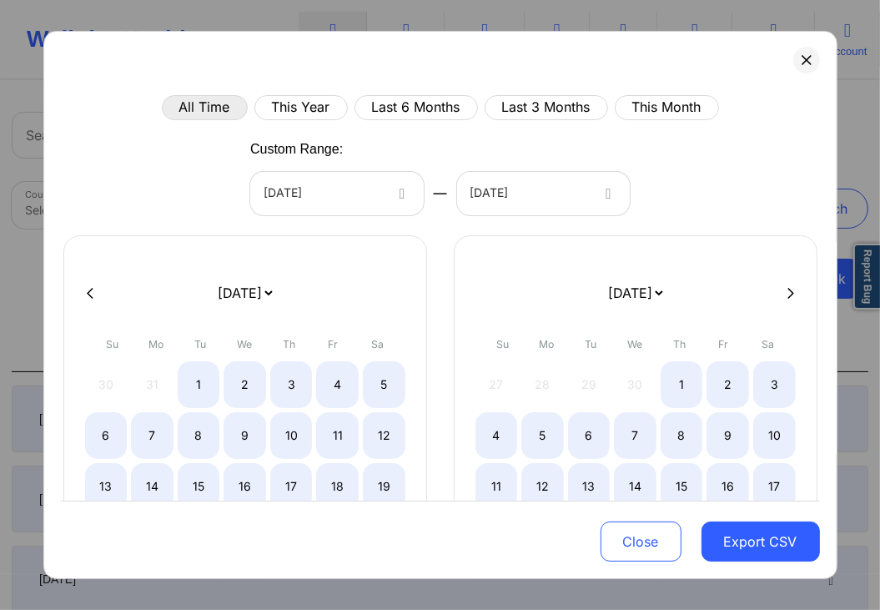
click at [789, 288] on button at bounding box center [790, 293] width 17 height 14
select select "2025-5"
select select "2025-6"
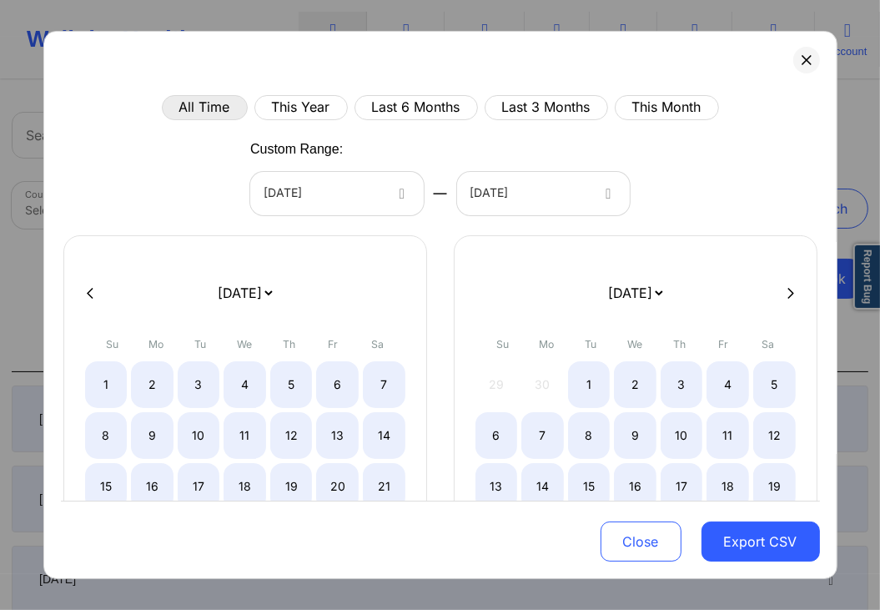
click at [789, 288] on button at bounding box center [790, 293] width 17 height 14
select select "2025-6"
select select "2025-7"
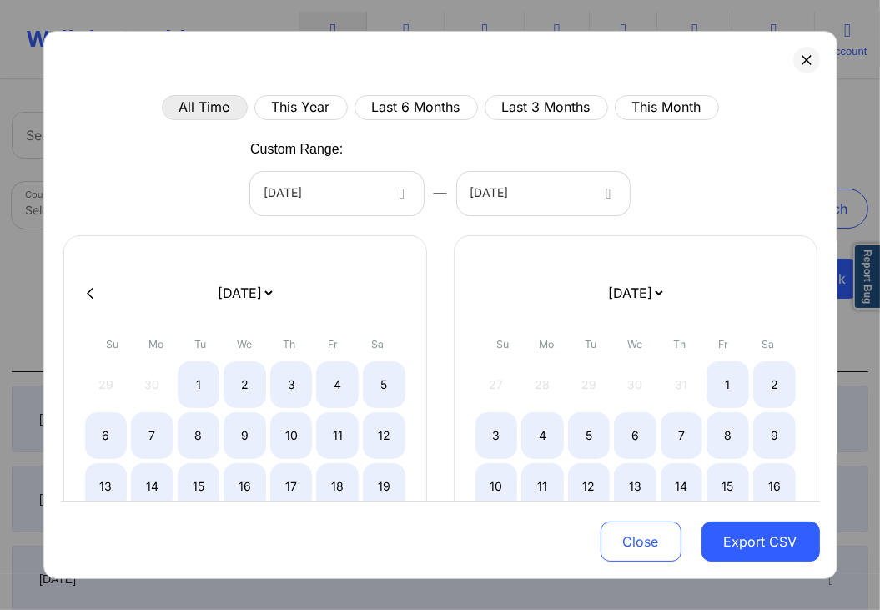
click at [789, 288] on div at bounding box center [440, 292] width 759 height 25
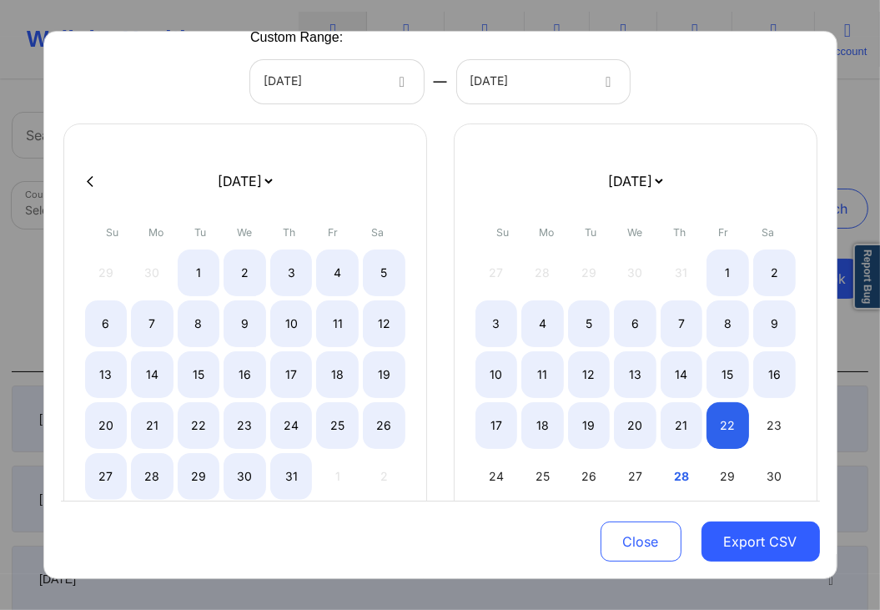
scroll to position [0, 0]
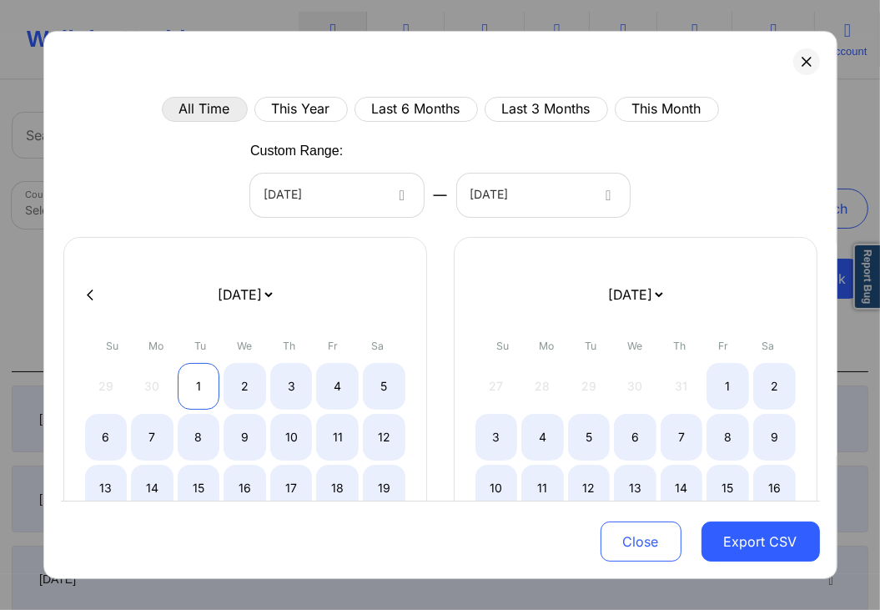
click at [218, 384] on div "1" at bounding box center [199, 386] width 43 height 47
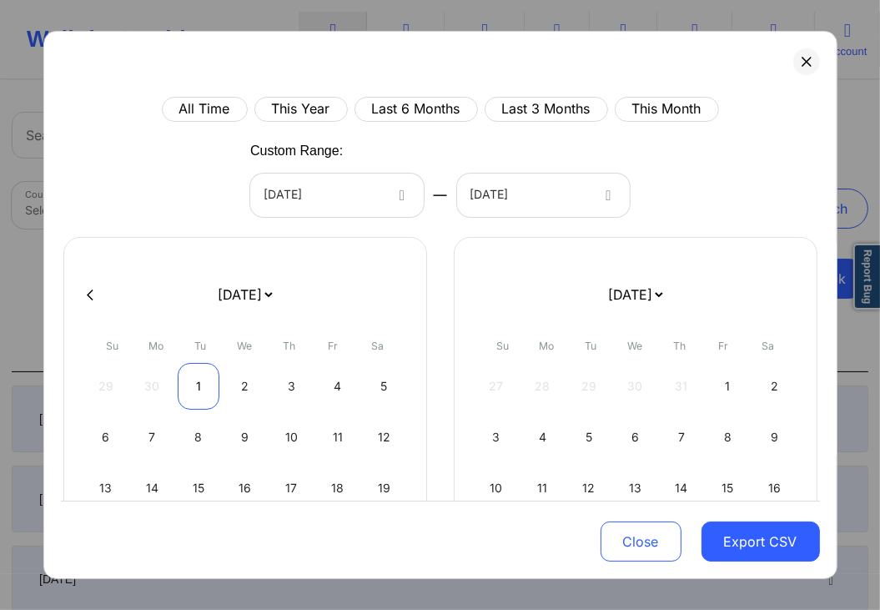
select select "2025-6"
select select "2025-7"
select select "2025-6"
select select "2025-7"
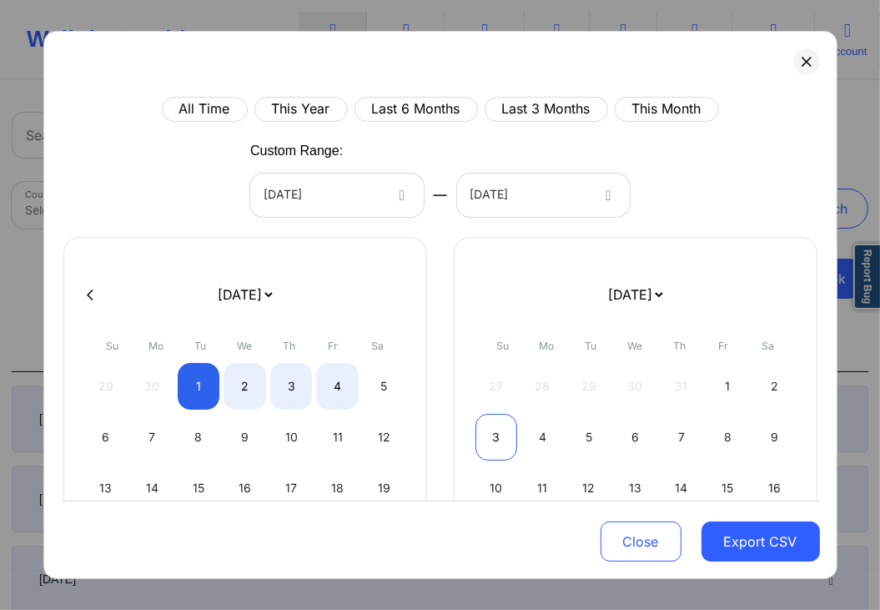
select select "2025-6"
select select "2025-7"
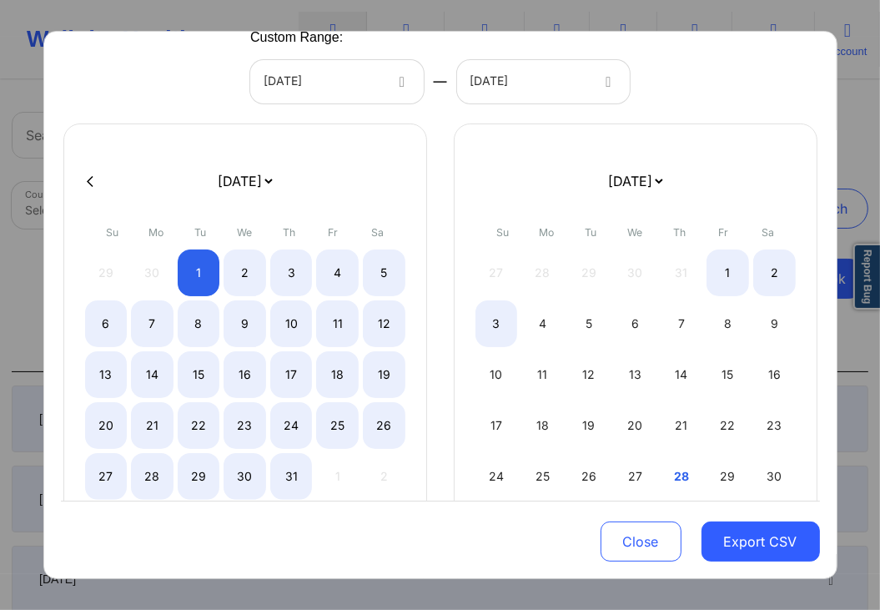
scroll to position [129, 0]
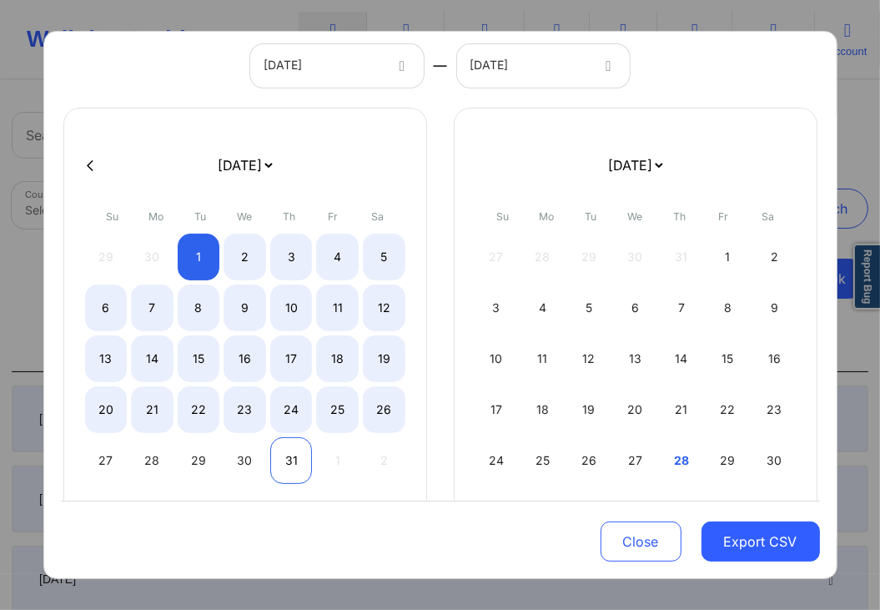
select select "2025-6"
select select "2025-7"
click at [293, 455] on div "31" at bounding box center [291, 460] width 43 height 47
select select "2025-6"
select select "2025-7"
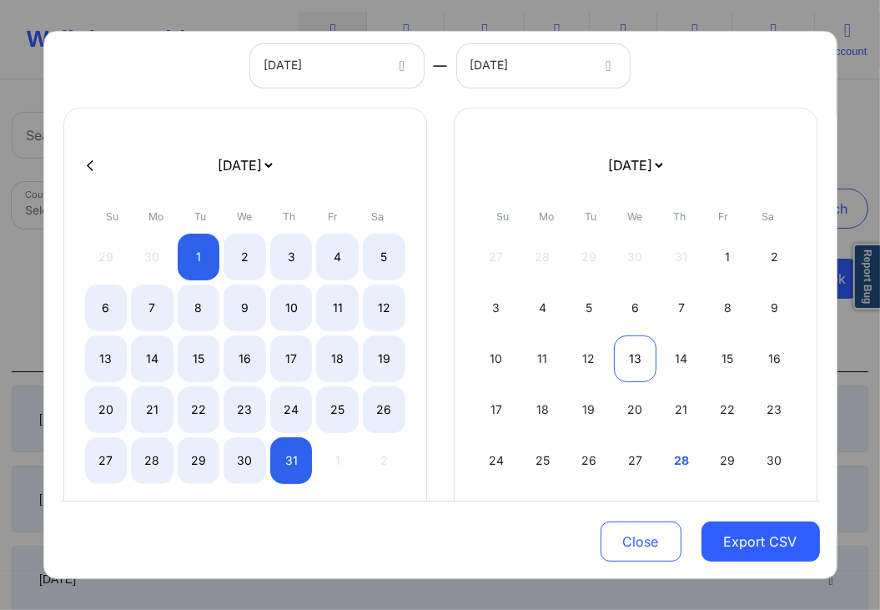
click at [642, 359] on div "13" at bounding box center [635, 358] width 43 height 47
select select "2025-6"
select select "2025-7"
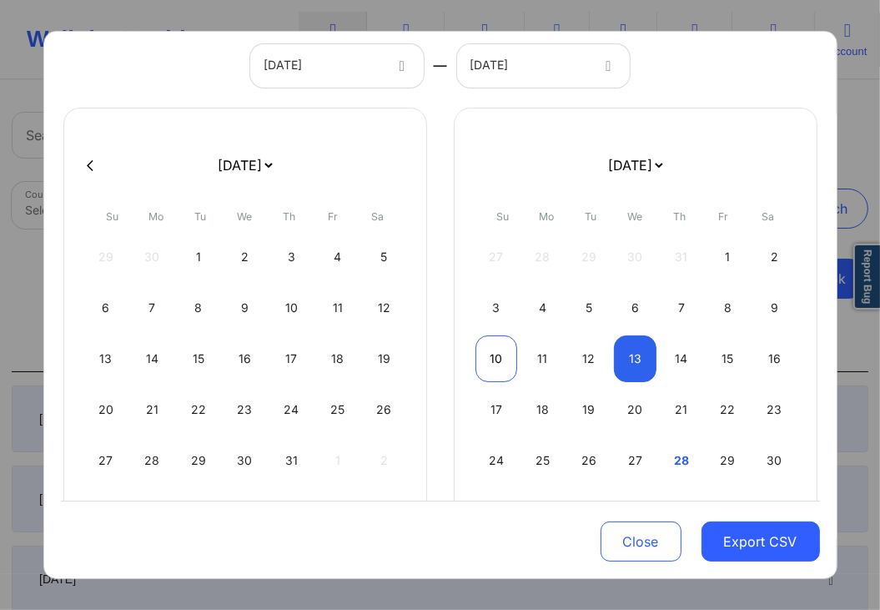
select select "2025-6"
select select "2025-7"
select select "2025-6"
select select "2025-7"
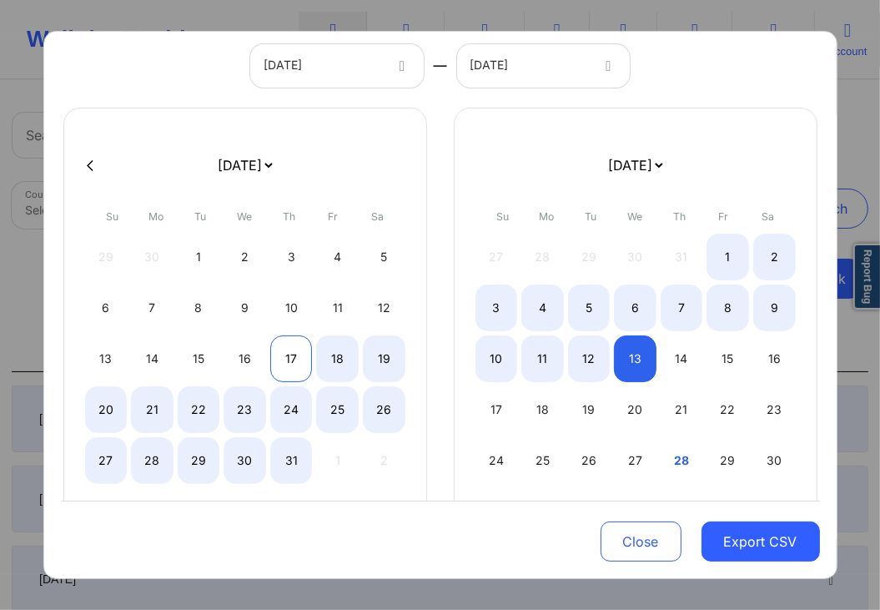
select select "2025-6"
select select "2025-7"
click at [273, 355] on div "17" at bounding box center [291, 358] width 43 height 47
select select "2025-6"
select select "2025-7"
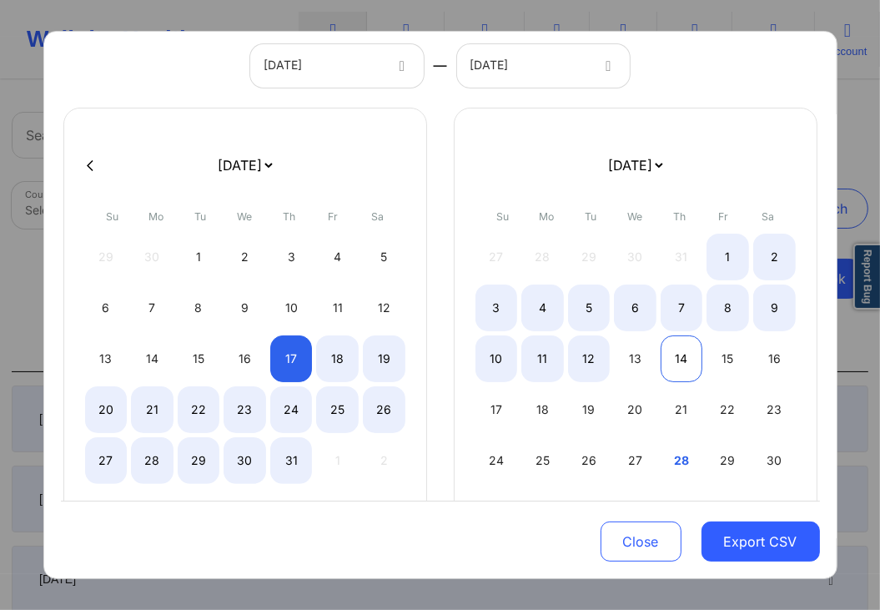
select select "2025-6"
select select "2025-7"
select select "2025-6"
select select "2025-7"
click at [646, 354] on div "13" at bounding box center [635, 358] width 43 height 47
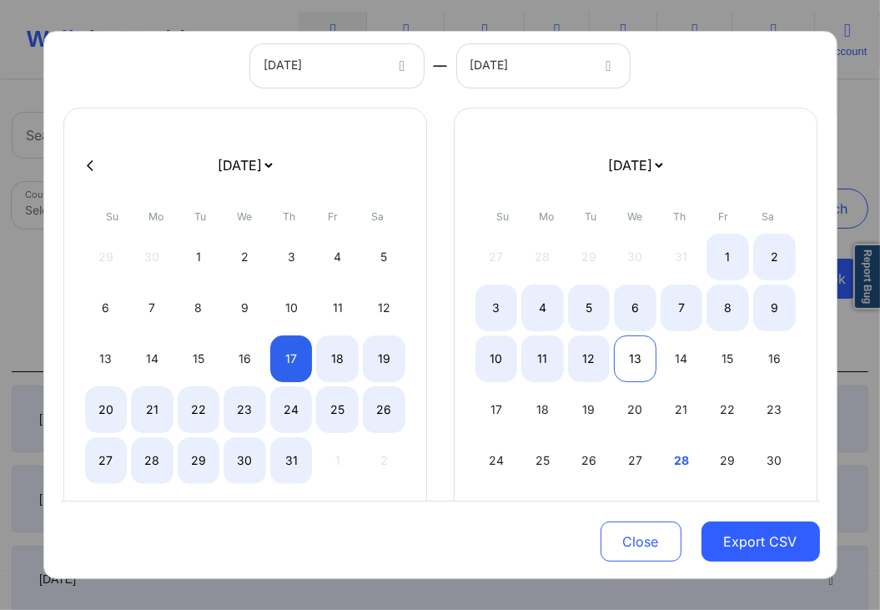
select select "2025-6"
select select "2025-7"
click at [499, 525] on div "Close Export CSV" at bounding box center [440, 539] width 759 height 78
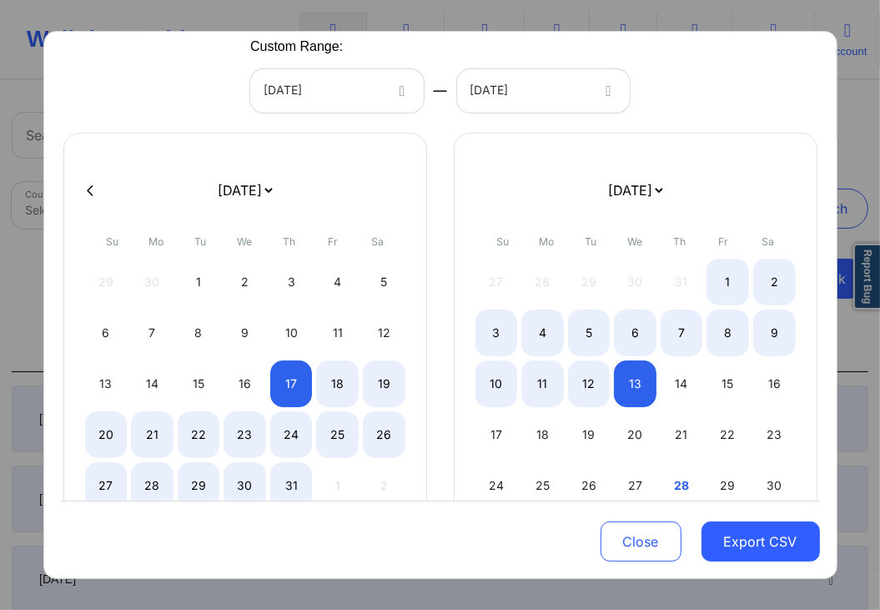
scroll to position [103, 0]
click at [563, 87] on div at bounding box center [529, 92] width 118 height 20
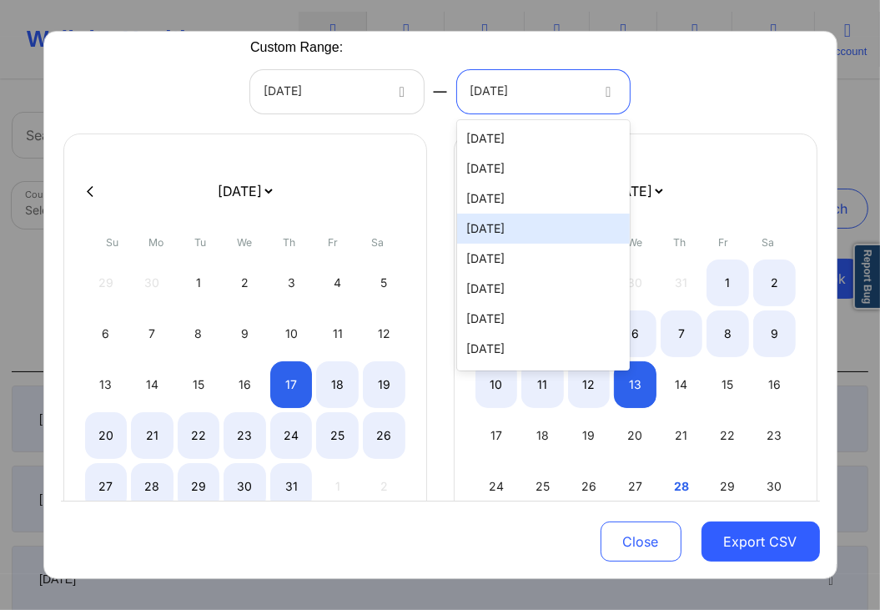
click at [511, 226] on div "08/25/2025" at bounding box center [543, 228] width 173 height 30
select select "2025-6"
select select "2025-7"
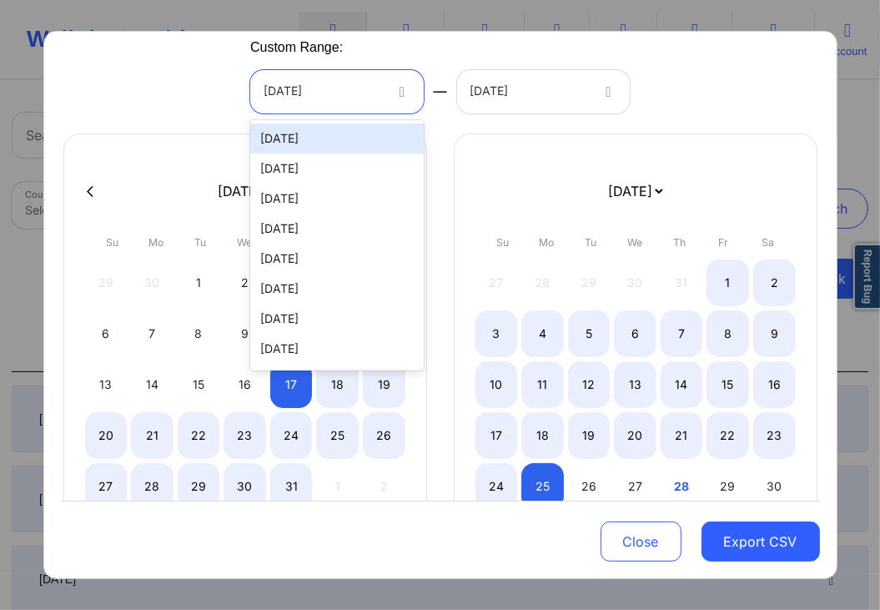
click at [389, 91] on div at bounding box center [404, 91] width 40 height 43
click at [334, 141] on div "08/28/2025" at bounding box center [336, 138] width 173 height 30
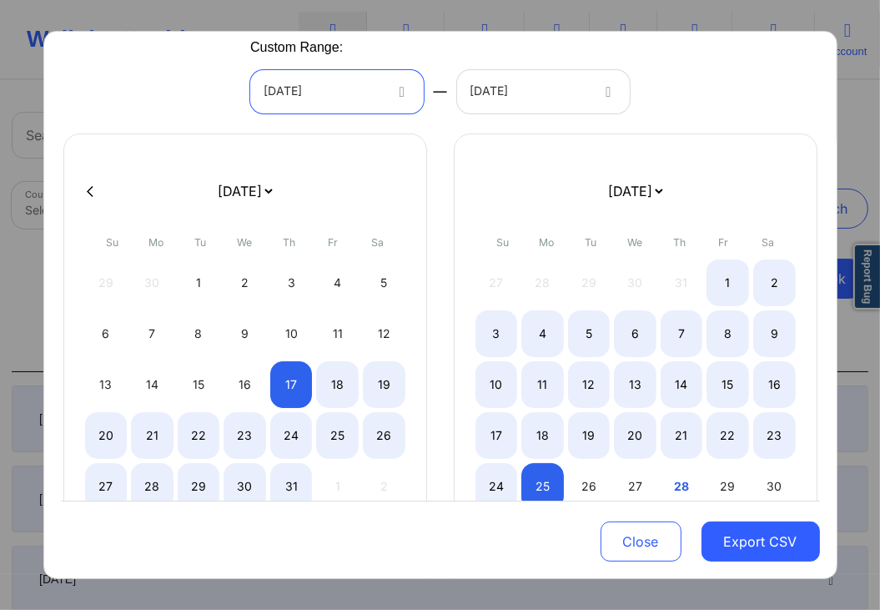
select select "2025-6"
select select "2025-7"
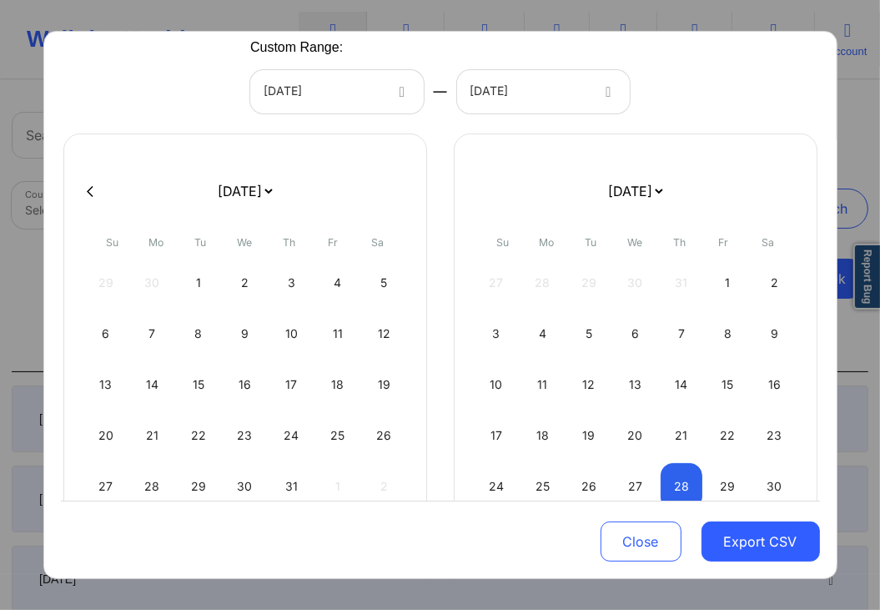
click at [669, 112] on div "All Time This Year Last 6 Months Last 3 Months This Month Custom Range: 08/28/2…" at bounding box center [440, 343] width 759 height 700
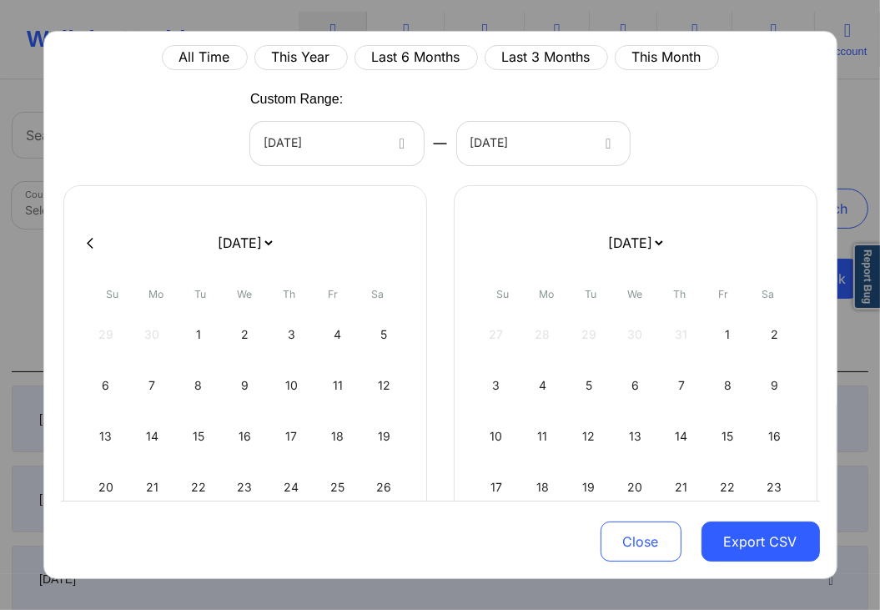
scroll to position [0, 0]
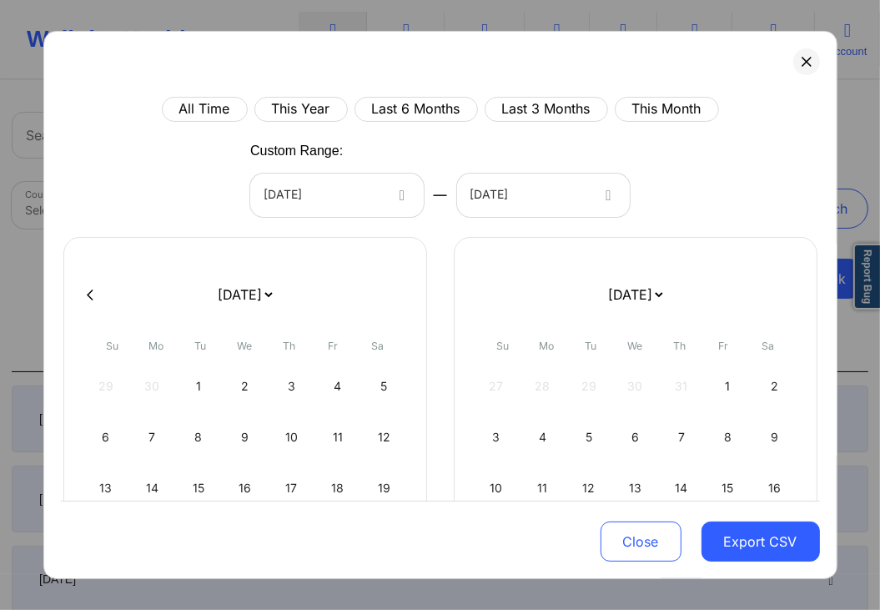
click at [753, 151] on div "All Time This Year Last 6 Months Last 3 Months This Month Custom Range: 08/28/2…" at bounding box center [440, 447] width 759 height 700
click at [805, 66] on icon at bounding box center [806, 62] width 10 height 10
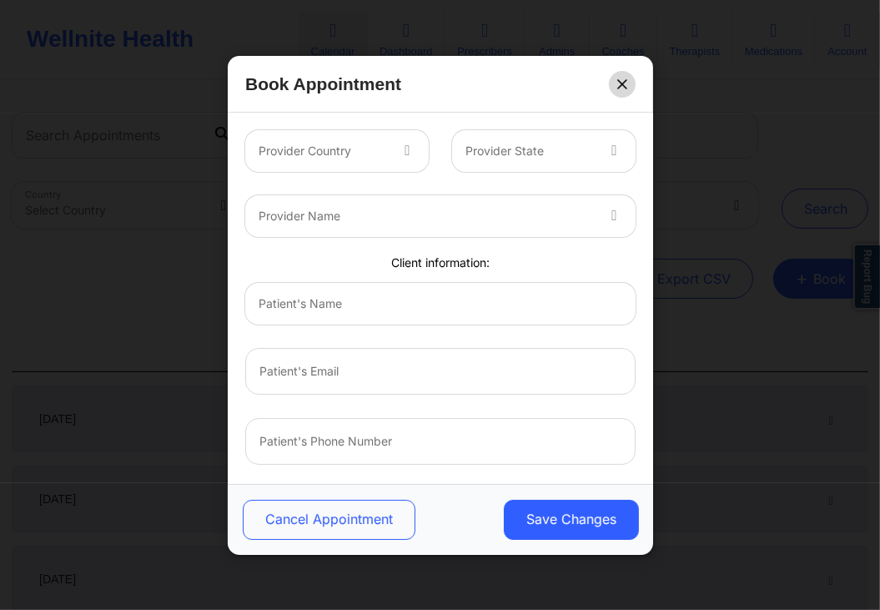
click at [622, 78] on button at bounding box center [622, 83] width 27 height 27
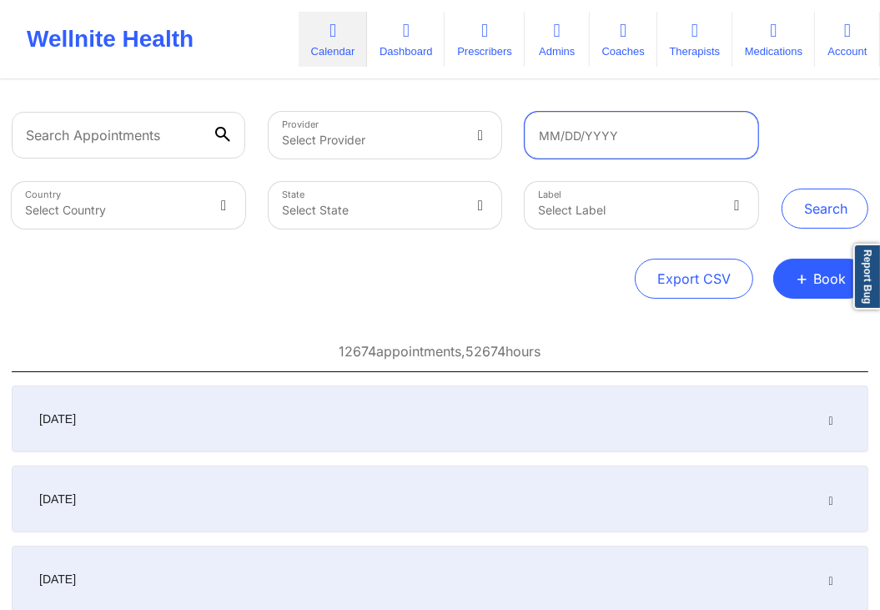
click at [625, 142] on input "text" at bounding box center [640, 135] width 233 height 47
select select "2025-6"
select select "2025-7"
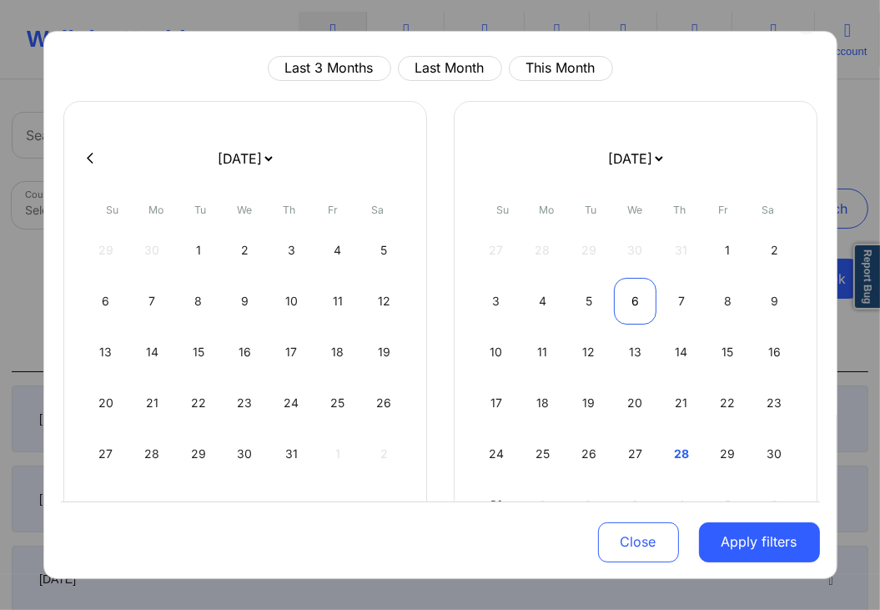
scroll to position [37, 0]
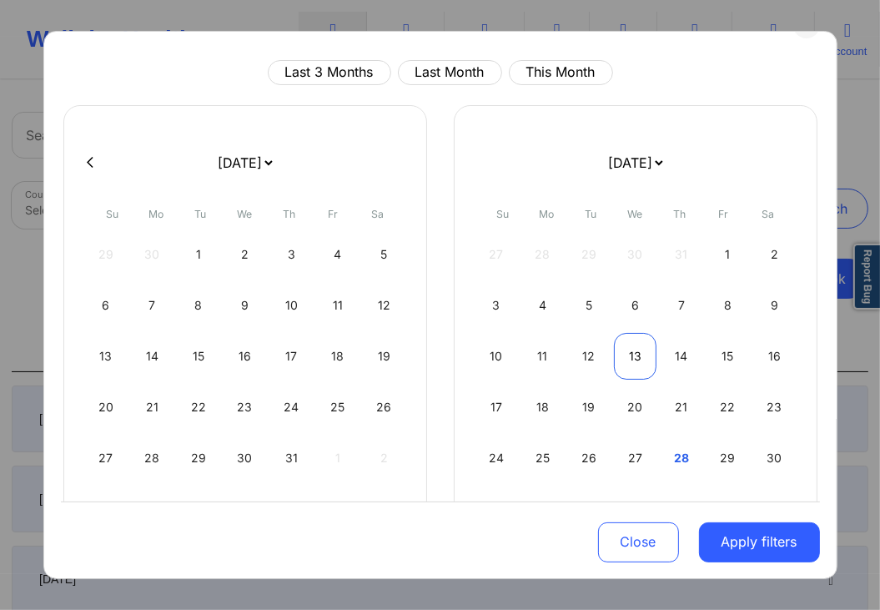
click at [649, 355] on div "13" at bounding box center [635, 356] width 43 height 47
select select "2025-6"
select select "2025-7"
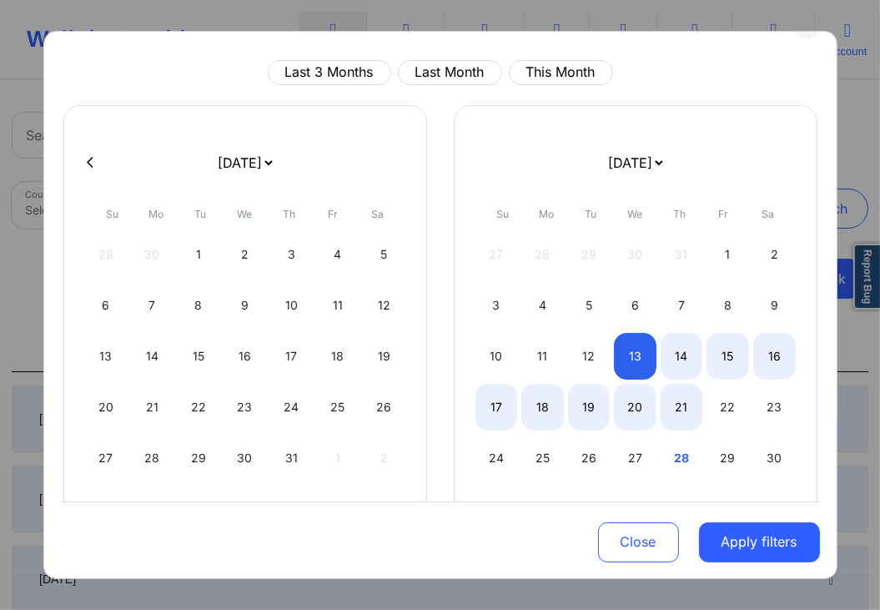
select select "2025-6"
select select "2025-7"
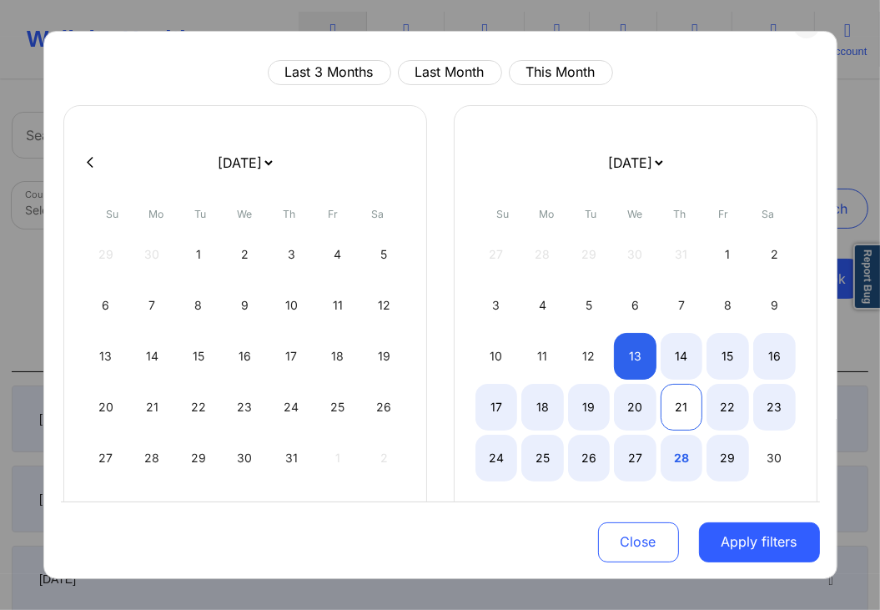
select select "2025-6"
select select "2025-7"
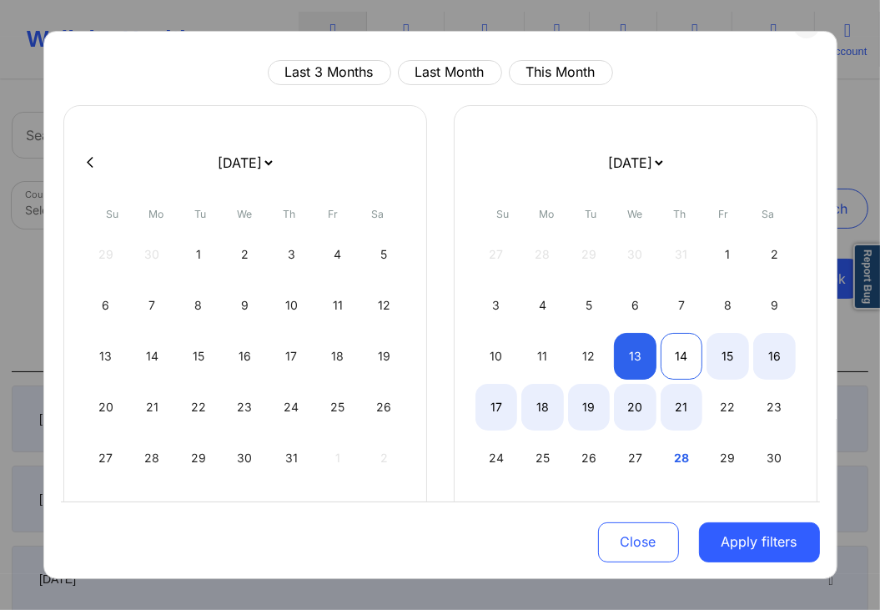
select select "2025-6"
select select "2025-7"
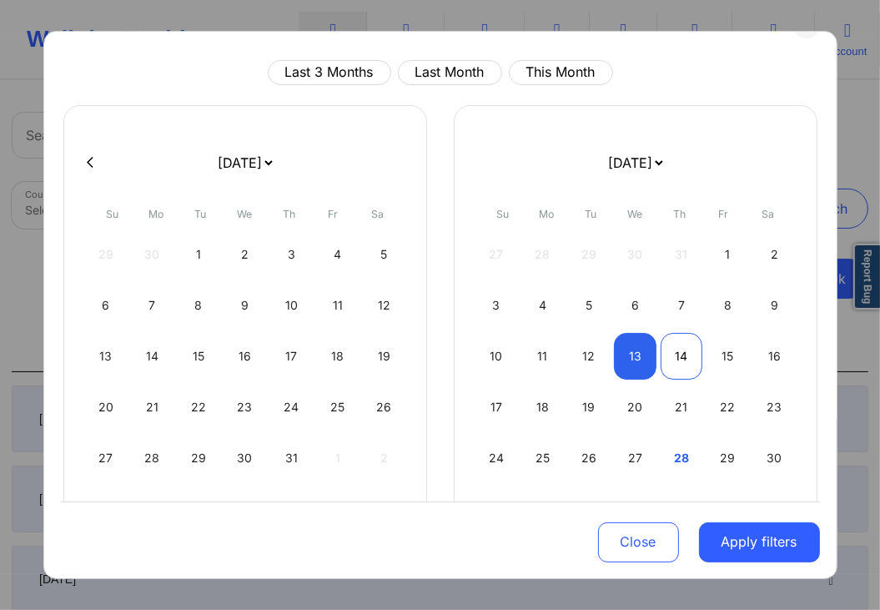
click at [682, 352] on div "14" at bounding box center [681, 356] width 43 height 47
select select "2025-6"
select select "2025-7"
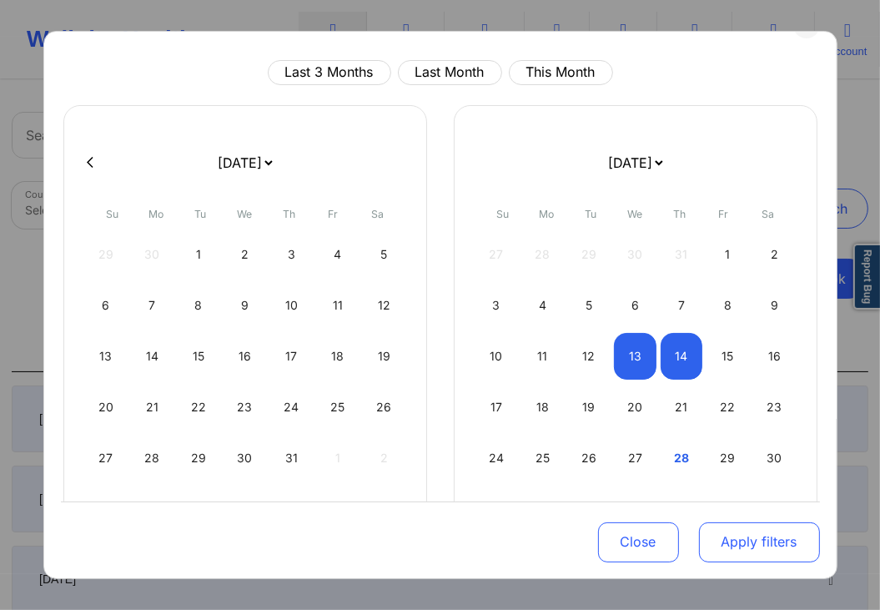
click at [749, 547] on button "Apply filters" at bounding box center [759, 541] width 121 height 40
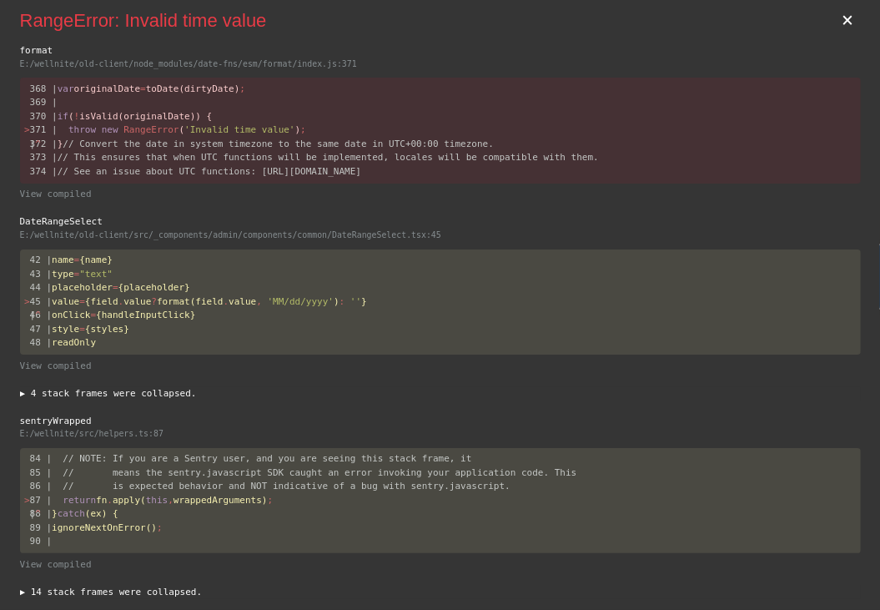
scroll to position [0, 0]
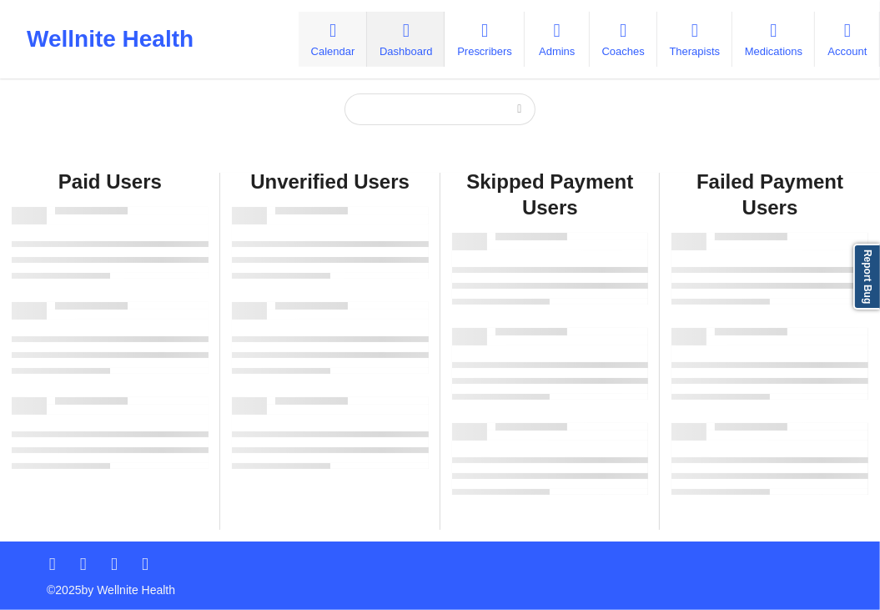
click at [311, 44] on link "Calendar" at bounding box center [333, 39] width 68 height 55
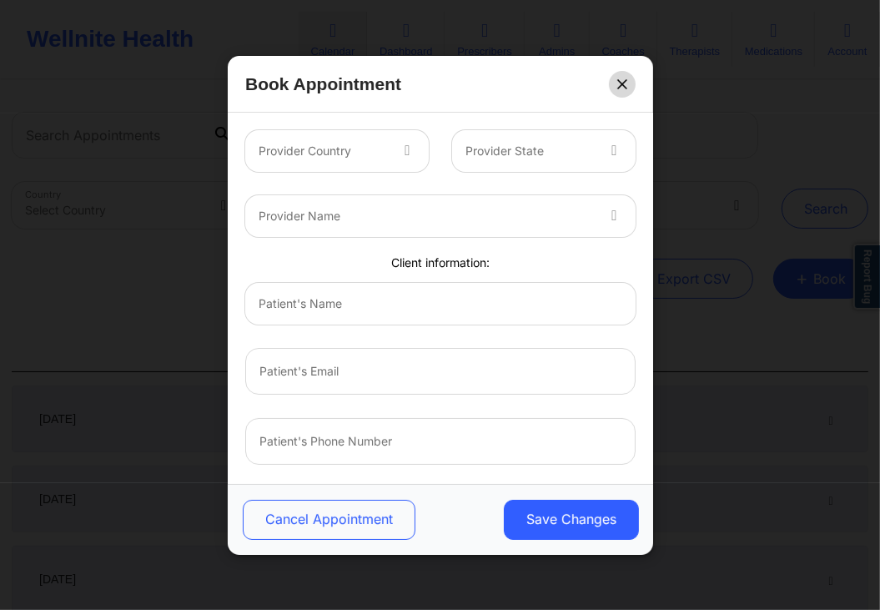
click at [628, 78] on button at bounding box center [622, 83] width 27 height 27
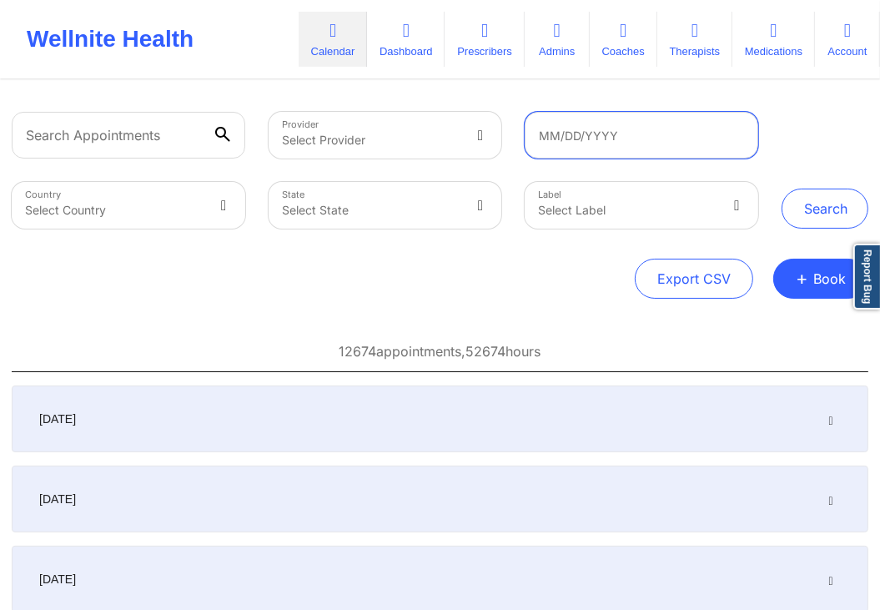
click at [599, 140] on input "text" at bounding box center [640, 135] width 233 height 47
select select "2025-6"
select select "2025-7"
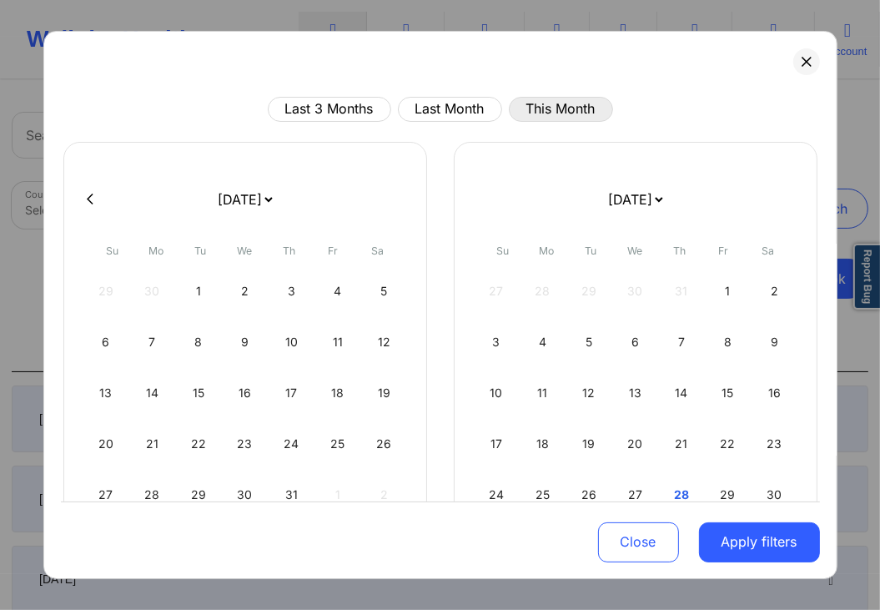
click at [570, 108] on button "This Month" at bounding box center [561, 109] width 104 height 25
select select "2025-6"
select select "2025-7"
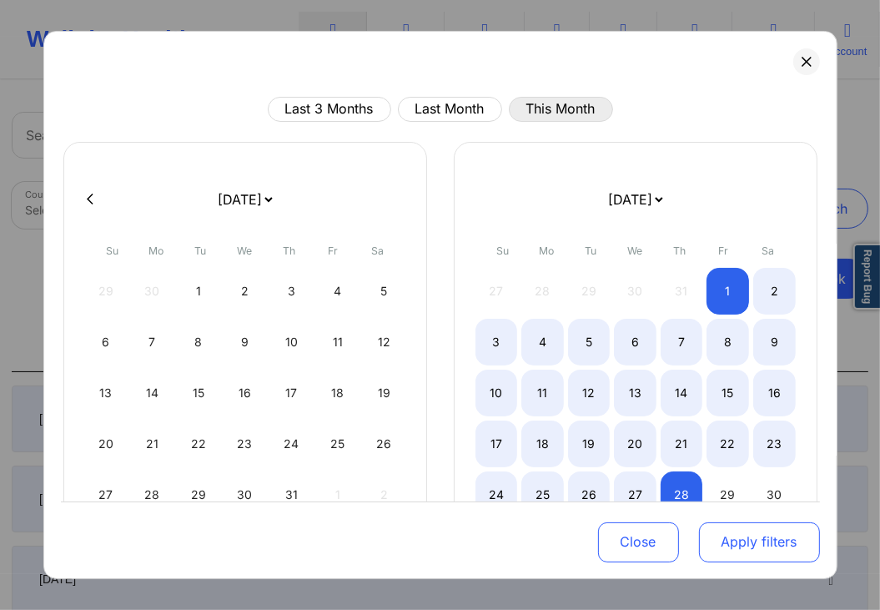
click at [773, 539] on button "Apply filters" at bounding box center [759, 541] width 121 height 40
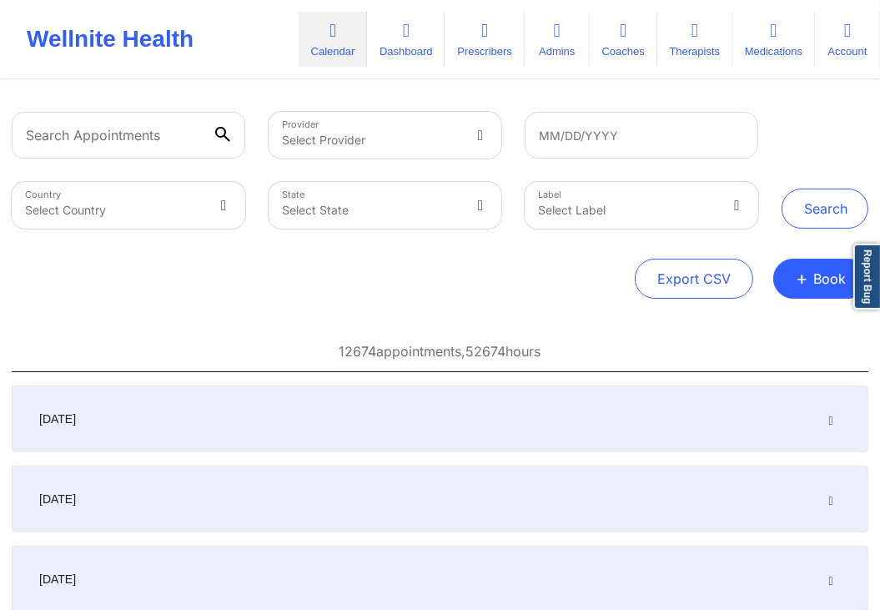
click at [574, 277] on div "Export CSV + Book" at bounding box center [440, 278] width 856 height 40
